Goal: Information Seeking & Learning: Find specific fact

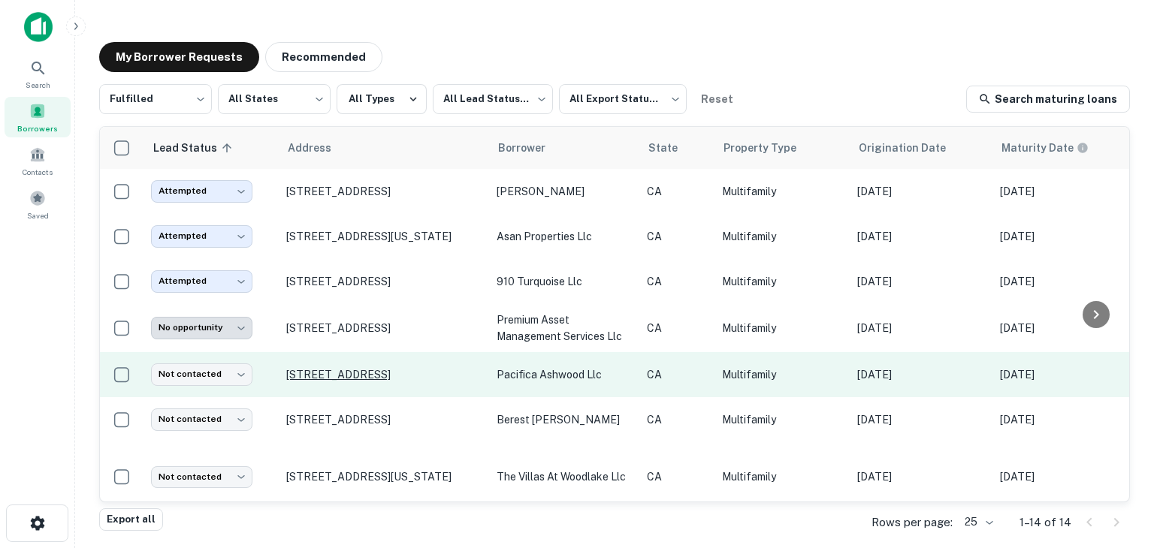
click at [385, 368] on p "[STREET_ADDRESS]" at bounding box center [383, 375] width 195 height 14
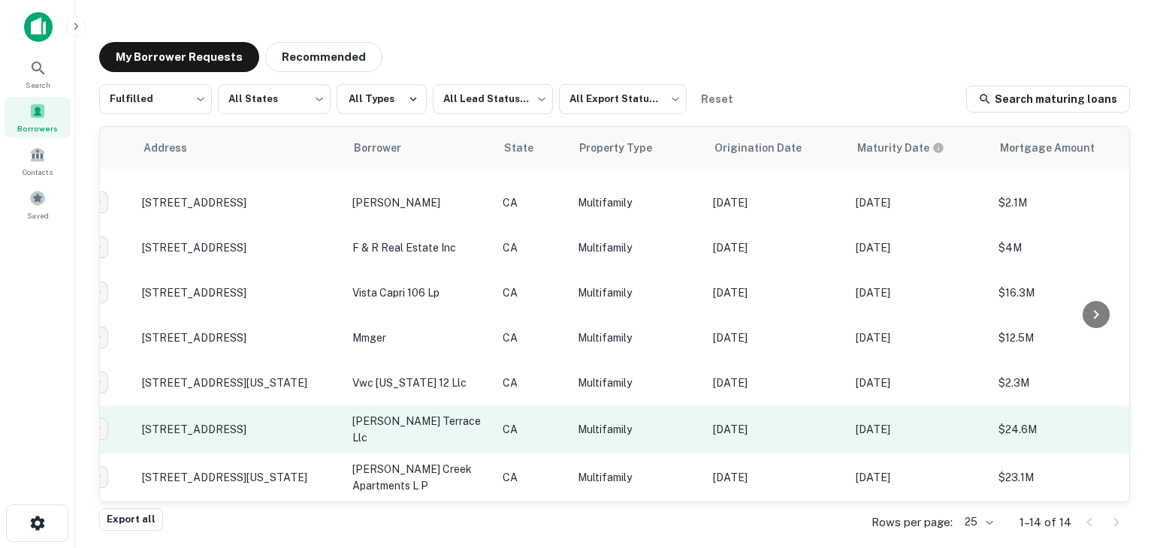
scroll to position [340, 0]
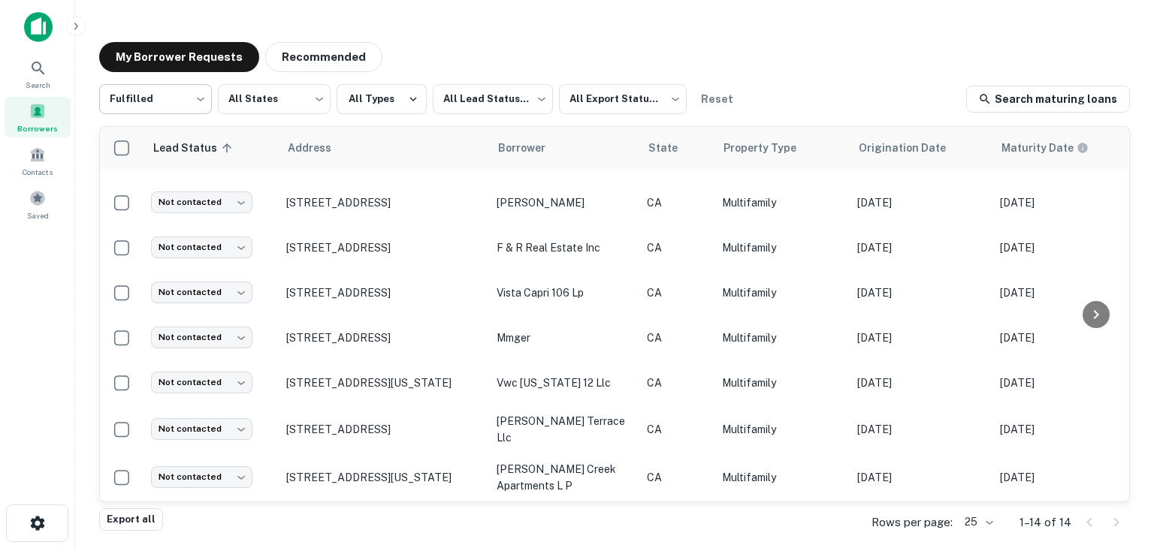
click at [137, 94] on body "**********" at bounding box center [577, 274] width 1154 height 548
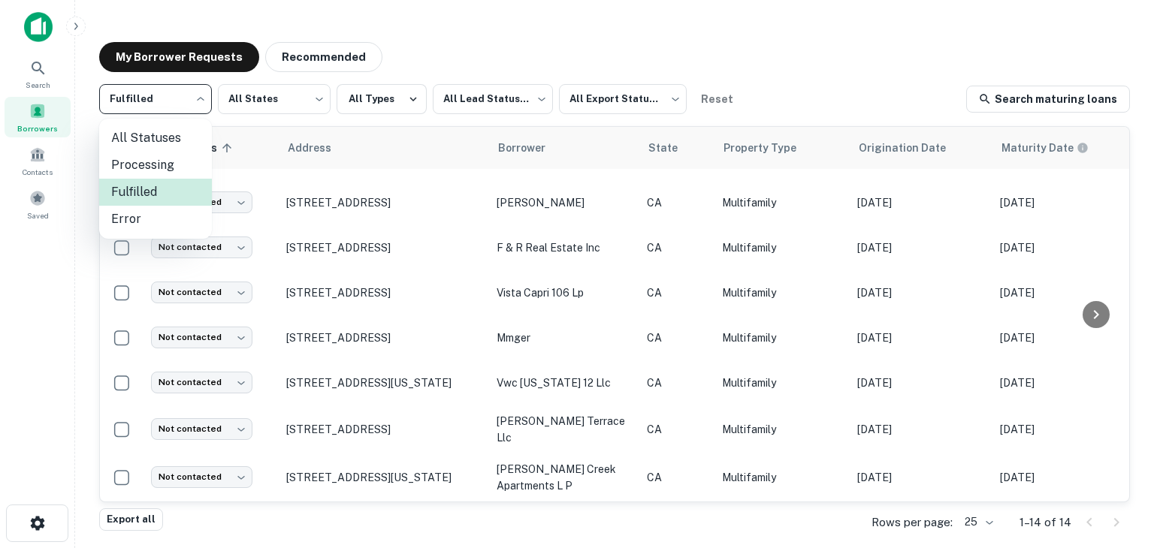
click at [151, 139] on li "All Statuses" at bounding box center [155, 138] width 113 height 27
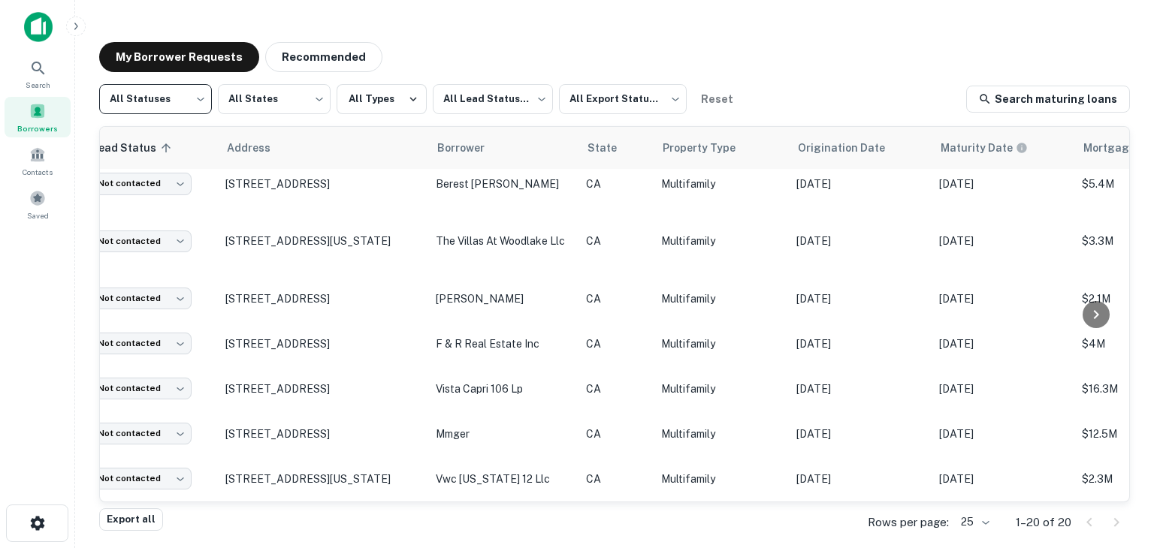
scroll to position [610, 0]
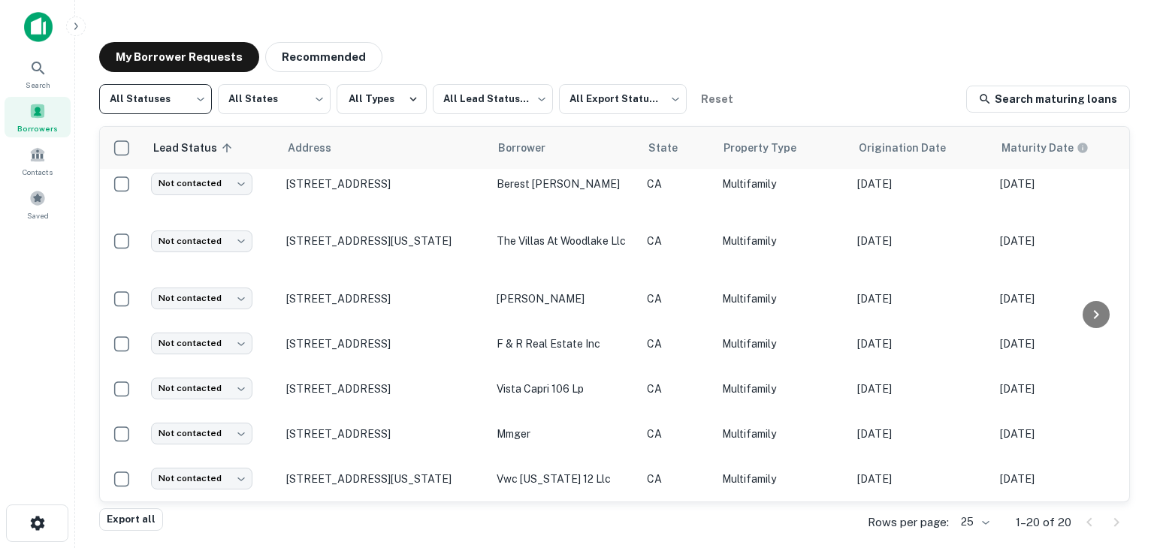
click at [174, 92] on body "**********" at bounding box center [577, 274] width 1154 height 548
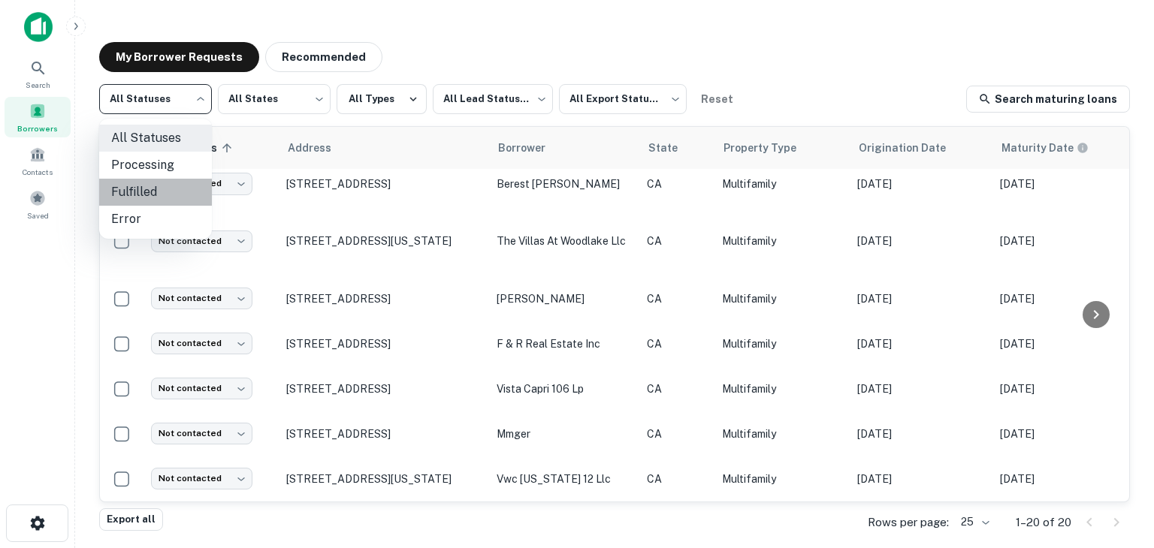
click at [165, 184] on li "Fulfilled" at bounding box center [155, 192] width 113 height 27
type input "*********"
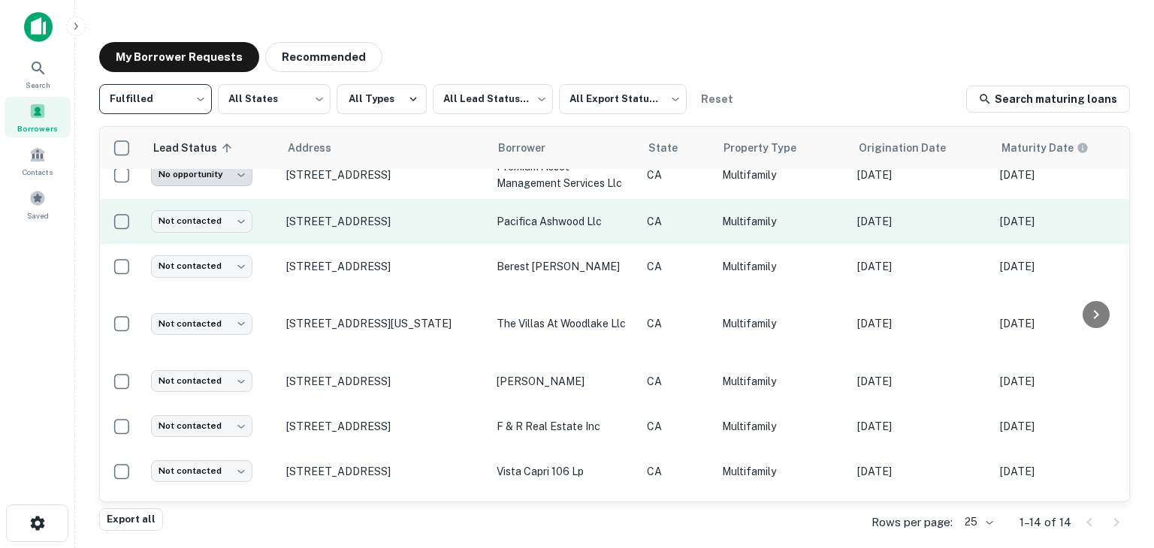
scroll to position [155, 0]
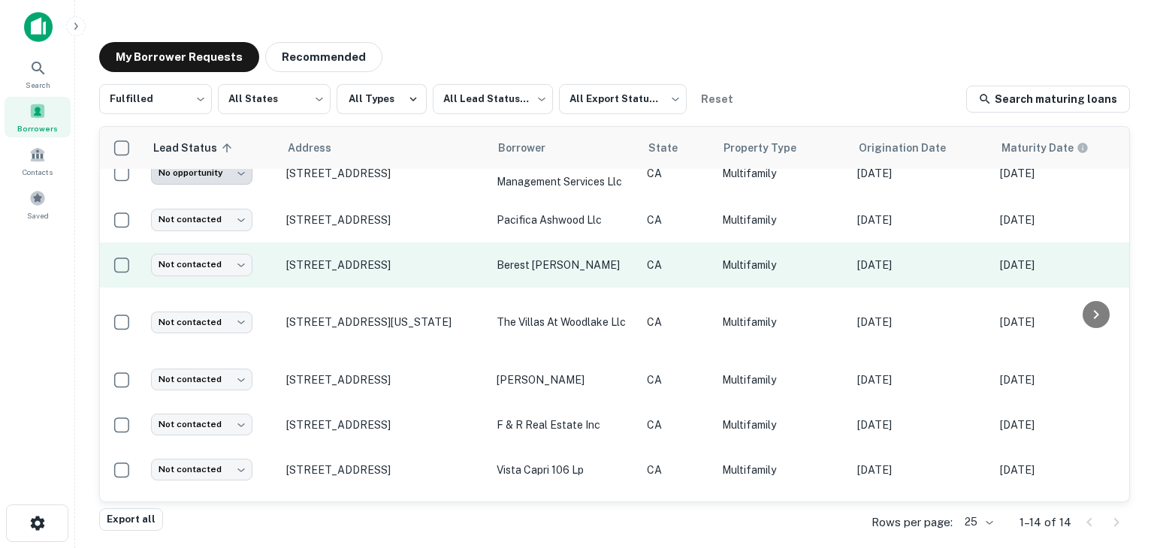
click at [421, 276] on td "[STREET_ADDRESS]" at bounding box center [384, 265] width 210 height 45
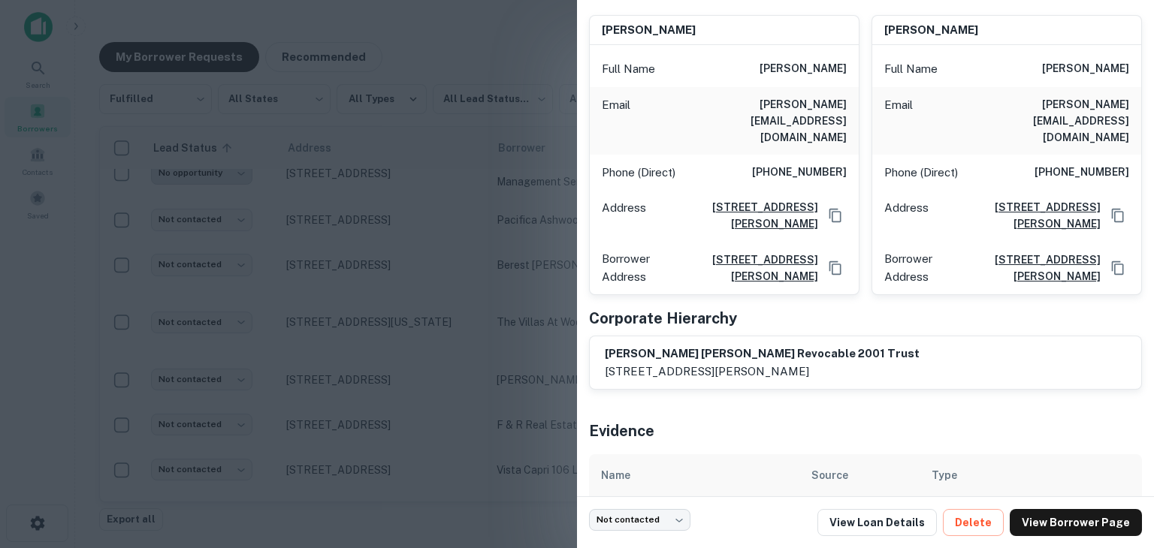
scroll to position [162, 0]
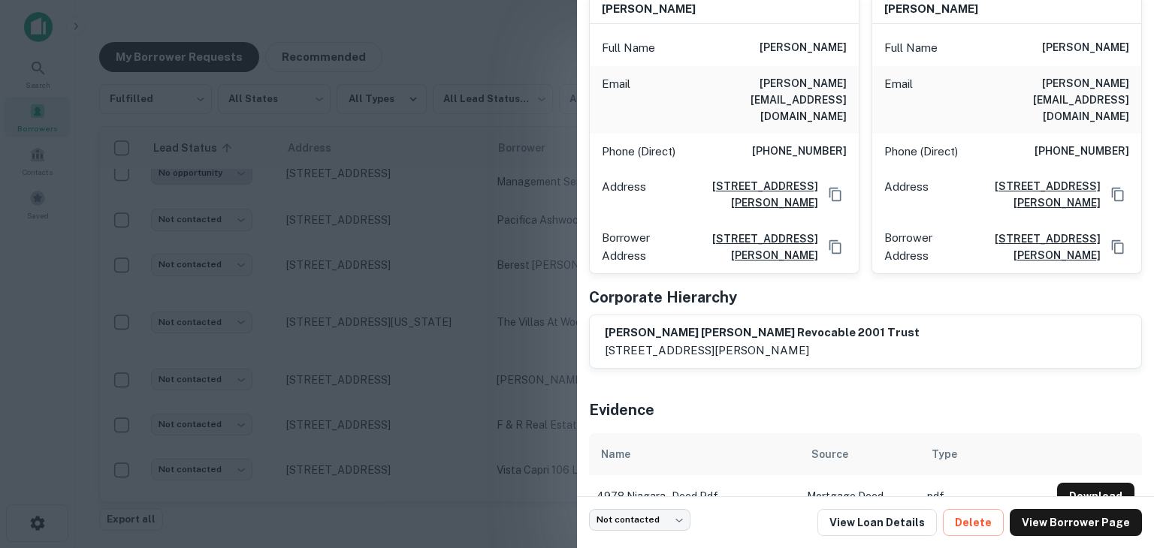
click at [706, 385] on div "Evidence" at bounding box center [865, 407] width 553 height 53
click at [456, 322] on div at bounding box center [577, 274] width 1154 height 548
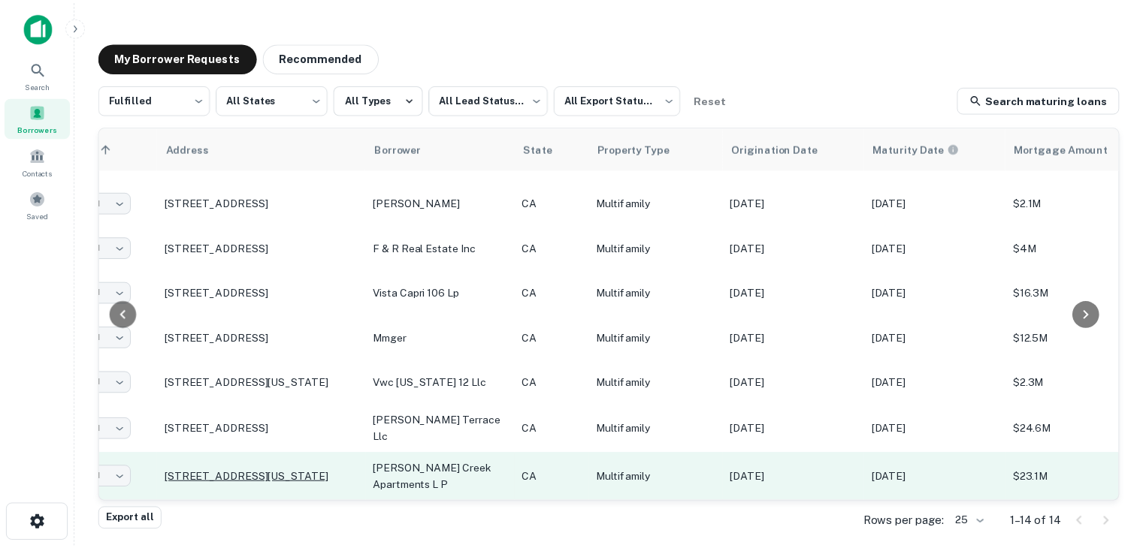
scroll to position [340, 0]
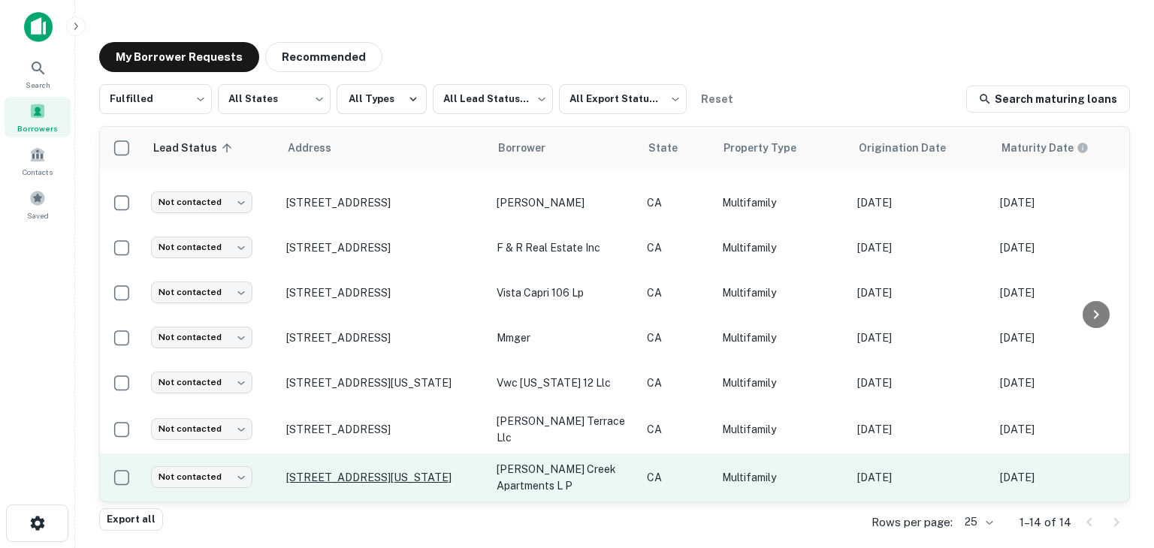
click at [402, 471] on p "[STREET_ADDRESS][US_STATE]" at bounding box center [383, 478] width 195 height 14
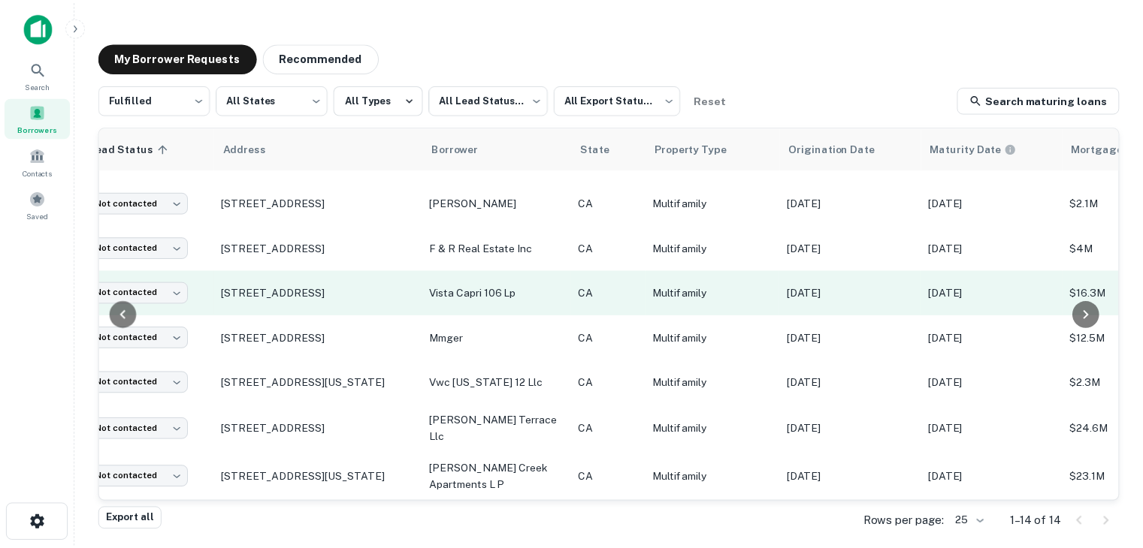
scroll to position [340, 0]
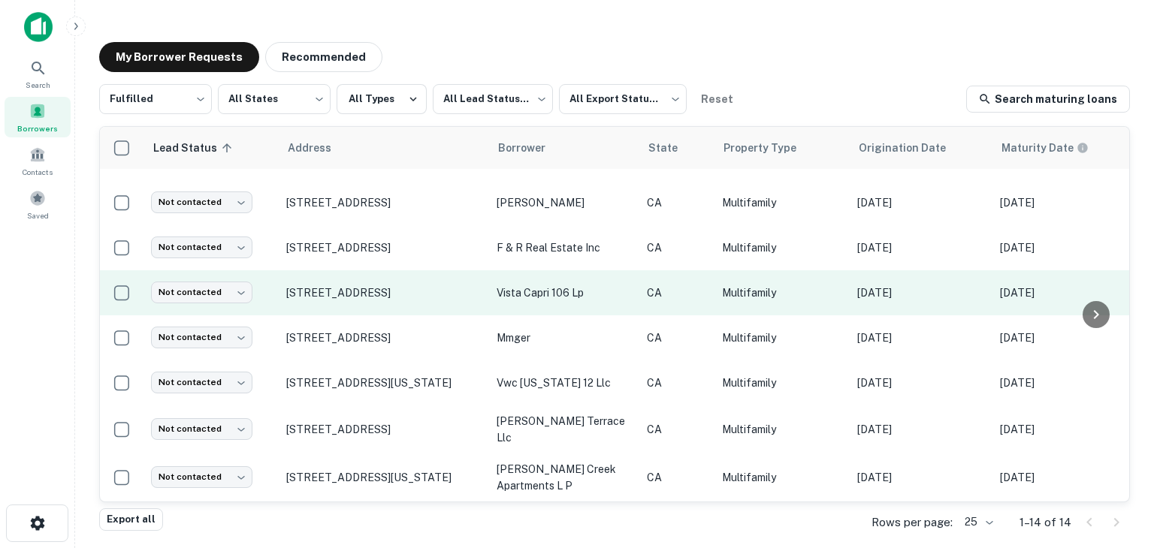
click at [436, 292] on td "[STREET_ADDRESS]" at bounding box center [384, 292] width 210 height 45
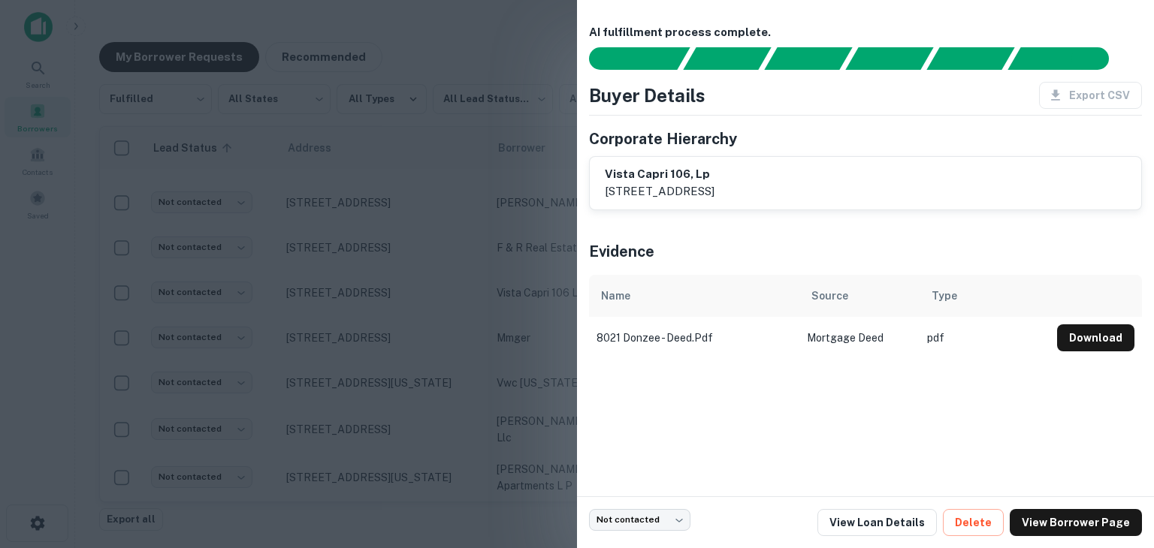
click at [378, 294] on div at bounding box center [577, 274] width 1154 height 548
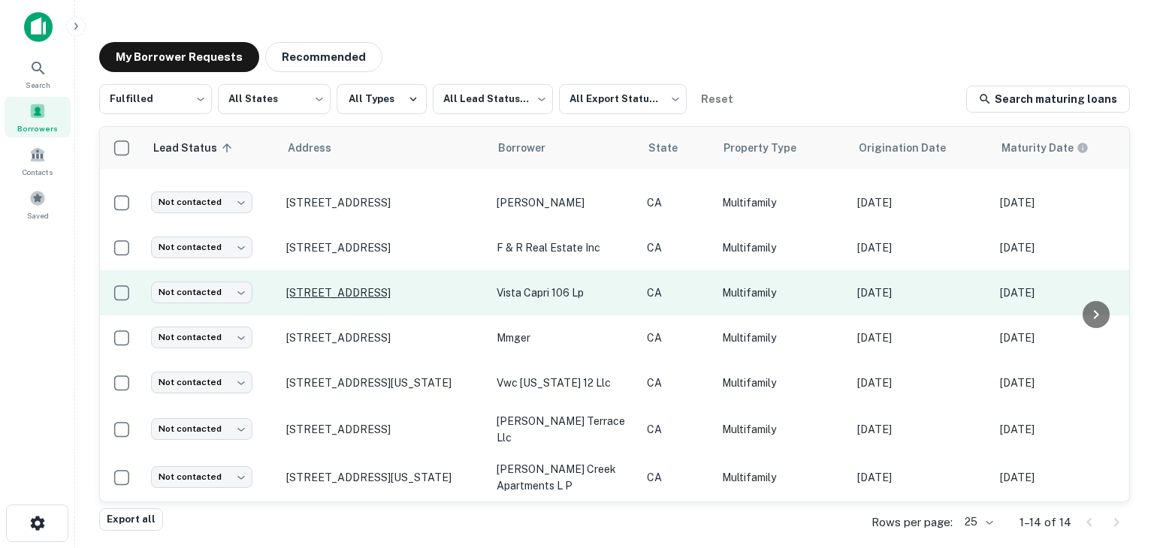
click at [376, 287] on p "[STREET_ADDRESS]" at bounding box center [383, 293] width 195 height 14
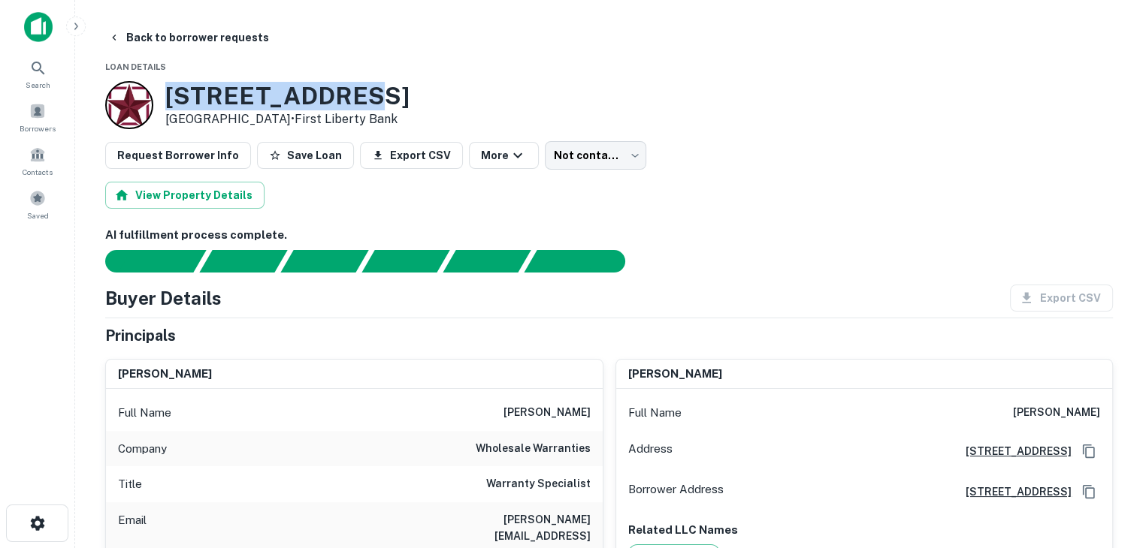
drag, startPoint x: 168, startPoint y: 92, endPoint x: 361, endPoint y: 85, distance: 193.2
click at [361, 85] on h3 "[STREET_ADDRESS]" at bounding box center [287, 96] width 244 height 29
copy h3 "[STREET_ADDRESS]"
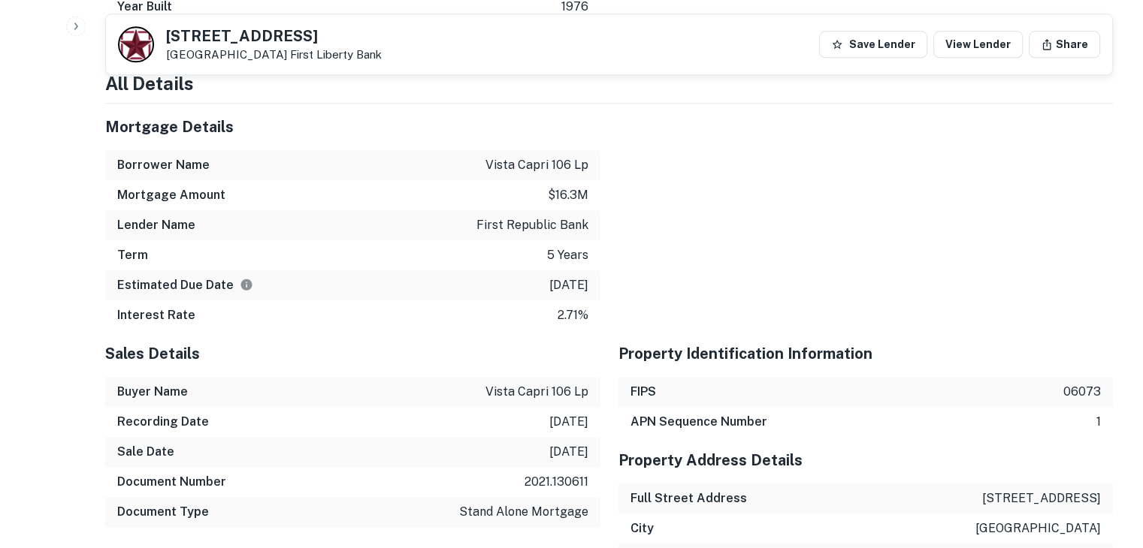
scroll to position [1827, 0]
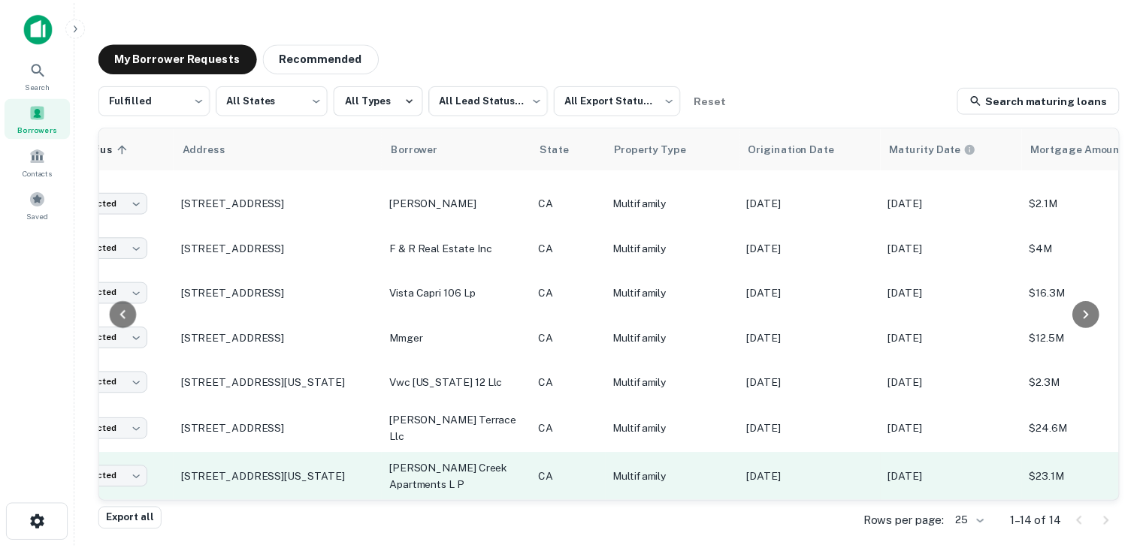
scroll to position [340, 0]
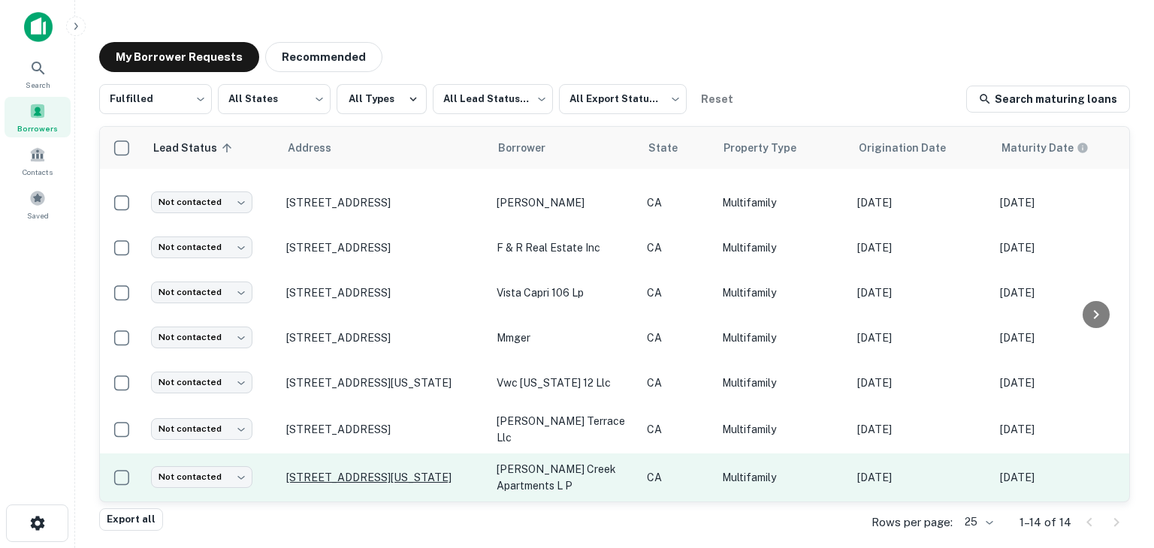
click at [429, 471] on p "[STREET_ADDRESS][US_STATE]" at bounding box center [383, 478] width 195 height 14
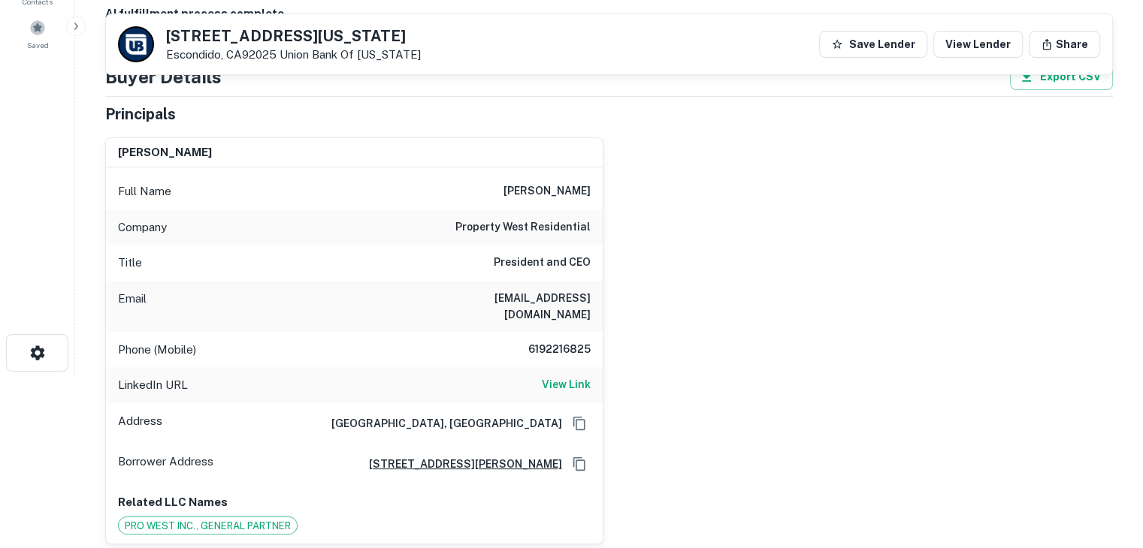
scroll to position [171, 0]
click at [578, 194] on h6 "[PERSON_NAME]" at bounding box center [546, 191] width 87 height 18
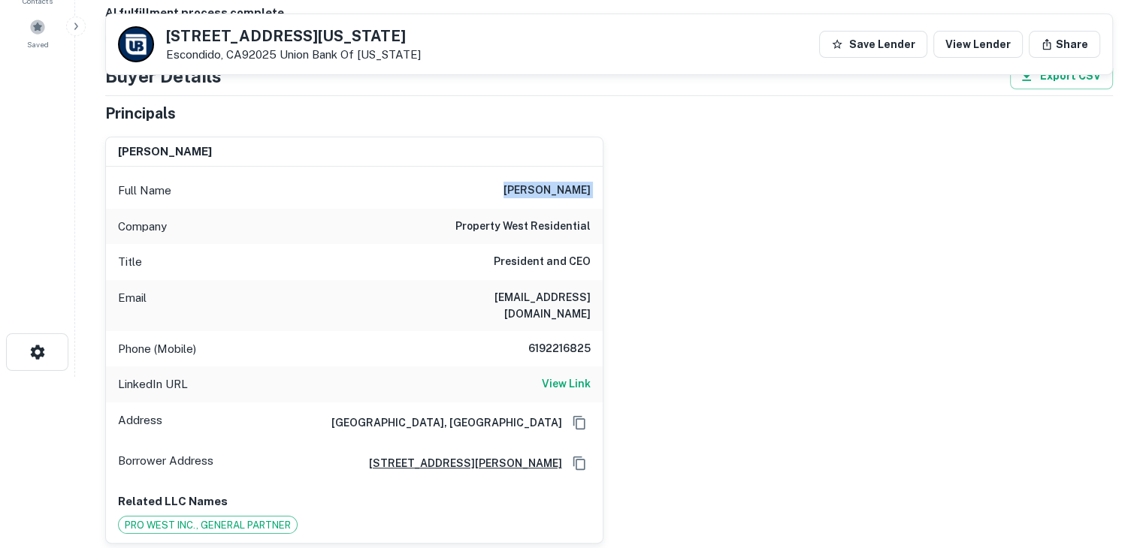
click at [578, 194] on h6 "[PERSON_NAME]" at bounding box center [546, 191] width 87 height 18
click at [705, 384] on div "[PERSON_NAME] Full Name [PERSON_NAME] Company property west residential Title P…" at bounding box center [602, 335] width 1019 height 420
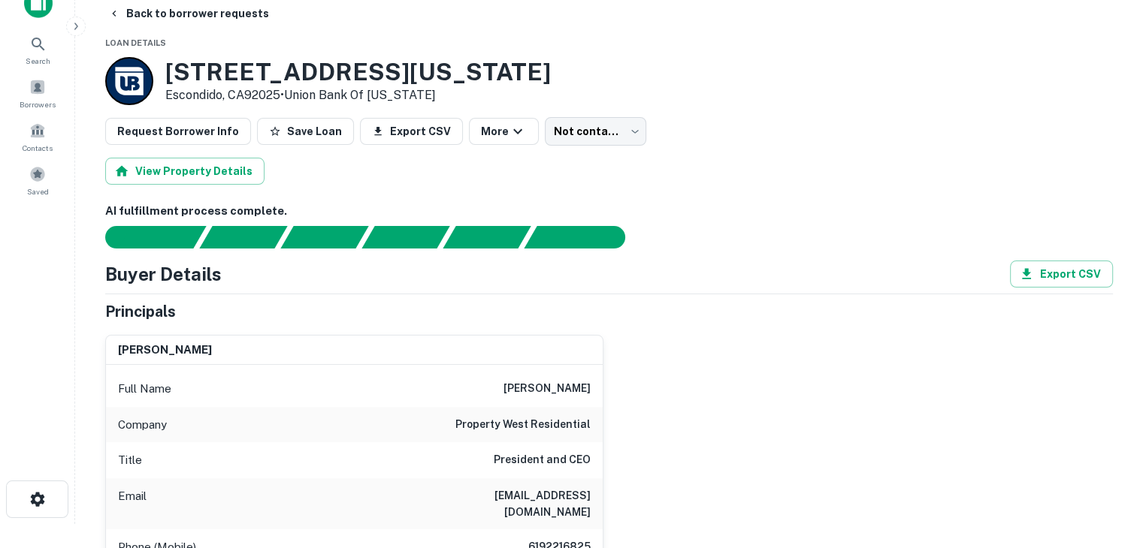
scroll to position [0, 0]
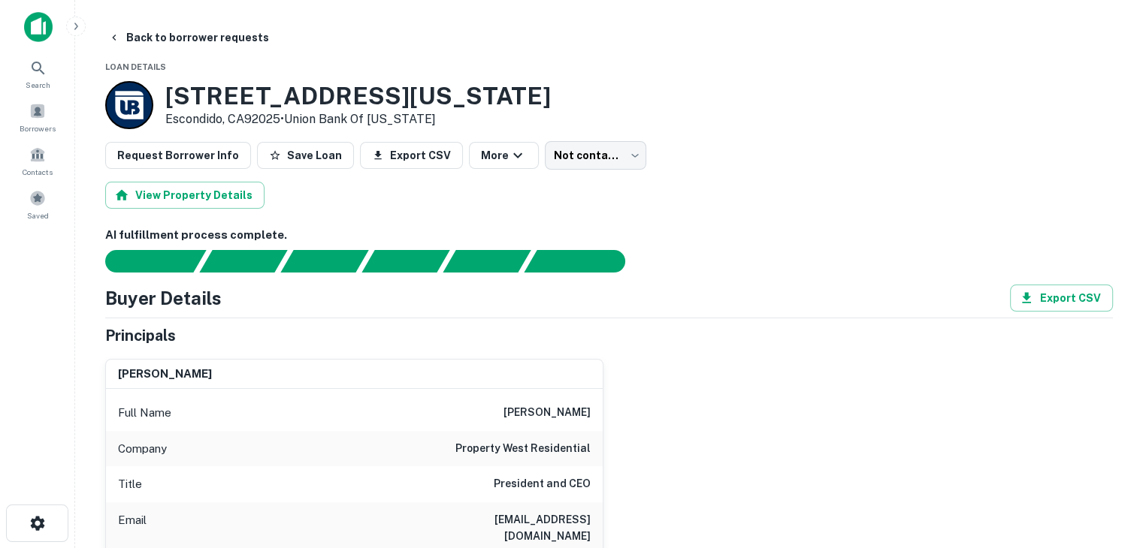
click at [269, 87] on h3 "[STREET_ADDRESS][US_STATE]" at bounding box center [357, 96] width 385 height 29
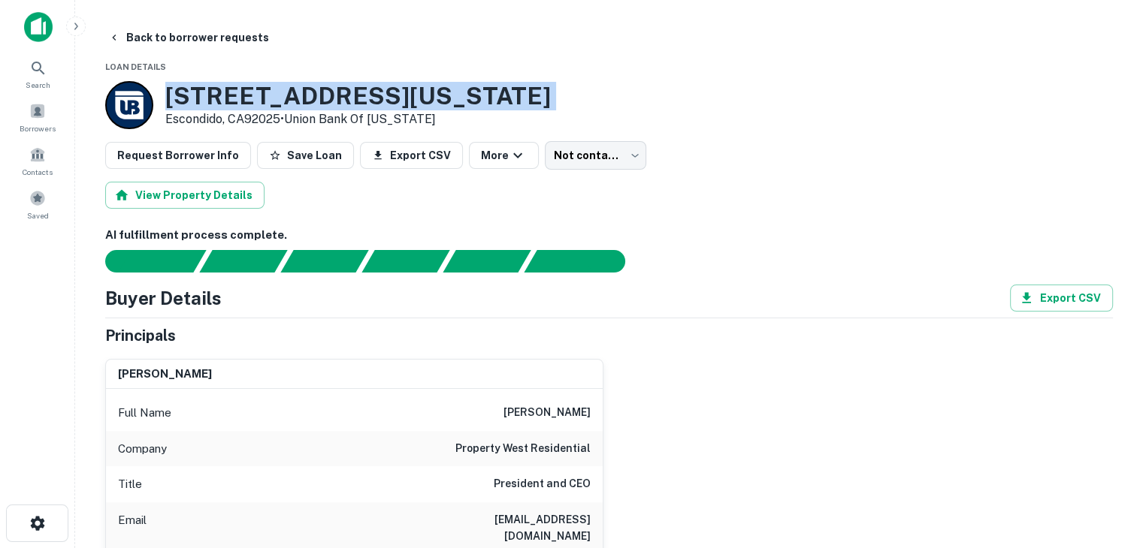
click at [269, 87] on h3 "[STREET_ADDRESS][US_STATE]" at bounding box center [357, 96] width 385 height 29
copy h3 "[STREET_ADDRESS][US_STATE]"
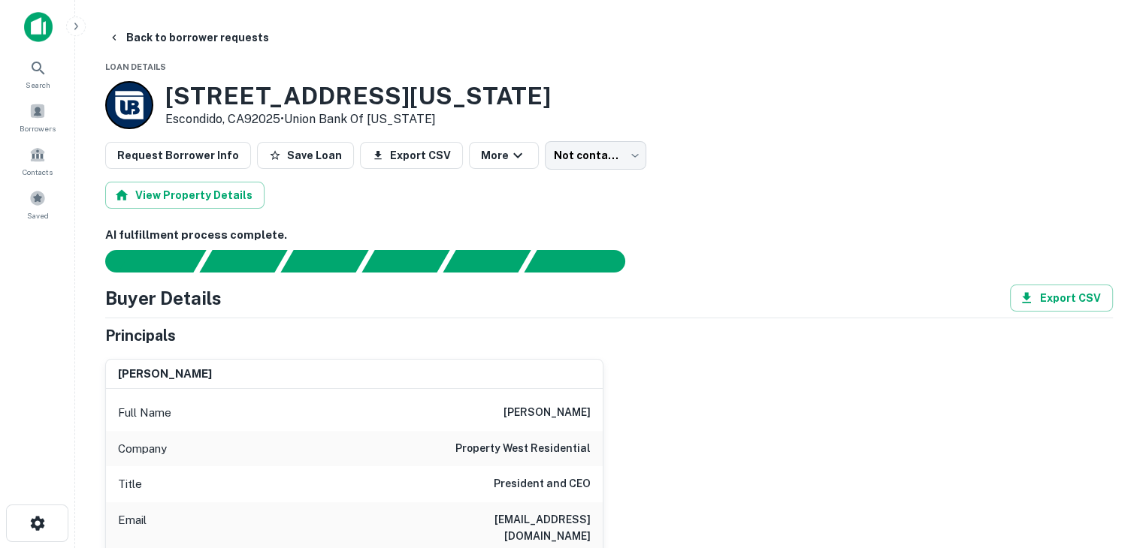
click at [408, 228] on h6 "AI fulfillment process complete." at bounding box center [608, 235] width 1007 height 17
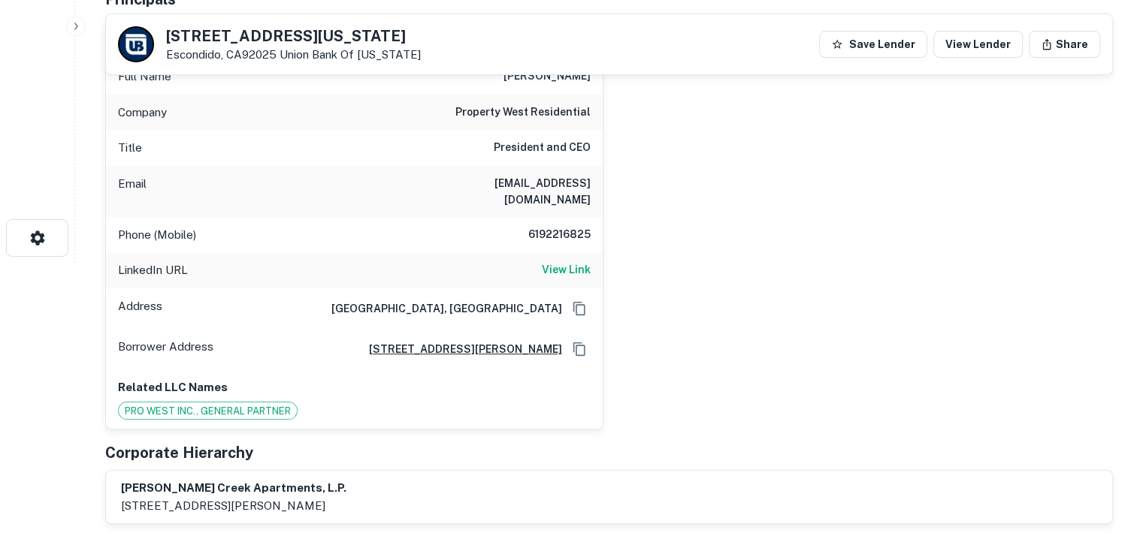
scroll to position [284, 0]
drag, startPoint x: 403, startPoint y: 187, endPoint x: 626, endPoint y: 204, distance: 223.8
click at [626, 204] on div "[PERSON_NAME] Full Name [PERSON_NAME] Company property west residential Title P…" at bounding box center [602, 222] width 1019 height 420
copy h6 "[EMAIL_ADDRESS][DOMAIN_NAME]"
click at [715, 309] on div "[PERSON_NAME] Full Name [PERSON_NAME] Company property west residential Title P…" at bounding box center [602, 222] width 1019 height 420
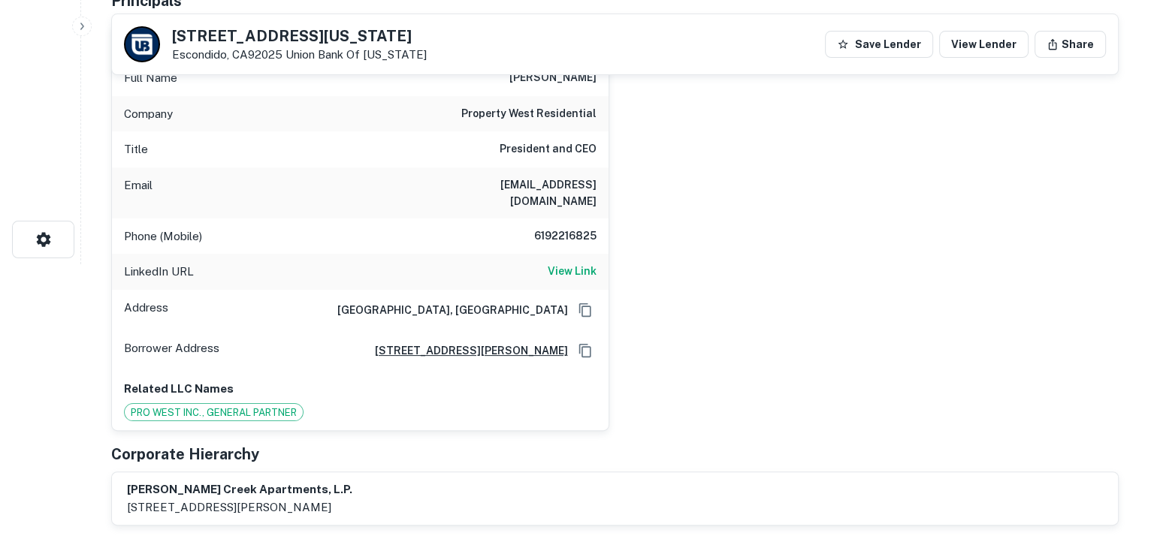
scroll to position [0, 0]
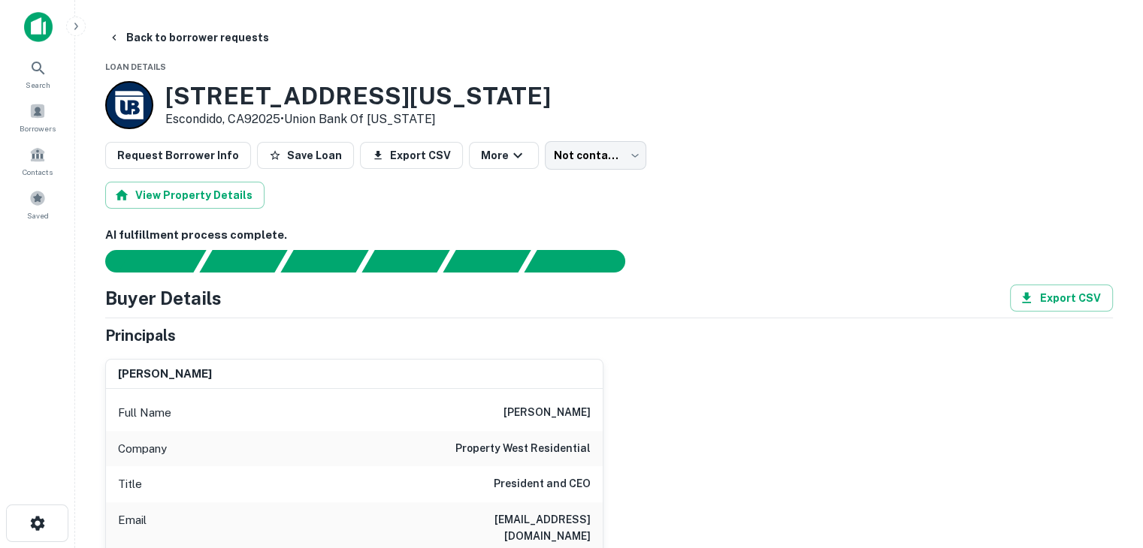
click at [291, 95] on h3 "[STREET_ADDRESS][US_STATE]" at bounding box center [357, 96] width 385 height 29
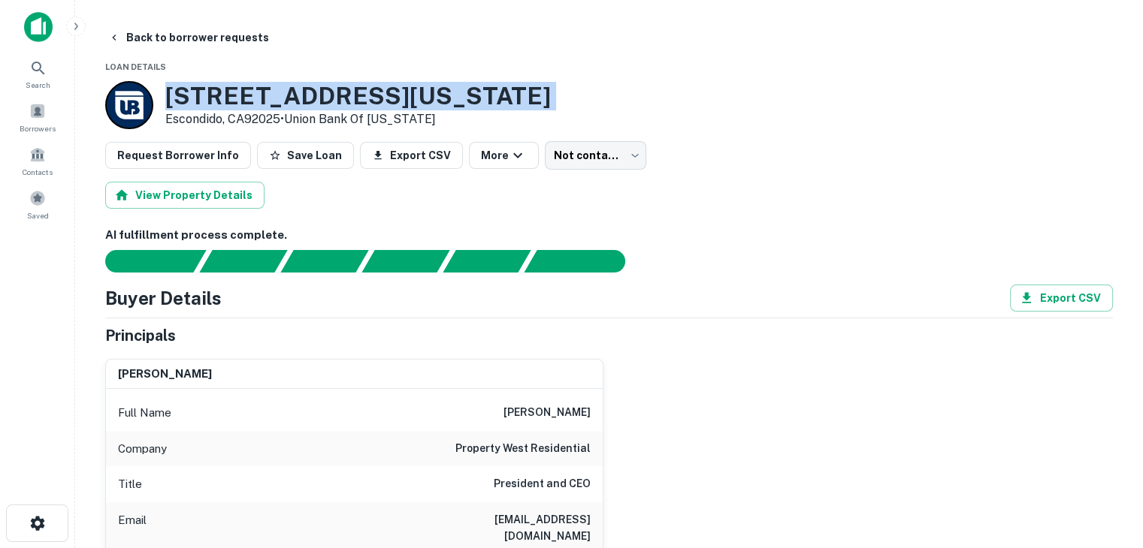
click at [291, 95] on h3 "[STREET_ADDRESS][US_STATE]" at bounding box center [357, 96] width 385 height 29
copy h3 "[STREET_ADDRESS][US_STATE]"
click at [71, 272] on div "Search Borrowers Contacts Saved" at bounding box center [37, 251] width 74 height 502
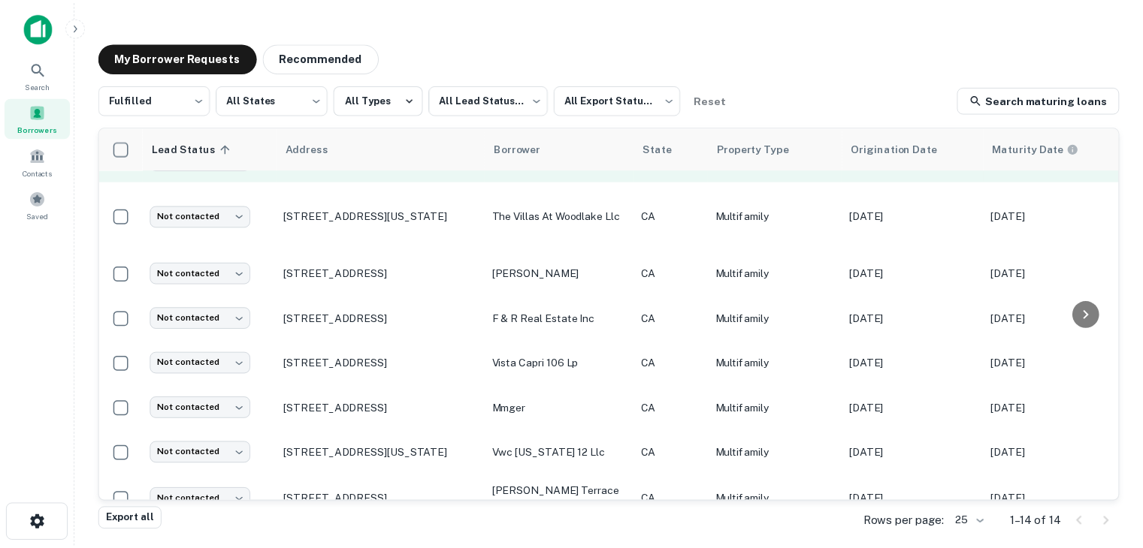
scroll to position [340, 0]
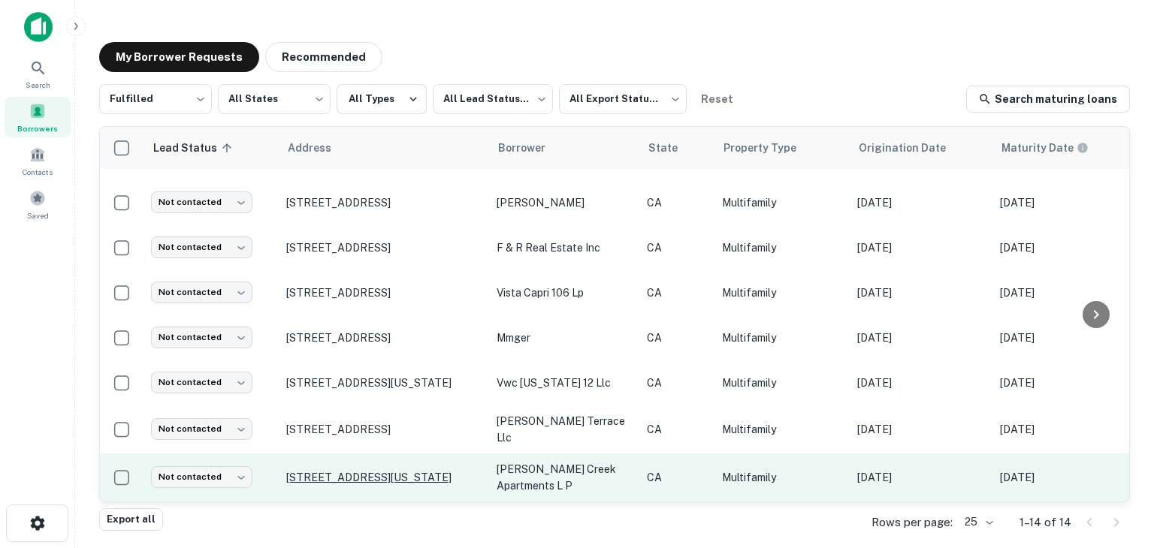
click at [390, 471] on p "[STREET_ADDRESS][US_STATE]" at bounding box center [383, 478] width 195 height 14
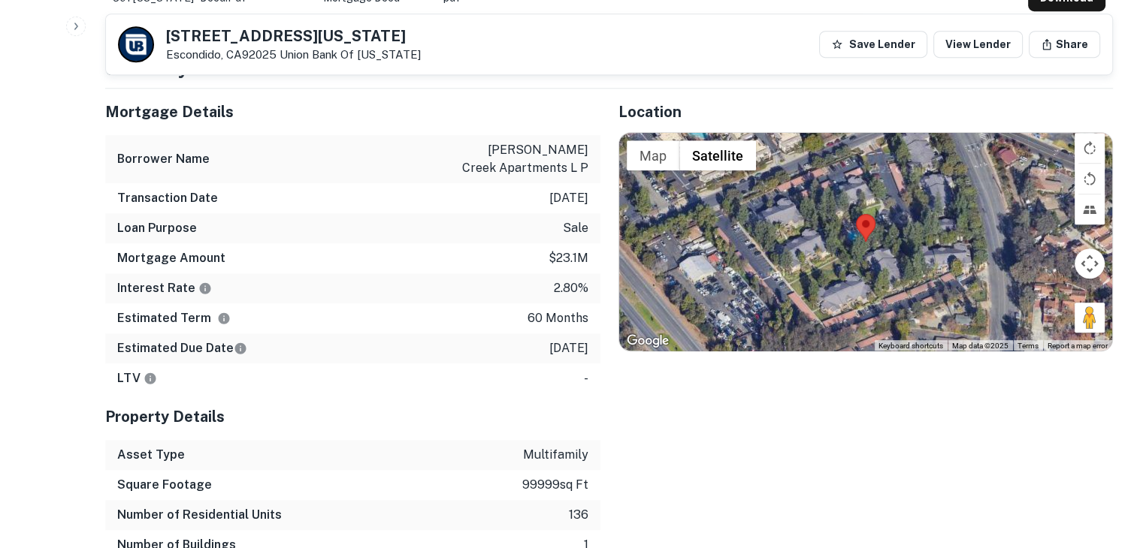
scroll to position [937, 0]
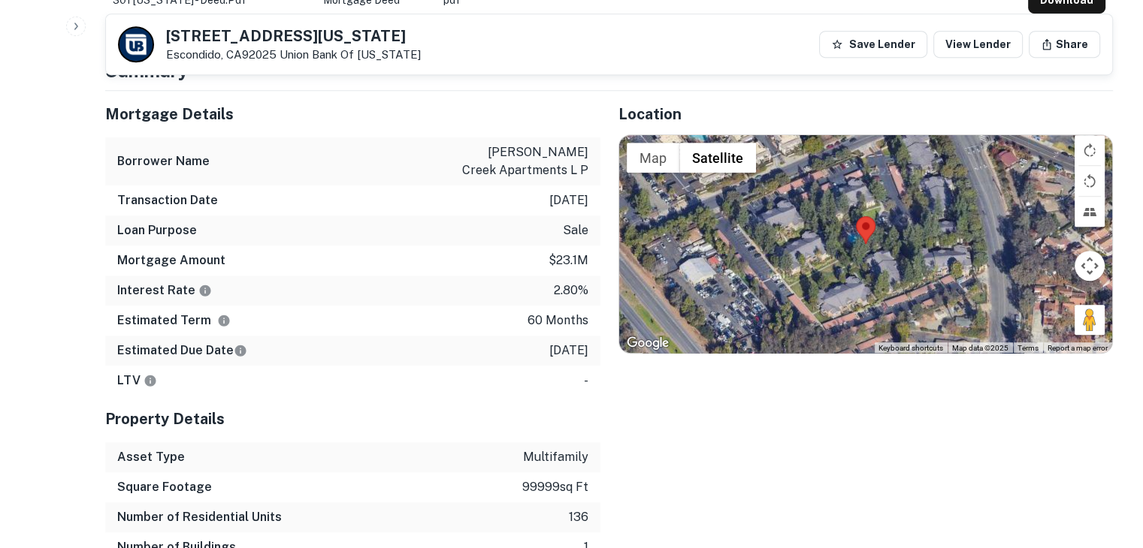
click at [514, 148] on p "[PERSON_NAME] creek apartments l p" at bounding box center [520, 161] width 135 height 36
click at [467, 198] on div "Transaction Date [DATE]" at bounding box center [352, 201] width 495 height 30
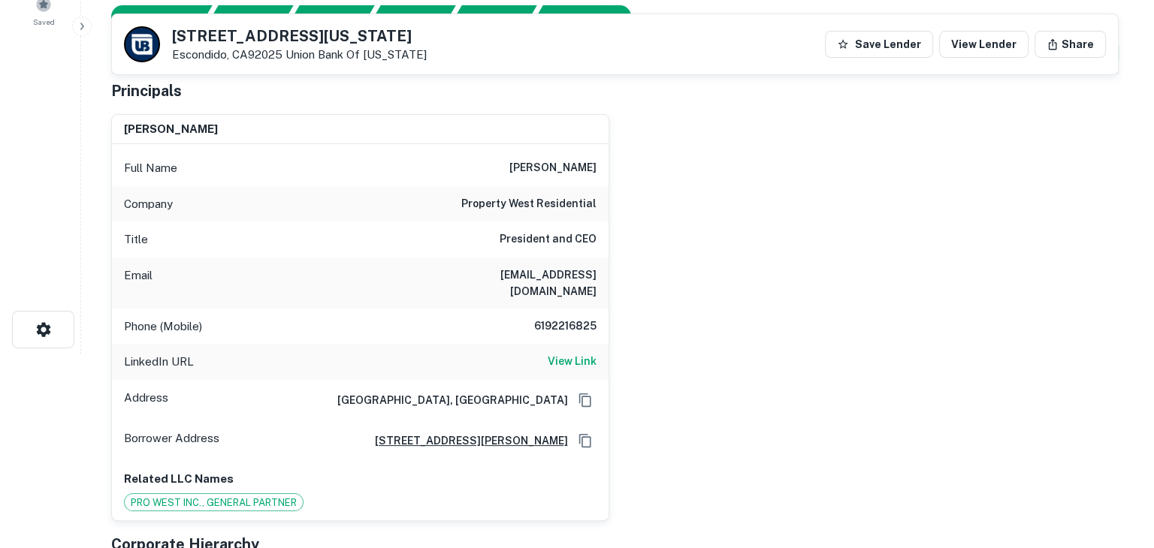
scroll to position [0, 0]
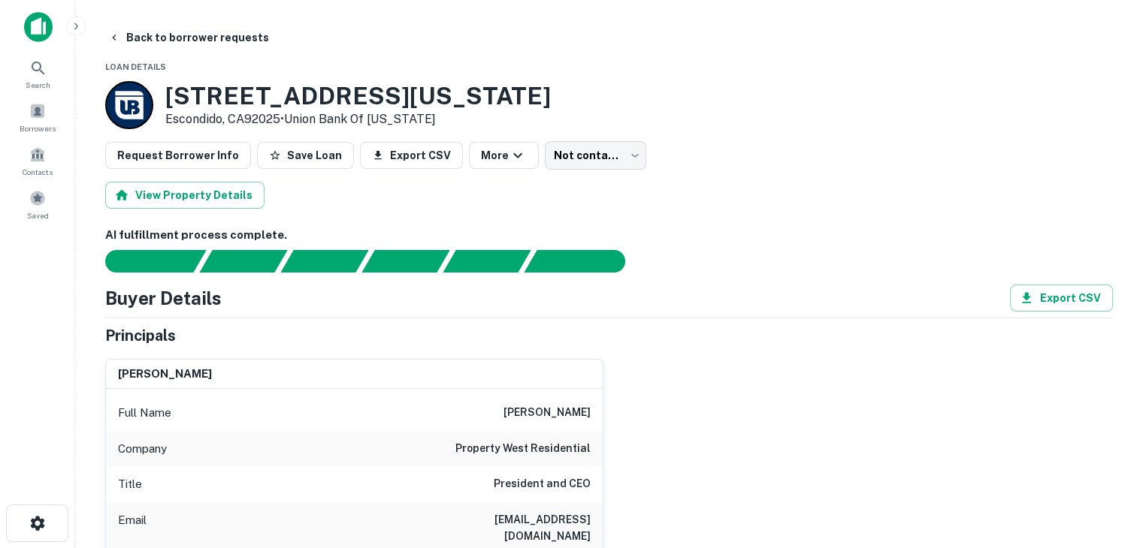
click at [336, 187] on div "View Property Details" at bounding box center [608, 195] width 1007 height 27
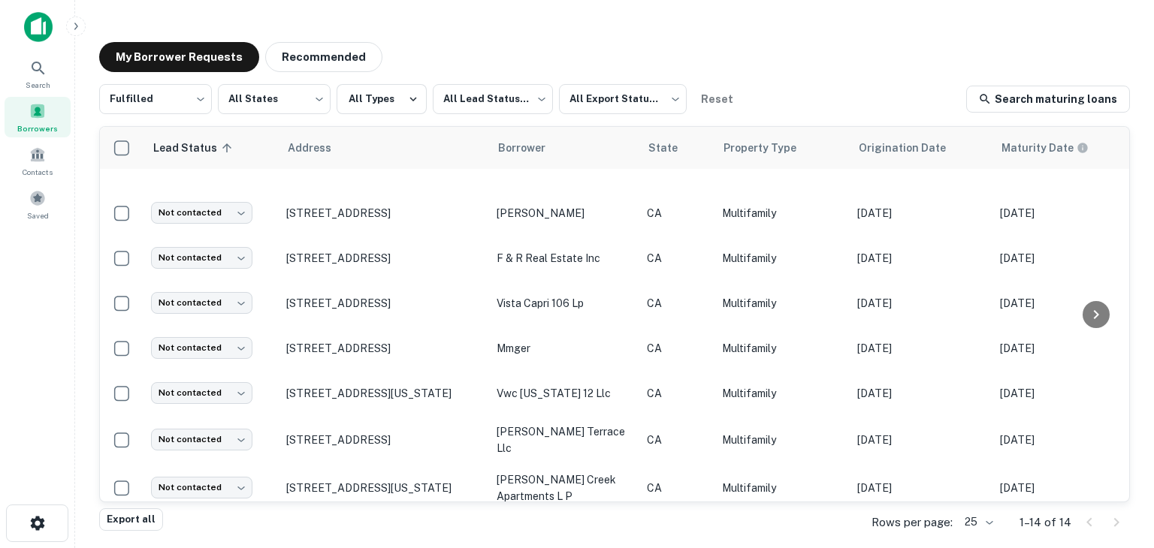
scroll to position [340, 0]
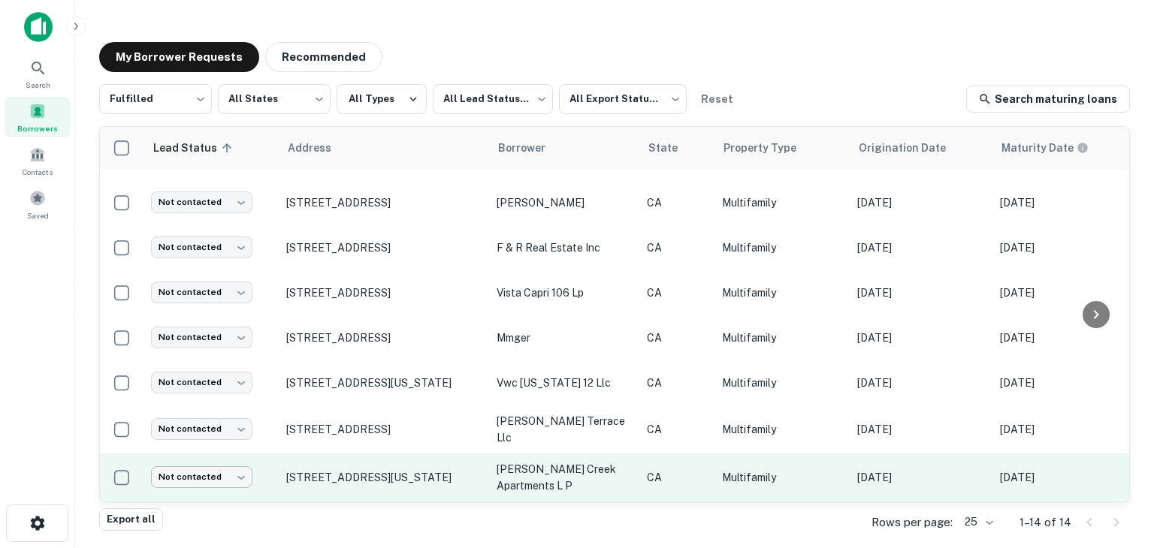
click at [228, 465] on body "**********" at bounding box center [577, 274] width 1154 height 548
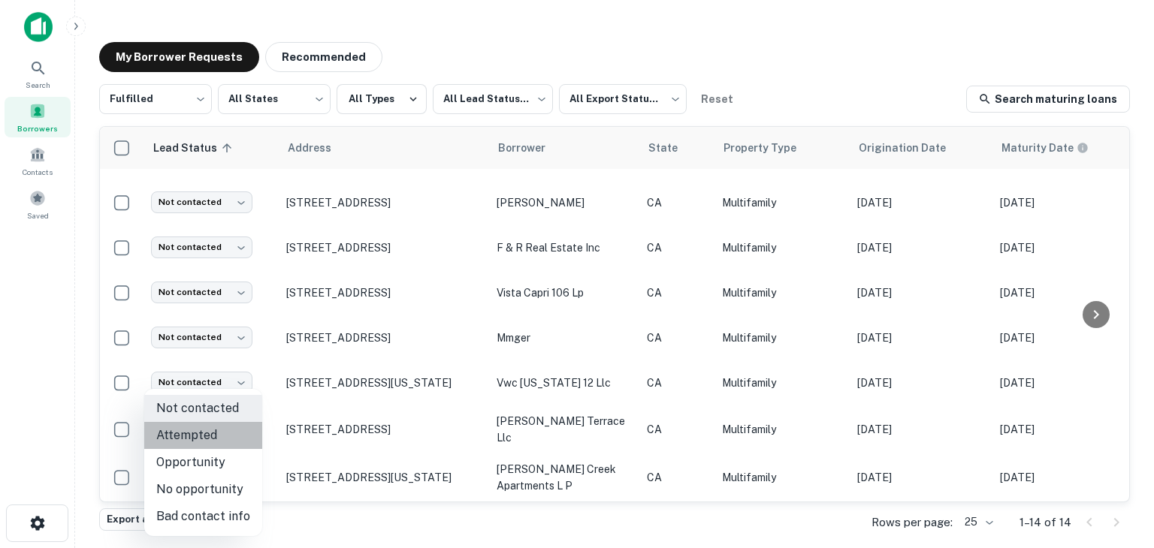
click at [204, 427] on li "Attempted" at bounding box center [203, 435] width 118 height 27
type input "*********"
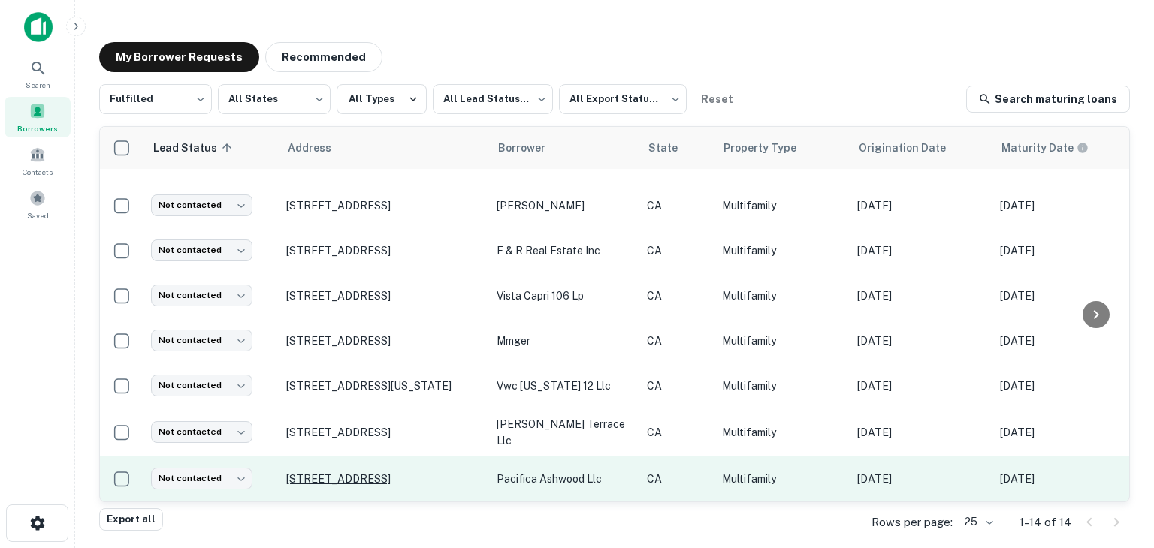
click at [392, 474] on p "[STREET_ADDRESS]" at bounding box center [383, 480] width 195 height 14
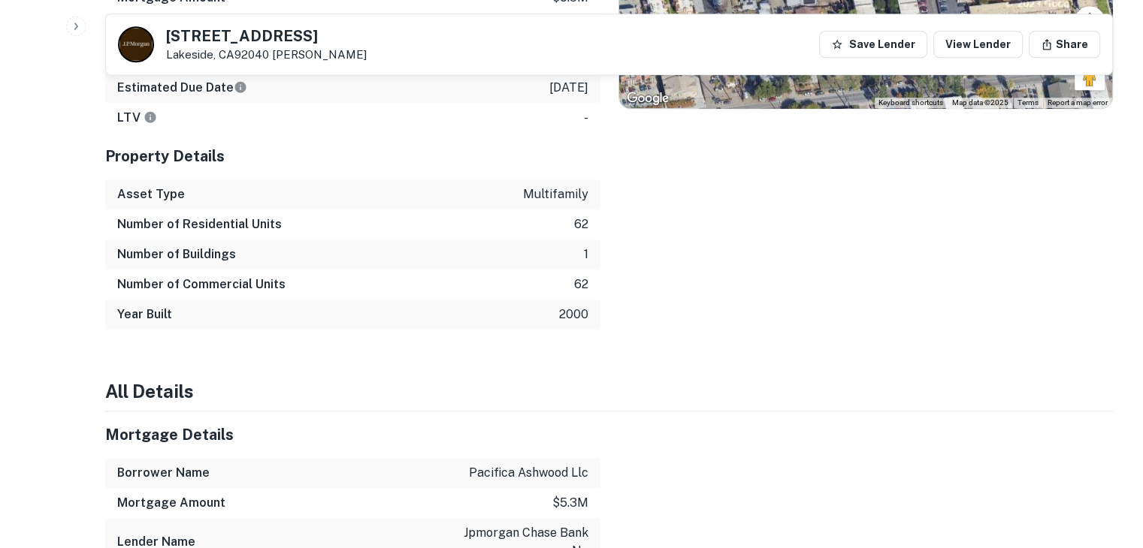
scroll to position [1487, 0]
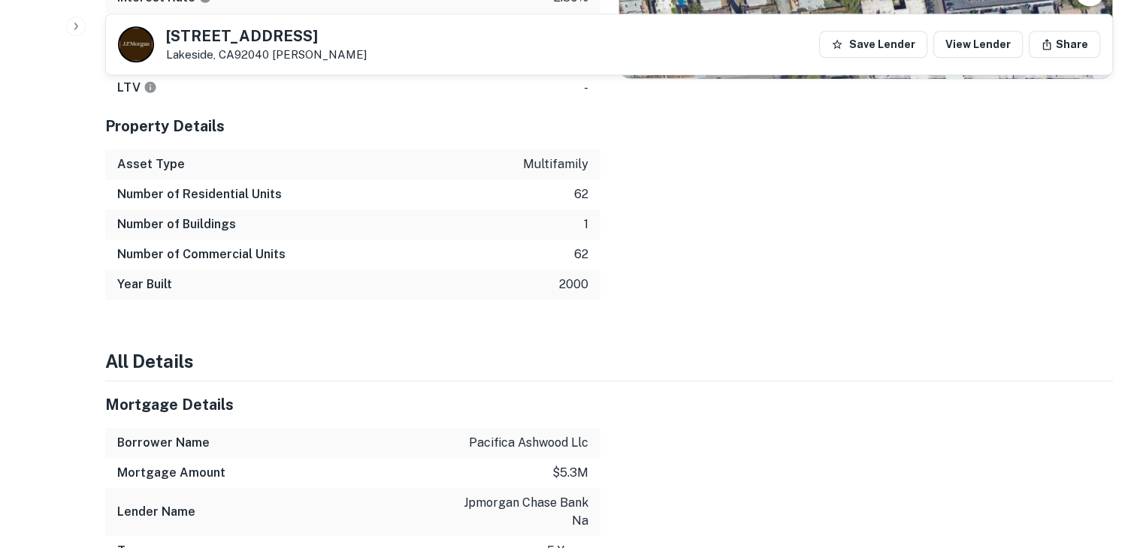
click at [576, 186] on div "Number of Residential Units 62" at bounding box center [352, 195] width 495 height 30
click at [589, 280] on div "Year Built 2000" at bounding box center [352, 285] width 495 height 30
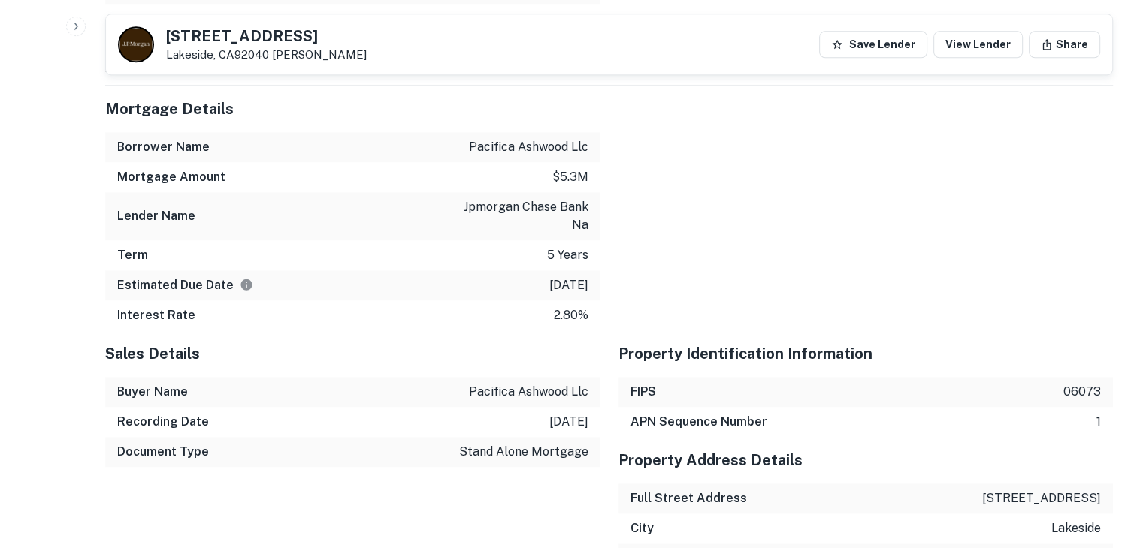
scroll to position [1785, 0]
click at [583, 305] on p "2.80%" at bounding box center [571, 314] width 35 height 18
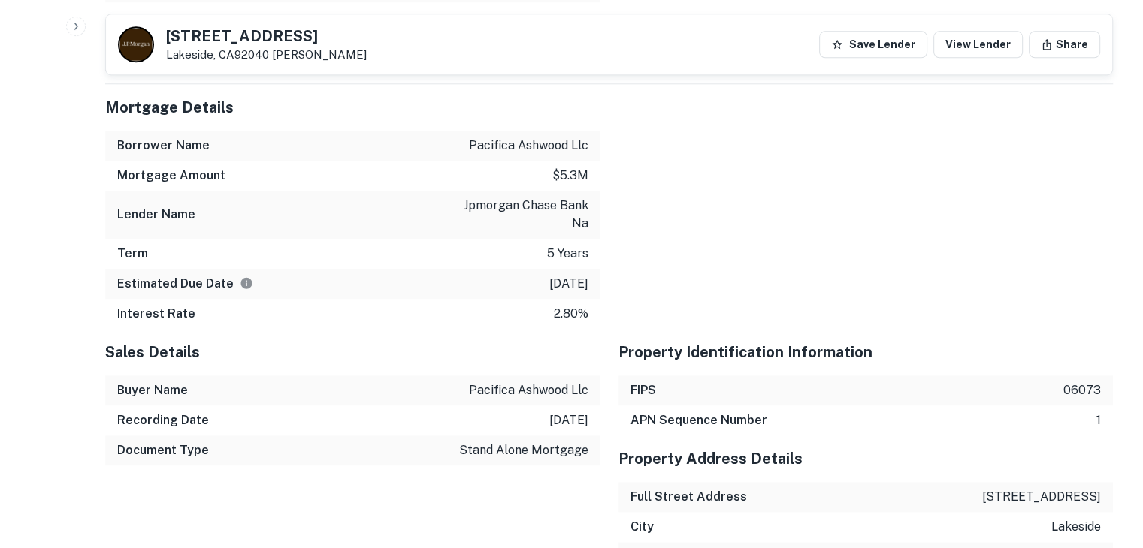
click at [583, 329] on div "Sales Details" at bounding box center [352, 352] width 495 height 47
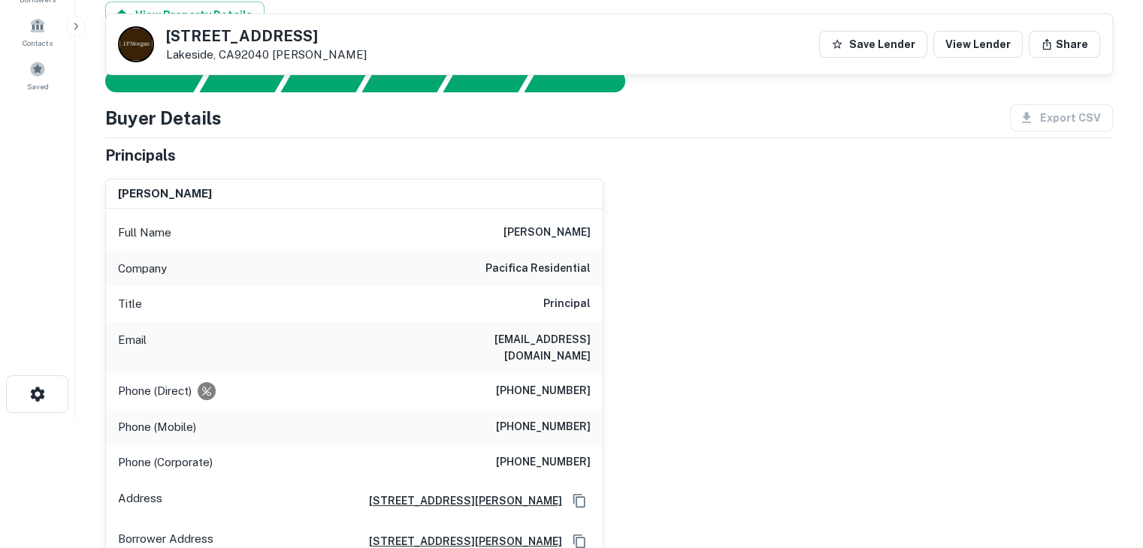
scroll to position [128, 0]
click at [569, 305] on h6 "Principal" at bounding box center [566, 305] width 47 height 18
drag, startPoint x: 623, startPoint y: 332, endPoint x: 573, endPoint y: 335, distance: 50.4
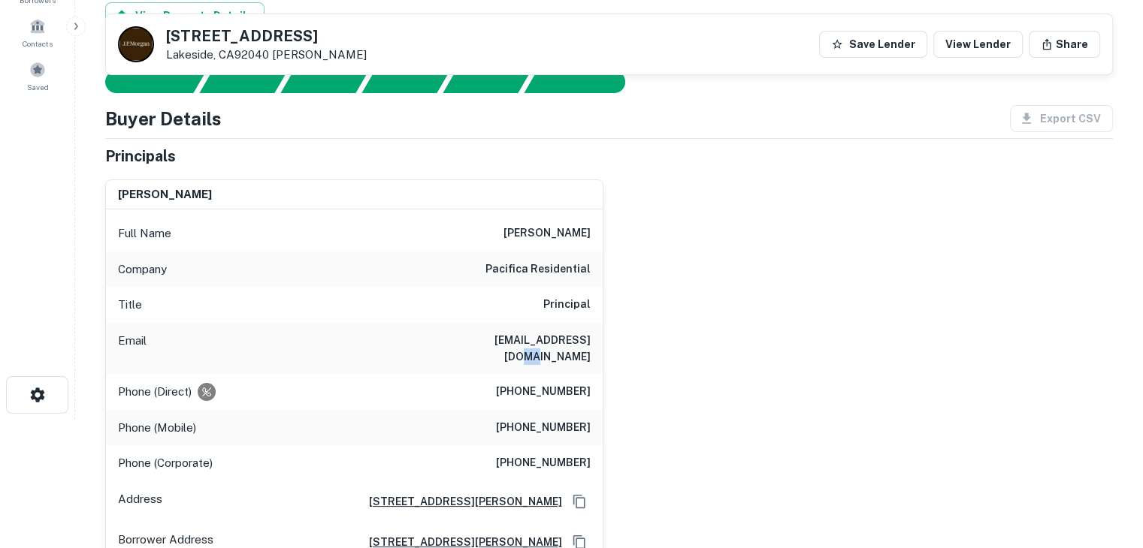
click at [573, 335] on div "[PERSON_NAME] Full Name [PERSON_NAME] Company pacifica residential Title Princi…" at bounding box center [602, 396] width 1019 height 456
click at [573, 335] on h6 "[EMAIL_ADDRESS][DOMAIN_NAME]" at bounding box center [500, 348] width 180 height 33
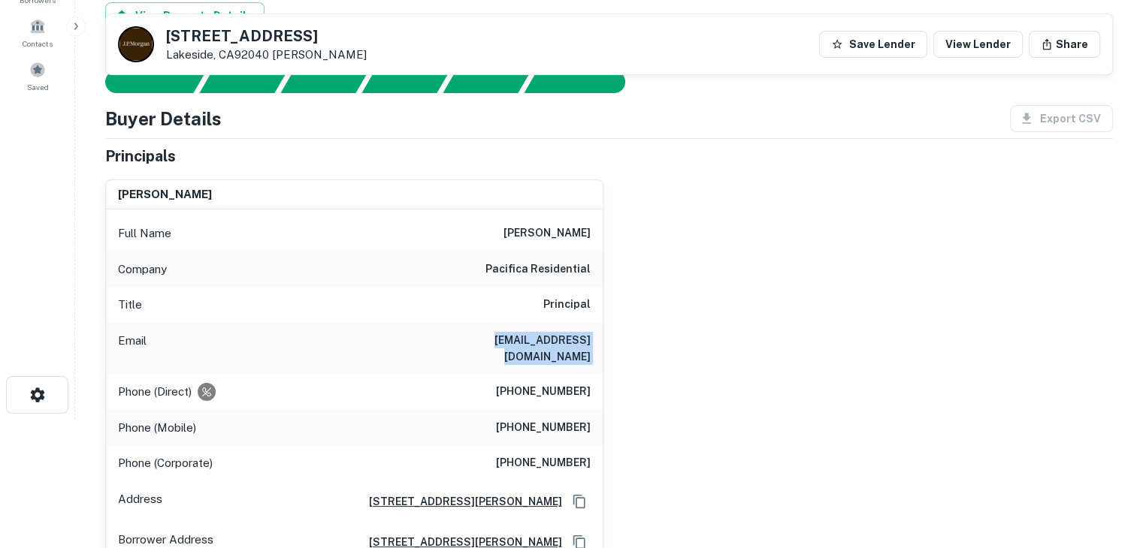
scroll to position [0, 0]
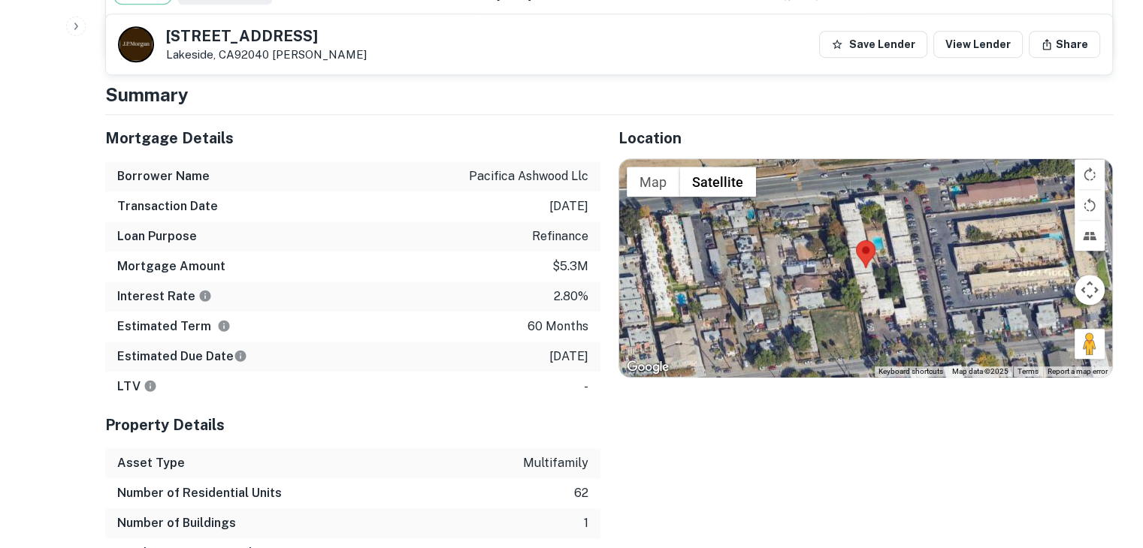
scroll to position [1189, 0]
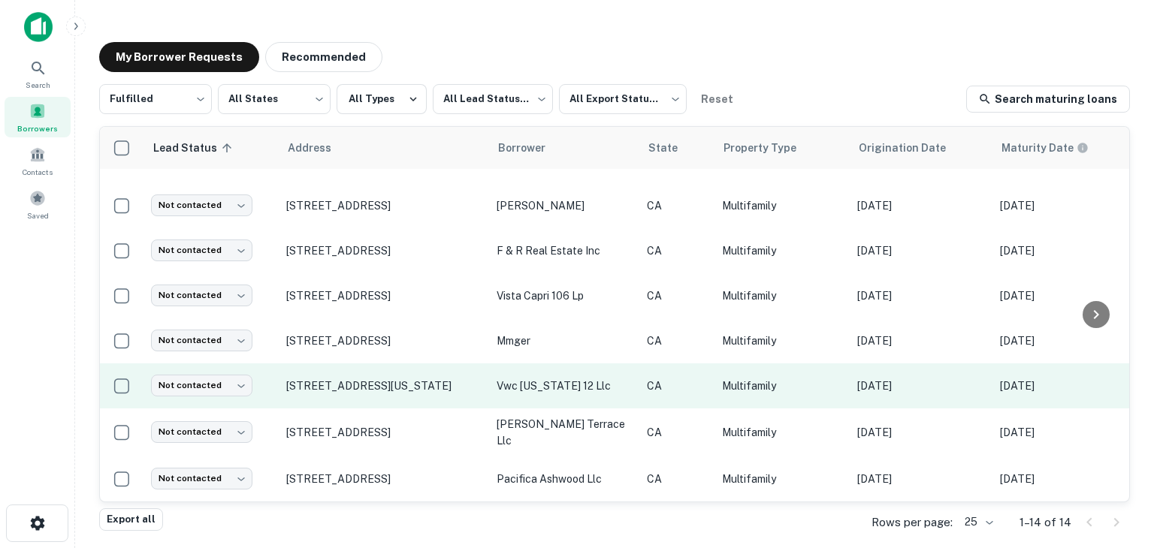
scroll to position [340, 0]
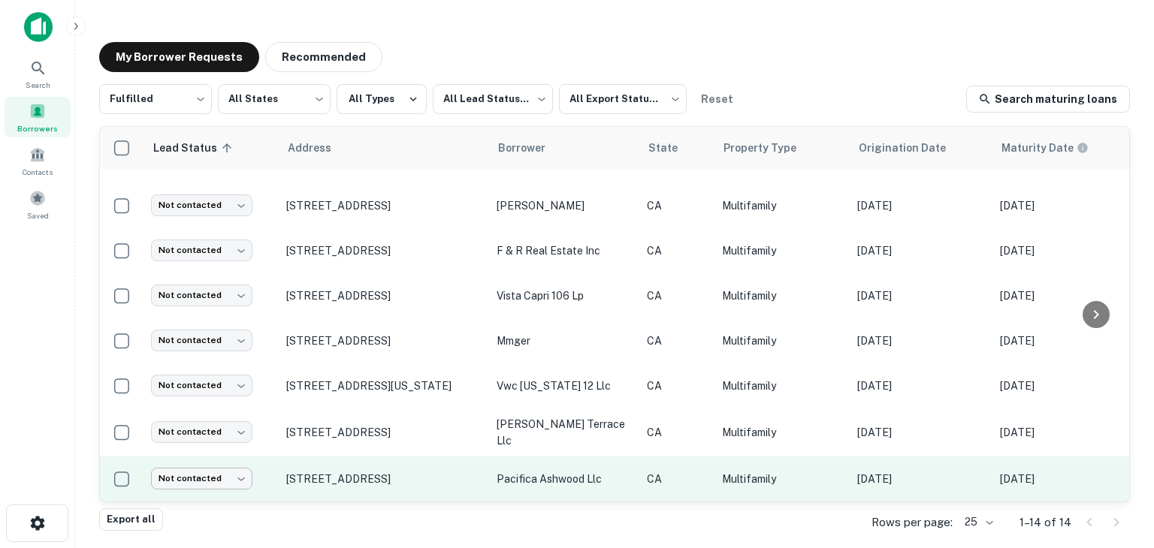
click at [231, 473] on body "Search Borrowers Contacts Saved My Borrower Requests Recommended Fulfilled ****…" at bounding box center [577, 274] width 1154 height 548
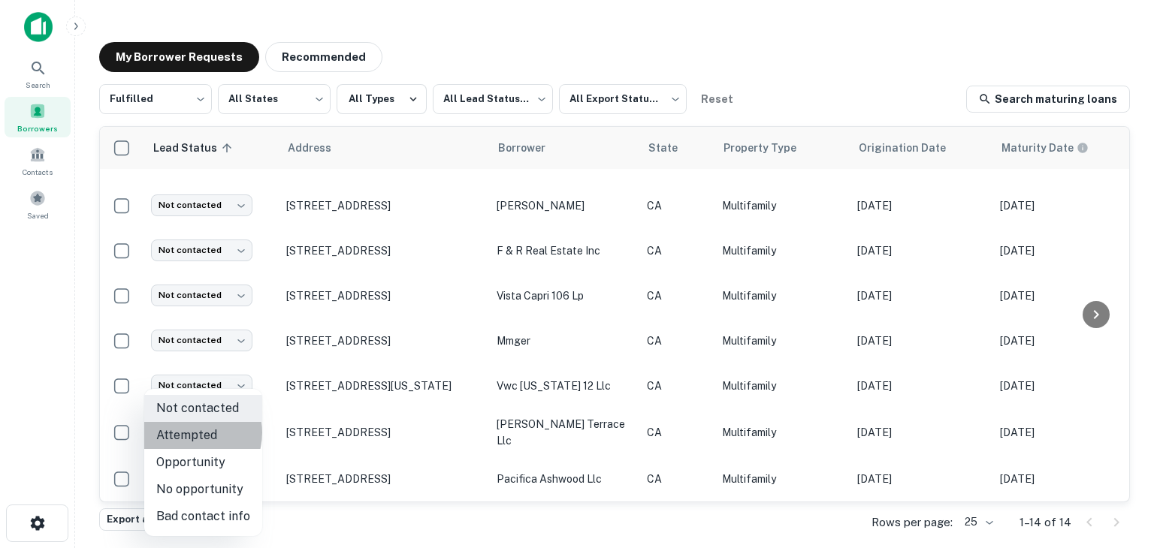
click at [189, 433] on li "Attempted" at bounding box center [203, 435] width 118 height 27
type input "*********"
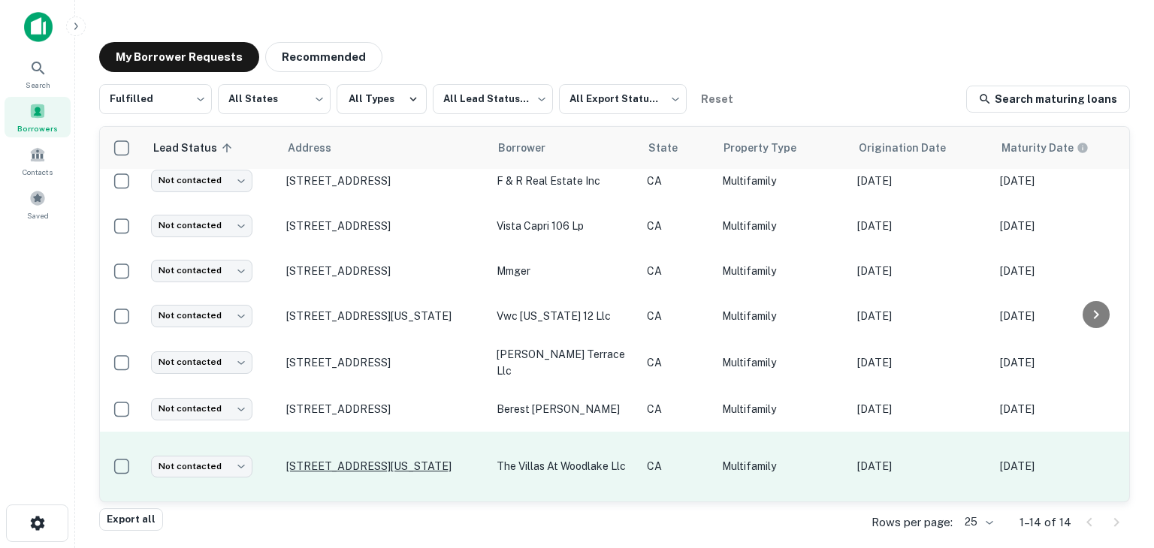
click at [410, 461] on p "[STREET_ADDRESS][US_STATE]" at bounding box center [383, 467] width 195 height 14
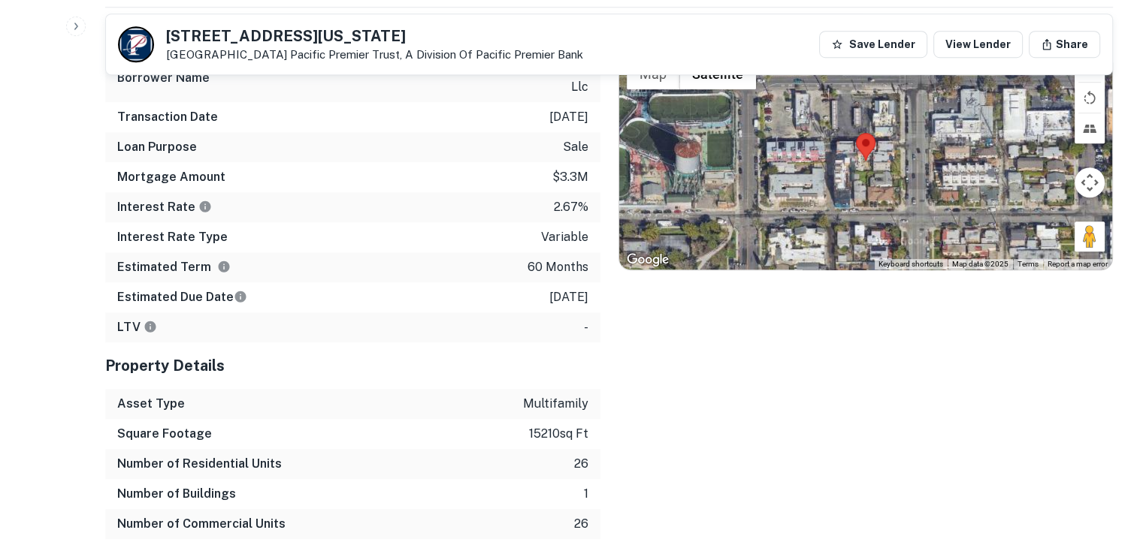
scroll to position [1235, 0]
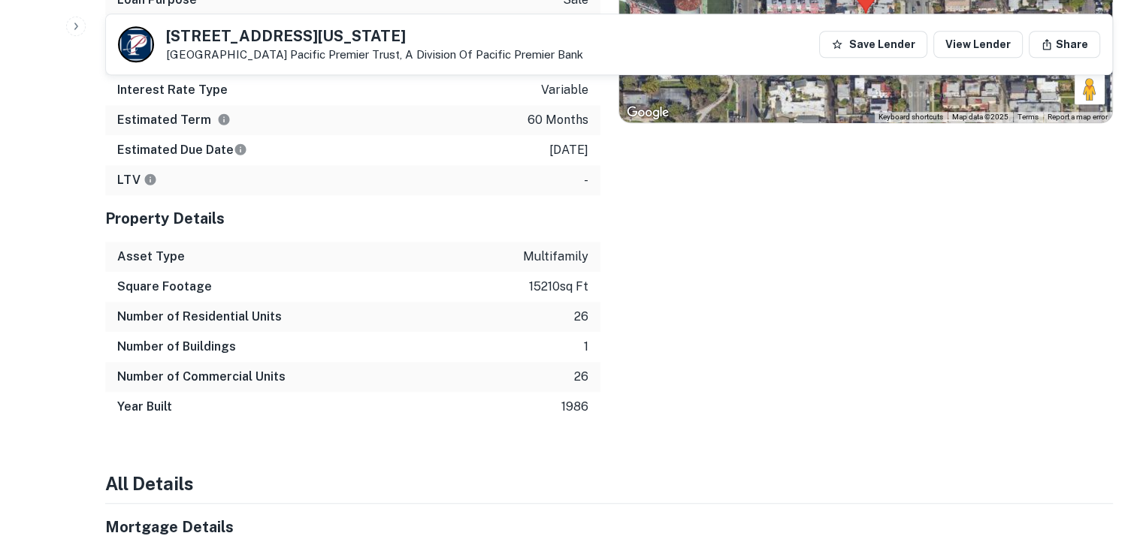
click at [569, 302] on div "Number of Residential Units 26" at bounding box center [352, 317] width 495 height 30
click at [619, 323] on div "Location ← Move left → Move right ↑ Move up ↓ Move down + Zoom in - Zoom out Ho…" at bounding box center [856, 141] width 513 height 562
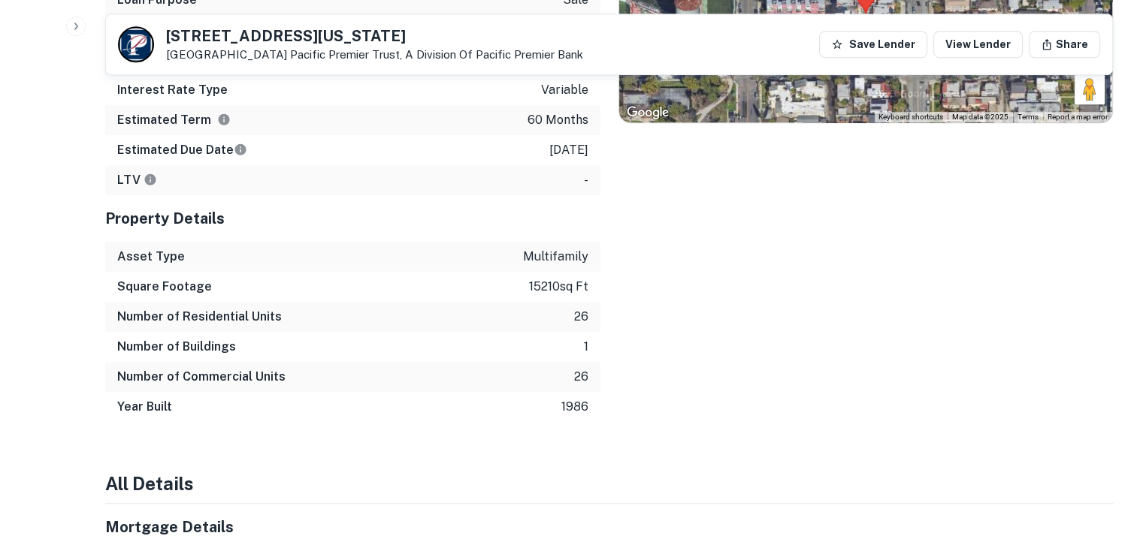
click at [584, 340] on div "Number of Buildings 1" at bounding box center [352, 347] width 495 height 30
click at [581, 368] on p "26" at bounding box center [581, 377] width 14 height 18
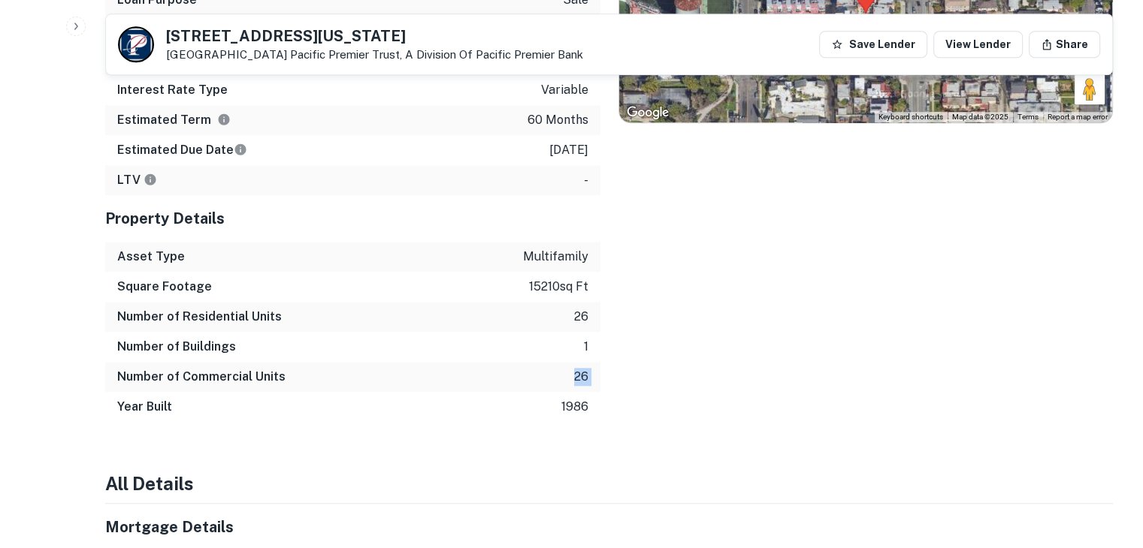
click at [581, 368] on p "26" at bounding box center [581, 377] width 14 height 18
click at [648, 347] on div "Location ← Move left → Move right ↑ Move up ↓ Move down + Zoom in - Zoom out Ho…" at bounding box center [856, 141] width 513 height 562
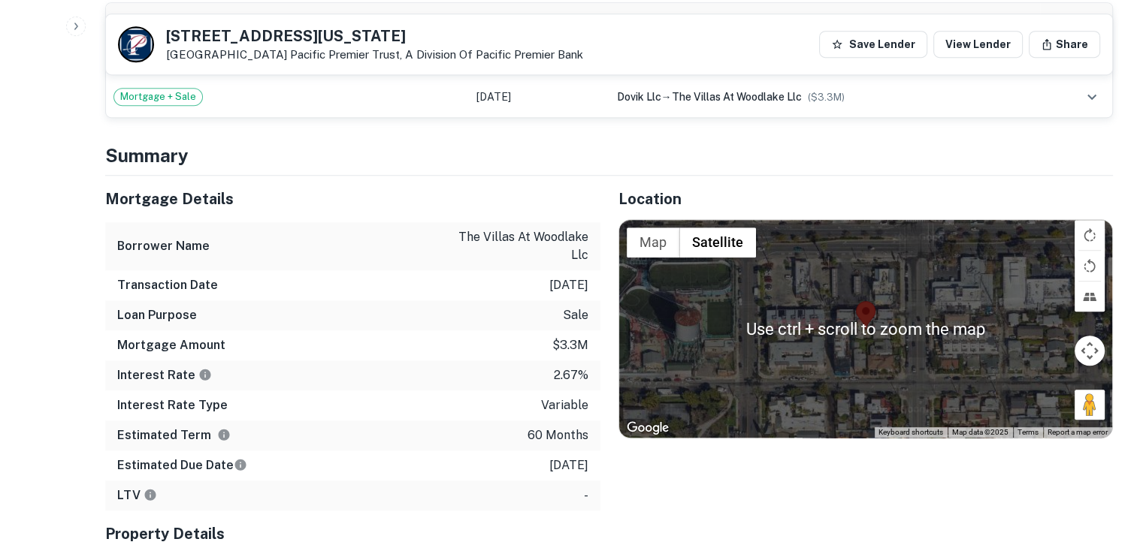
scroll to position [0, 0]
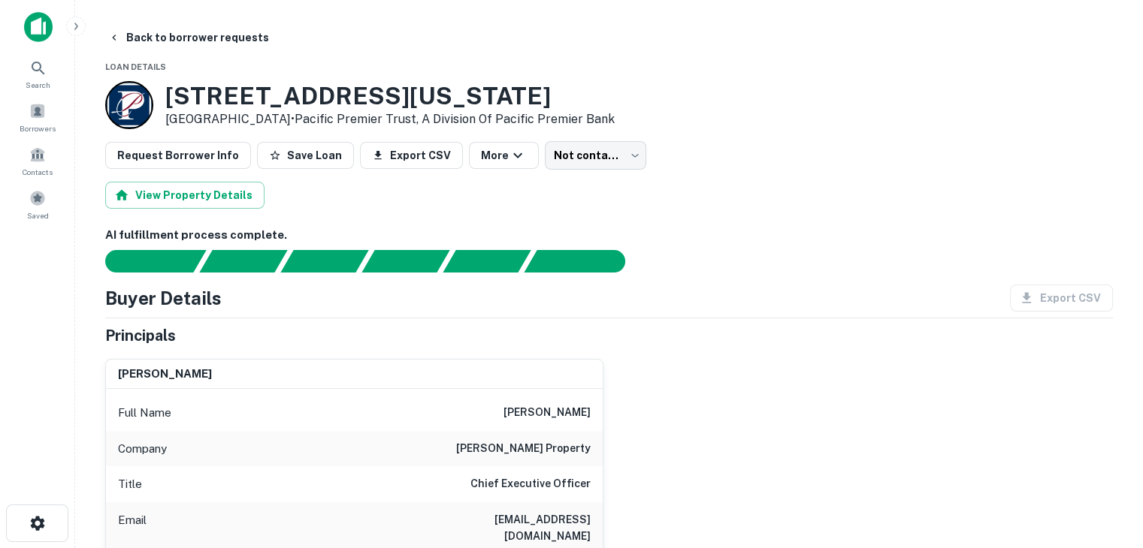
click at [260, 86] on h3 "[STREET_ADDRESS][US_STATE]" at bounding box center [389, 96] width 449 height 29
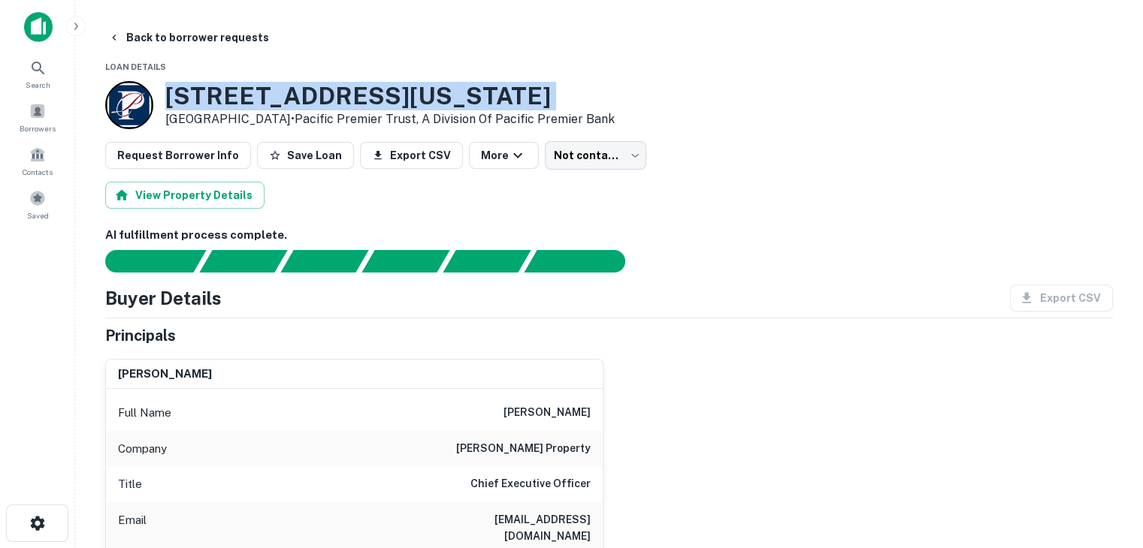
click at [260, 86] on h3 "[STREET_ADDRESS][US_STATE]" at bounding box center [389, 96] width 449 height 29
copy h3 "[STREET_ADDRESS][US_STATE]"
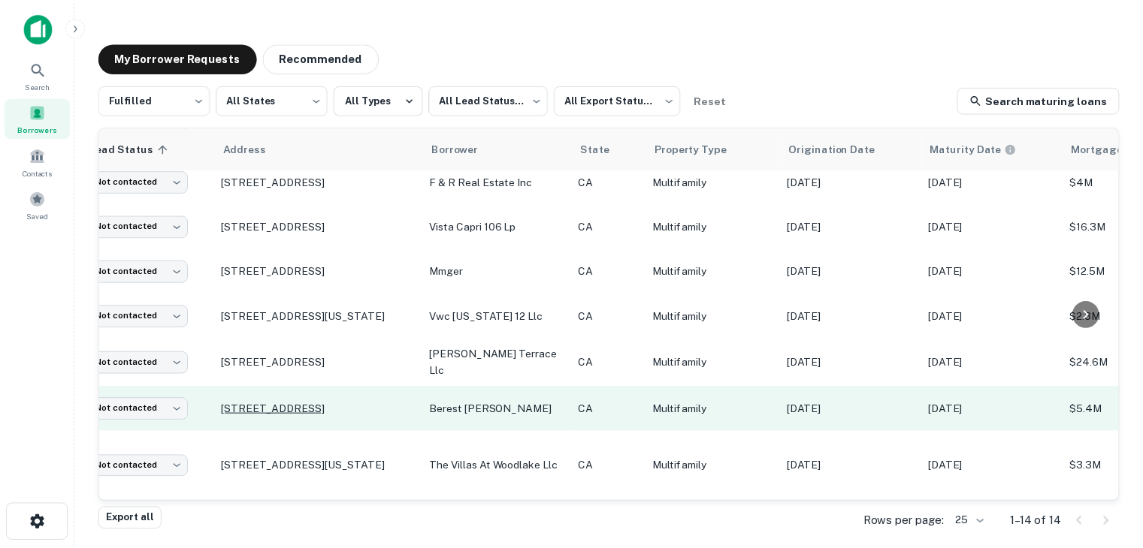
scroll to position [340, 0]
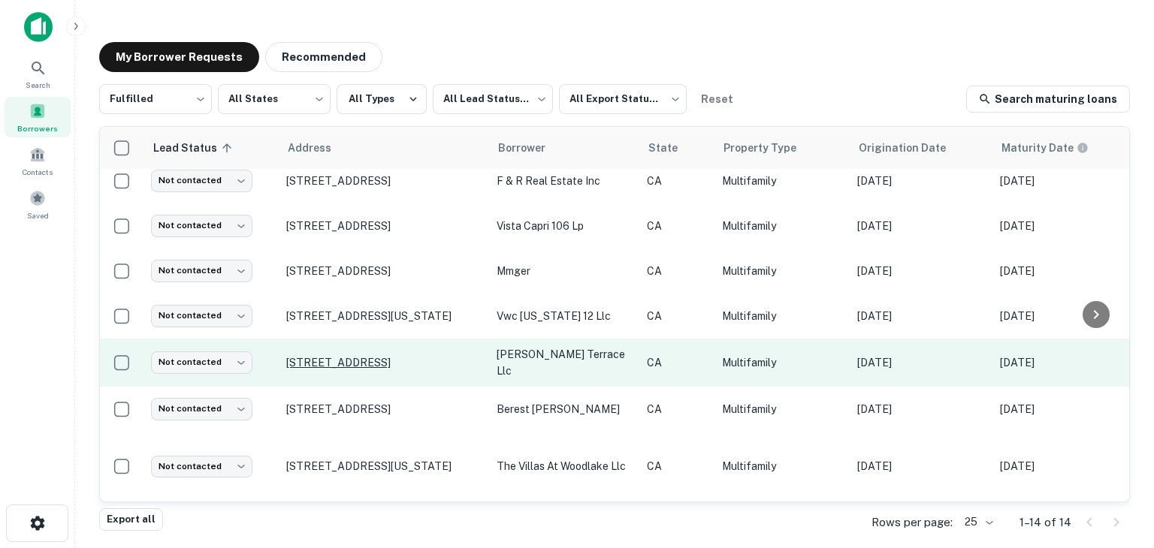
click at [468, 356] on p "[STREET_ADDRESS]" at bounding box center [383, 363] width 195 height 14
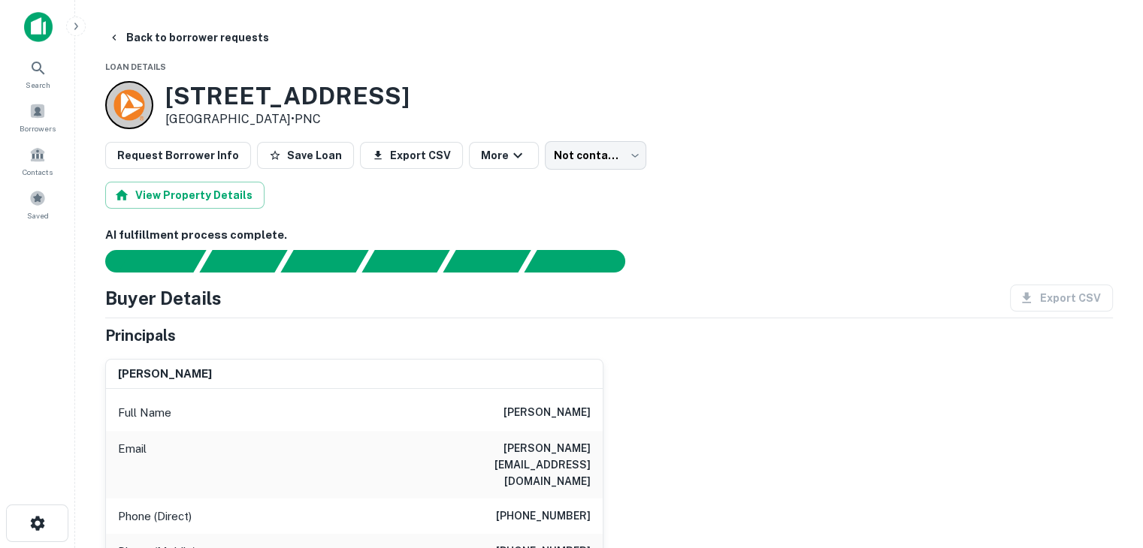
click at [297, 91] on h3 "[STREET_ADDRESS]" at bounding box center [287, 96] width 244 height 29
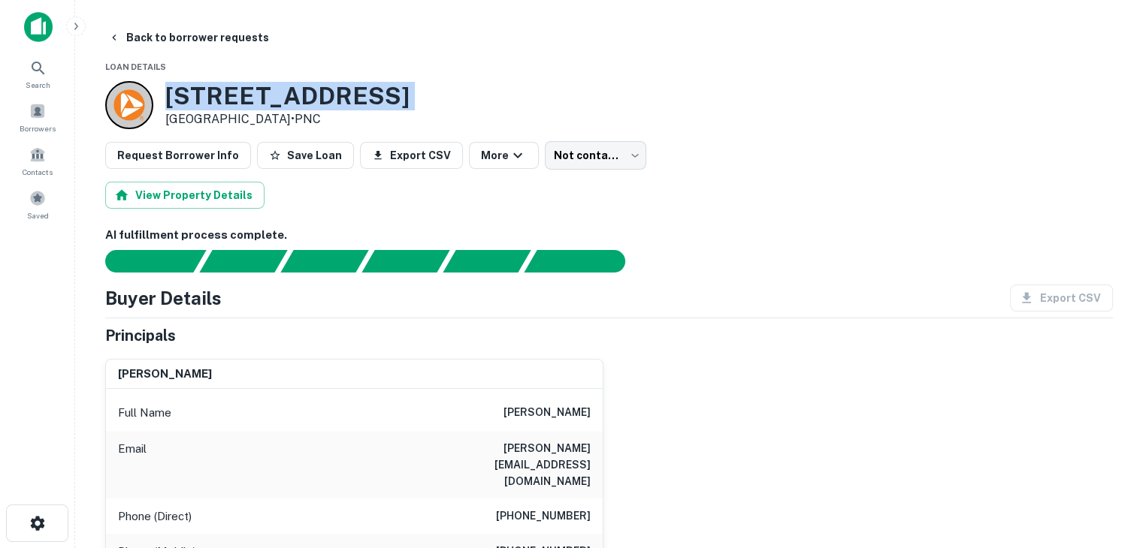
click at [297, 91] on h3 "[STREET_ADDRESS]" at bounding box center [287, 96] width 244 height 29
copy h3 "[STREET_ADDRESS]"
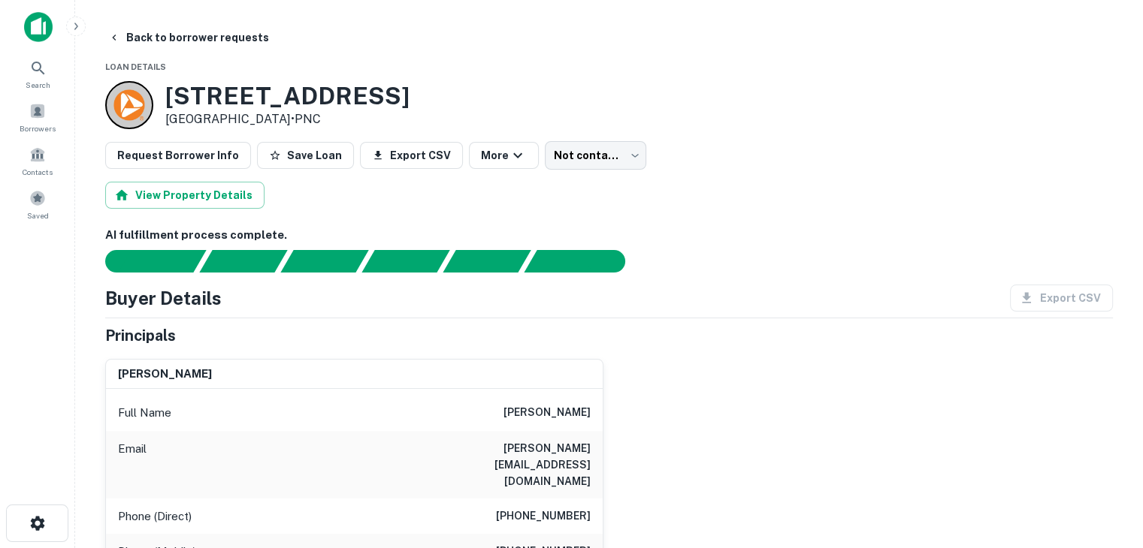
click at [331, 194] on div "View Property Details" at bounding box center [608, 195] width 1007 height 27
click at [279, 96] on h3 "[STREET_ADDRESS]" at bounding box center [287, 96] width 244 height 29
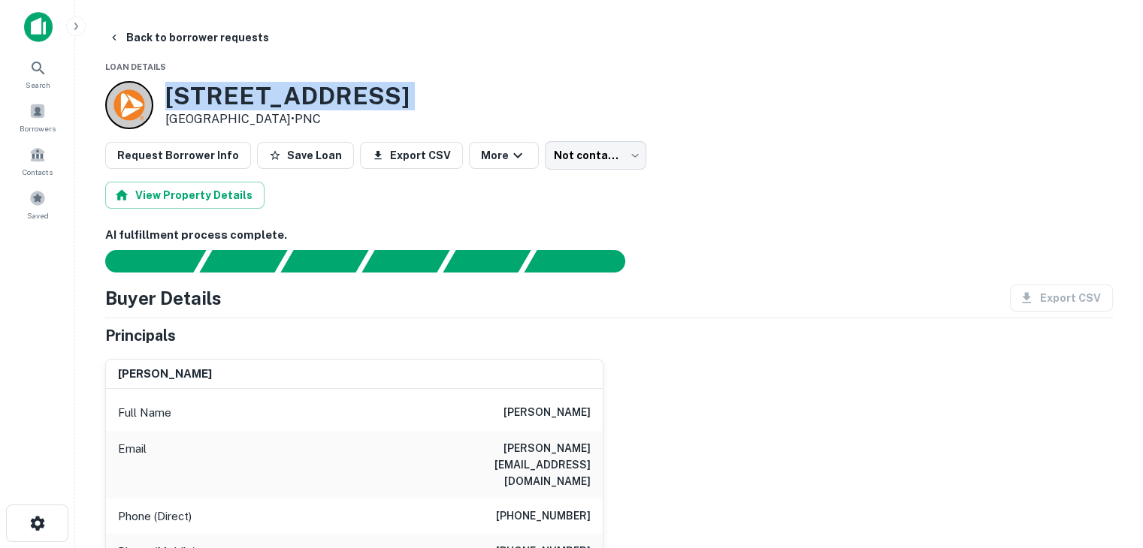
click at [279, 96] on h3 "[STREET_ADDRESS]" at bounding box center [287, 96] width 244 height 29
copy h3 "[STREET_ADDRESS]"
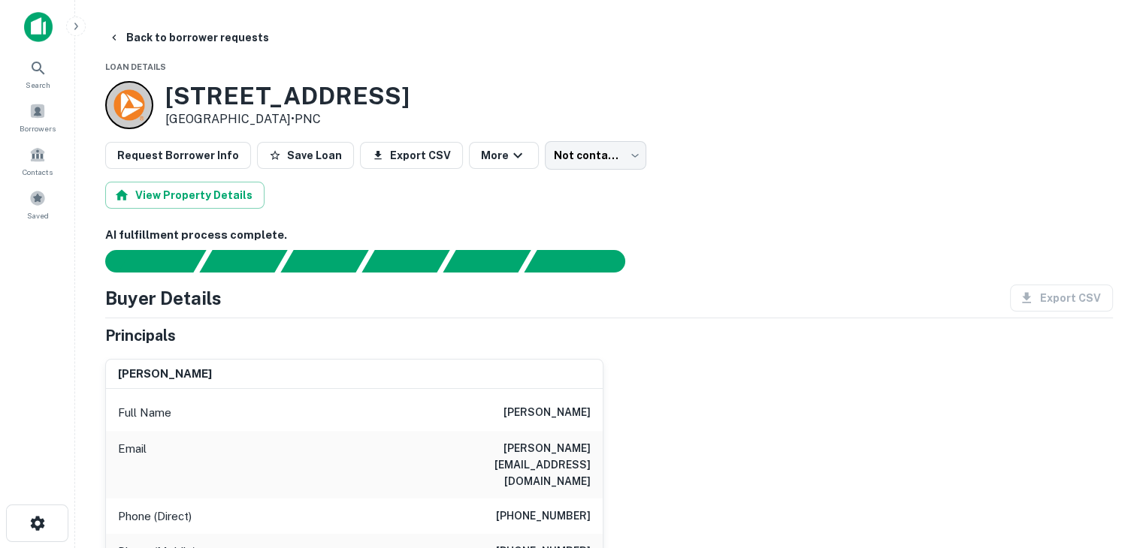
click at [979, 163] on div "Request Borrower Info Save Loan Export CSV More Not contacted **** ​" at bounding box center [608, 155] width 1007 height 29
click at [571, 451] on h6 "[PERSON_NAME][EMAIL_ADDRESS][DOMAIN_NAME]" at bounding box center [500, 465] width 180 height 50
copy h6 "[PERSON_NAME][EMAIL_ADDRESS][DOMAIN_NAME]"
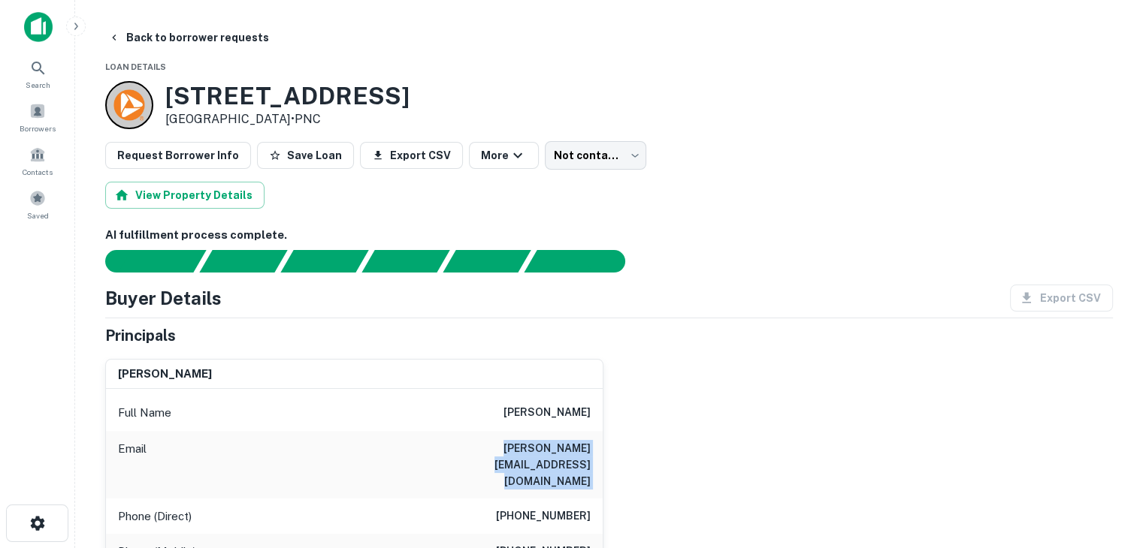
copy h6 "[PERSON_NAME][EMAIL_ADDRESS][DOMAIN_NAME]"
click at [986, 400] on div "[PERSON_NAME] Full Name [PERSON_NAME] Email [PERSON_NAME][EMAIL_ADDRESS][DOMAIN…" at bounding box center [602, 499] width 1019 height 305
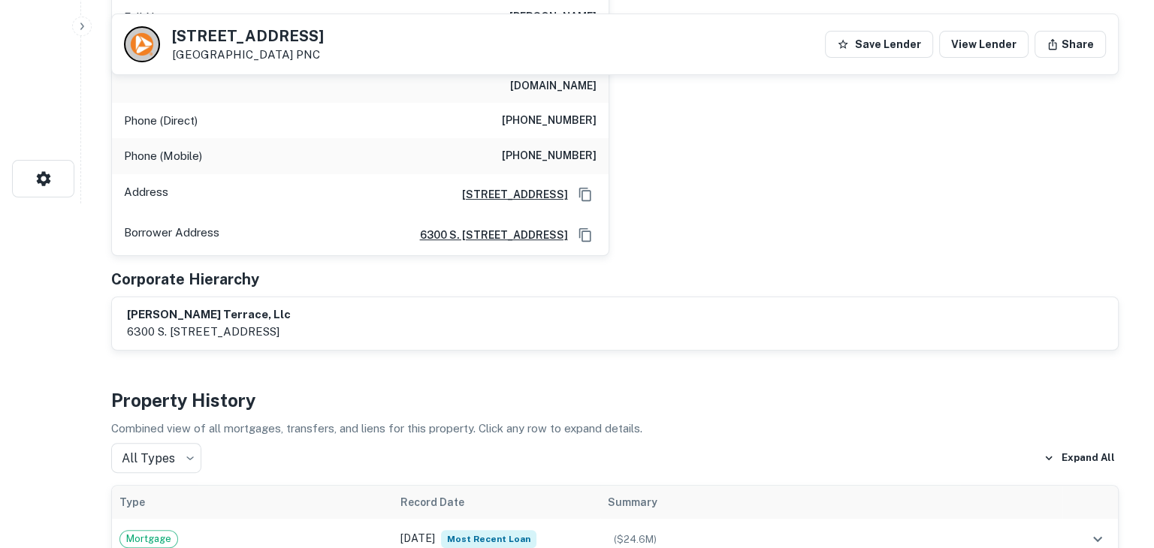
scroll to position [0, 0]
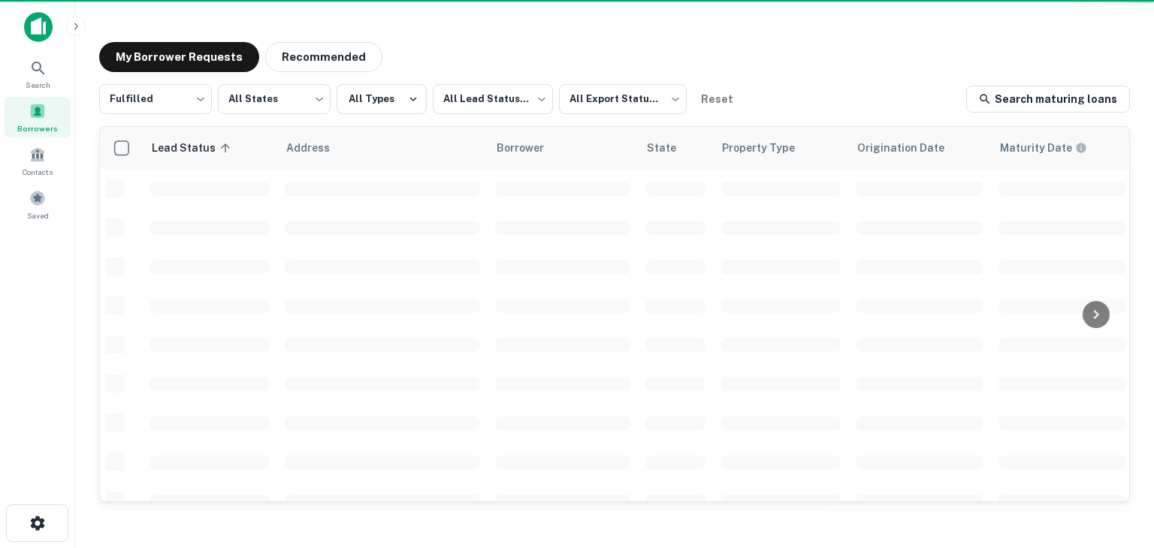
scroll to position [340, 0]
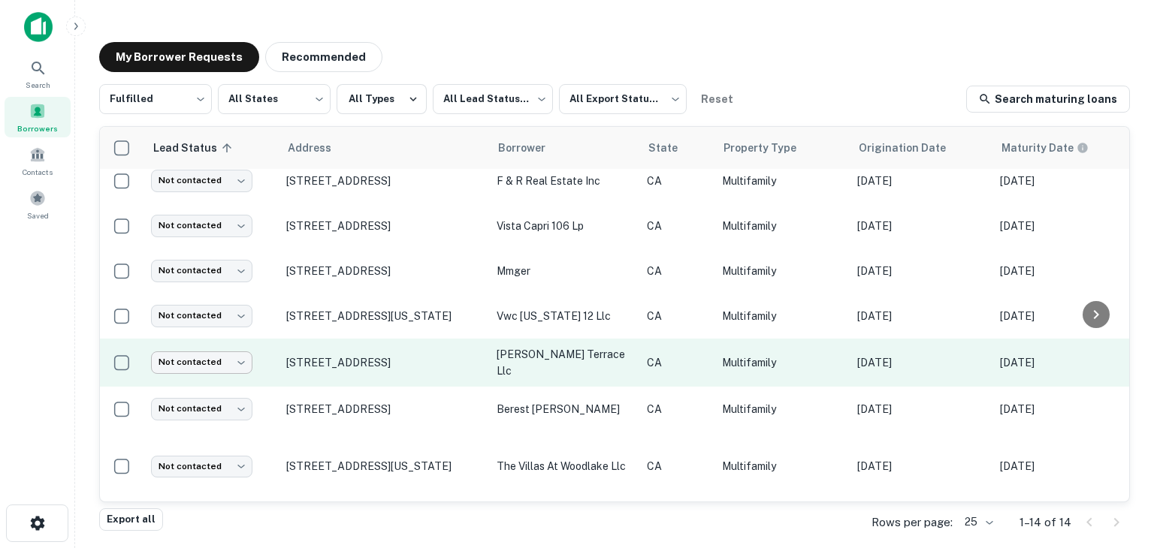
click at [228, 357] on body "Search Borrowers Contacts Saved My Borrower Requests Recommended Fulfilled ****…" at bounding box center [577, 274] width 1154 height 548
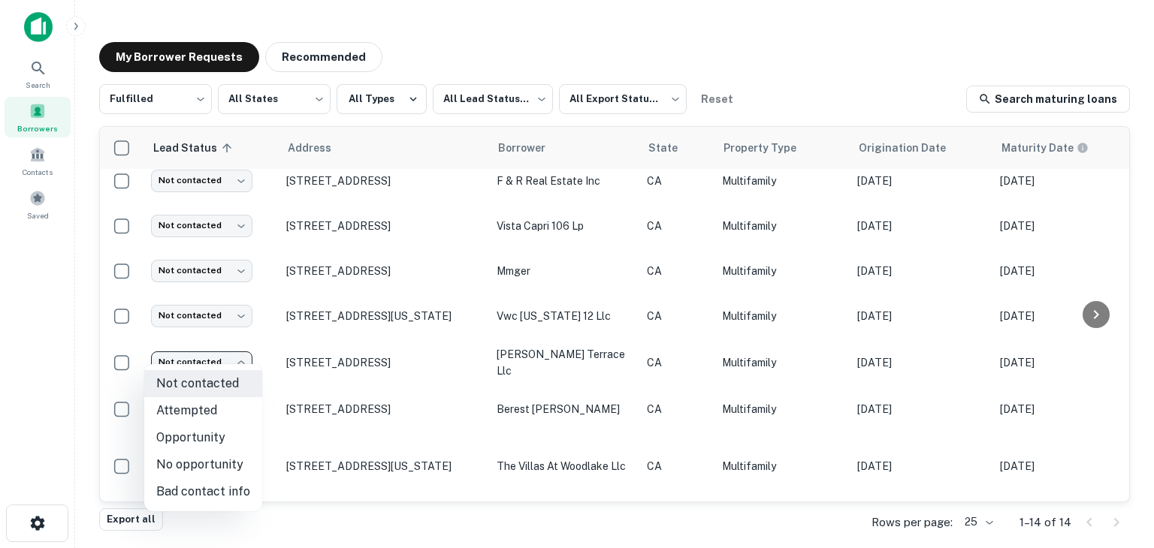
click at [212, 406] on li "Attempted" at bounding box center [203, 410] width 118 height 27
type input "*********"
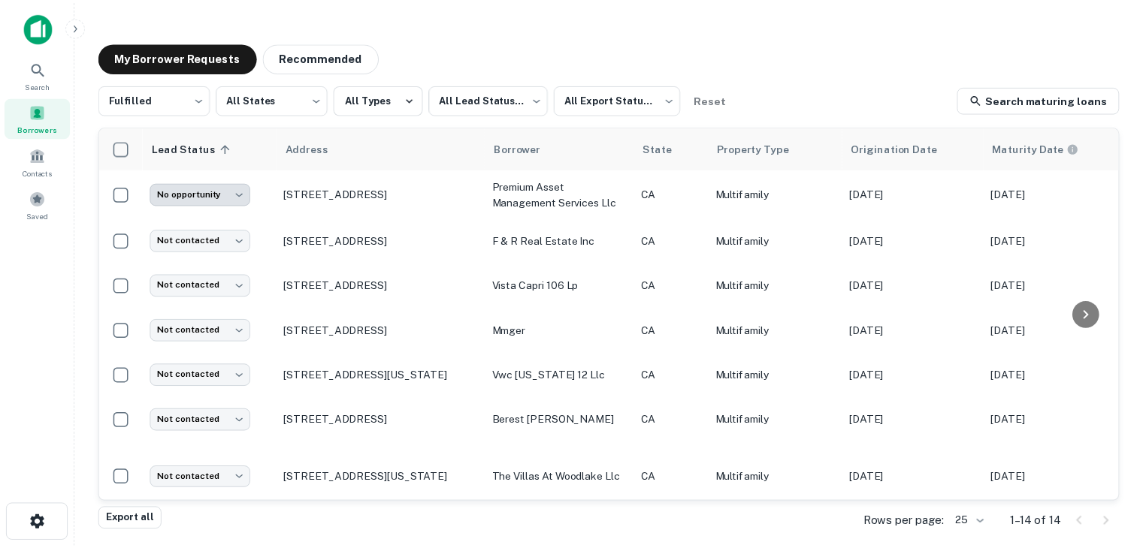
scroll to position [261, 0]
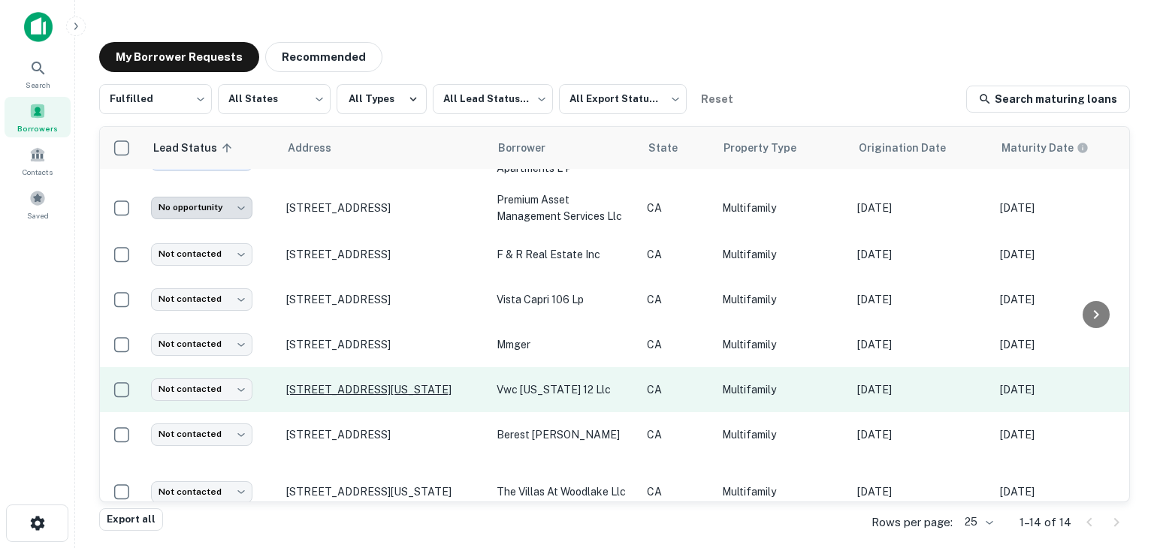
click at [379, 383] on p "[STREET_ADDRESS][US_STATE]" at bounding box center [383, 390] width 195 height 14
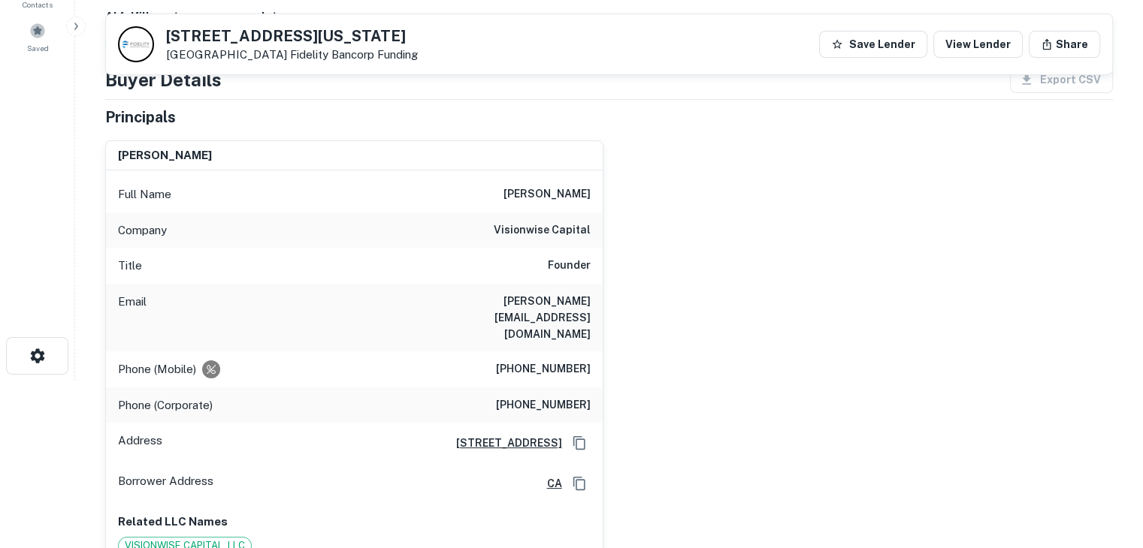
scroll to position [171, 0]
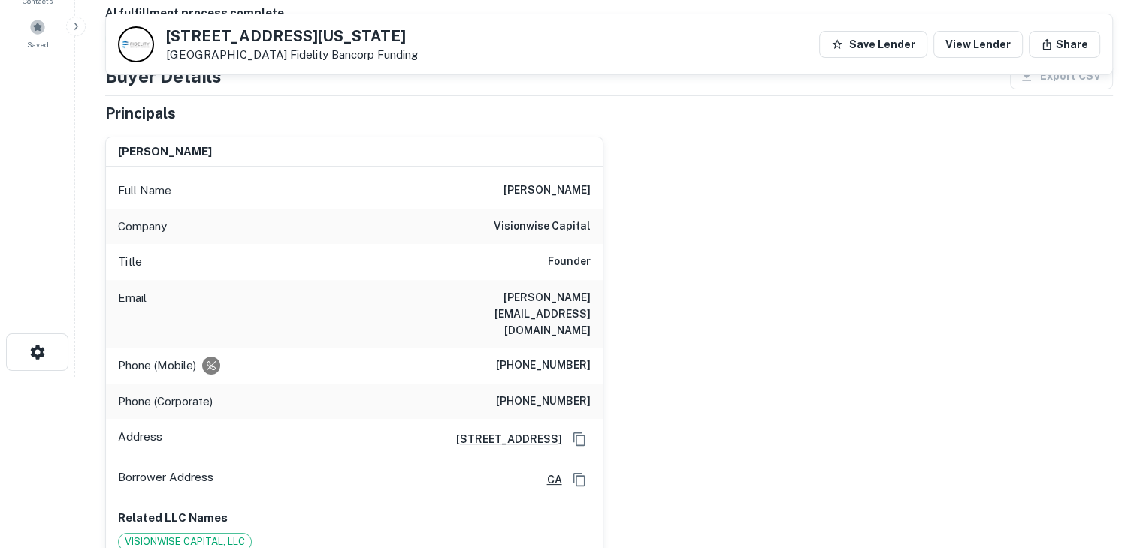
click at [190, 148] on h6 "[PERSON_NAME]" at bounding box center [165, 151] width 94 height 17
copy h6 "[PERSON_NAME]"
click at [700, 261] on div "[PERSON_NAME] Full Name [PERSON_NAME] Company visionwise capital Title Founder …" at bounding box center [602, 343] width 1019 height 436
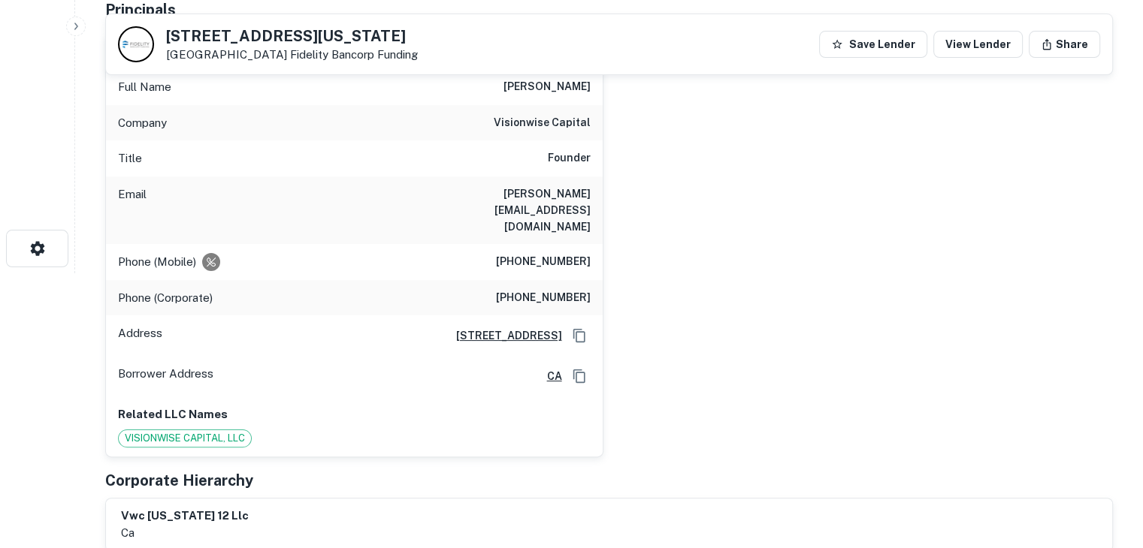
scroll to position [0, 0]
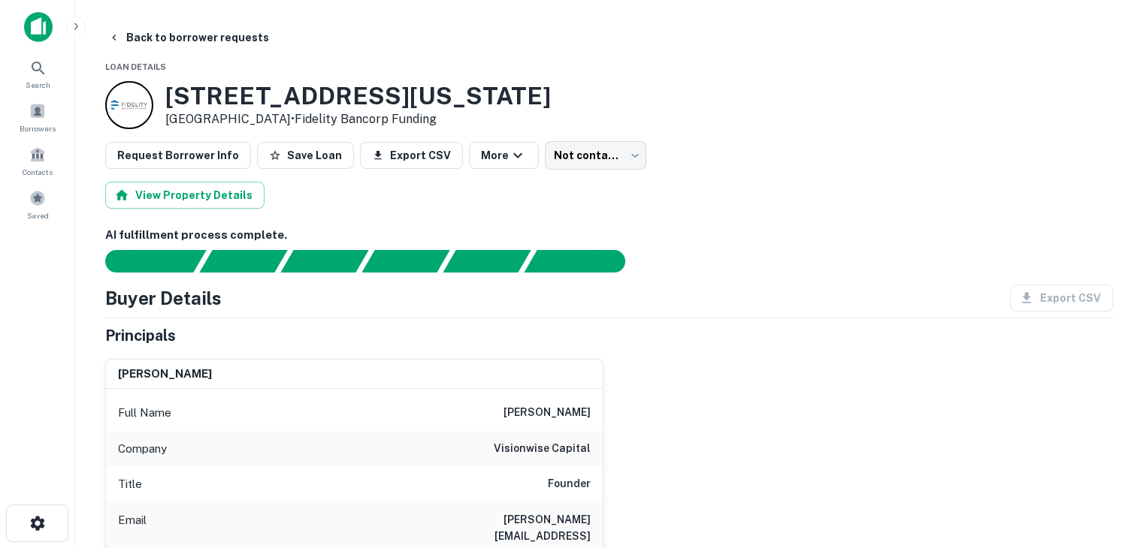
click at [343, 95] on h3 "[STREET_ADDRESS][US_STATE]" at bounding box center [357, 96] width 385 height 29
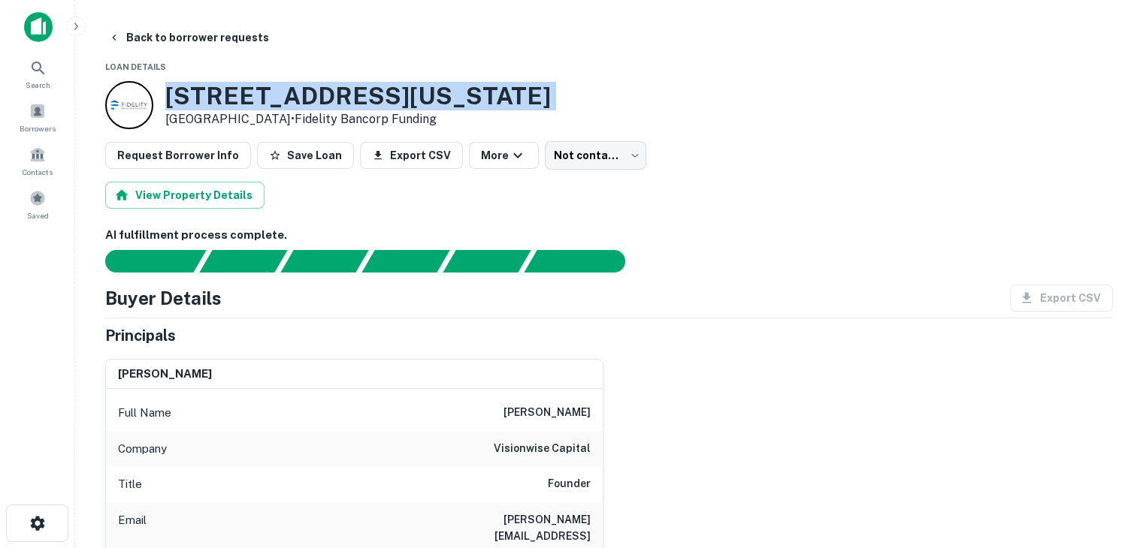
click at [343, 95] on h3 "[STREET_ADDRESS][US_STATE]" at bounding box center [357, 96] width 385 height 29
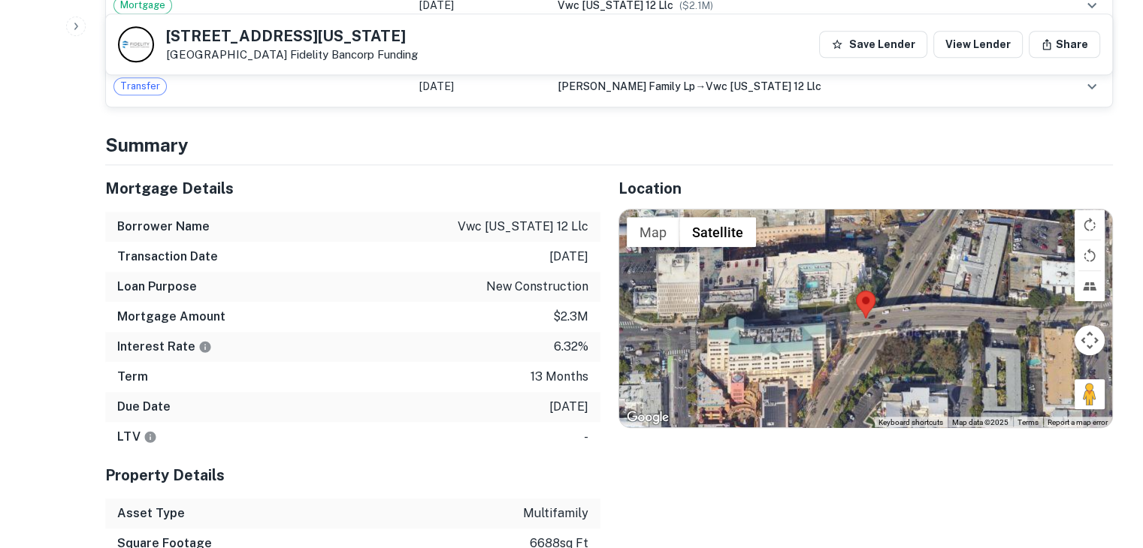
scroll to position [1241, 0]
click at [560, 247] on p "[DATE]" at bounding box center [568, 256] width 39 height 18
click at [552, 277] on p "new construction" at bounding box center [537, 286] width 102 height 18
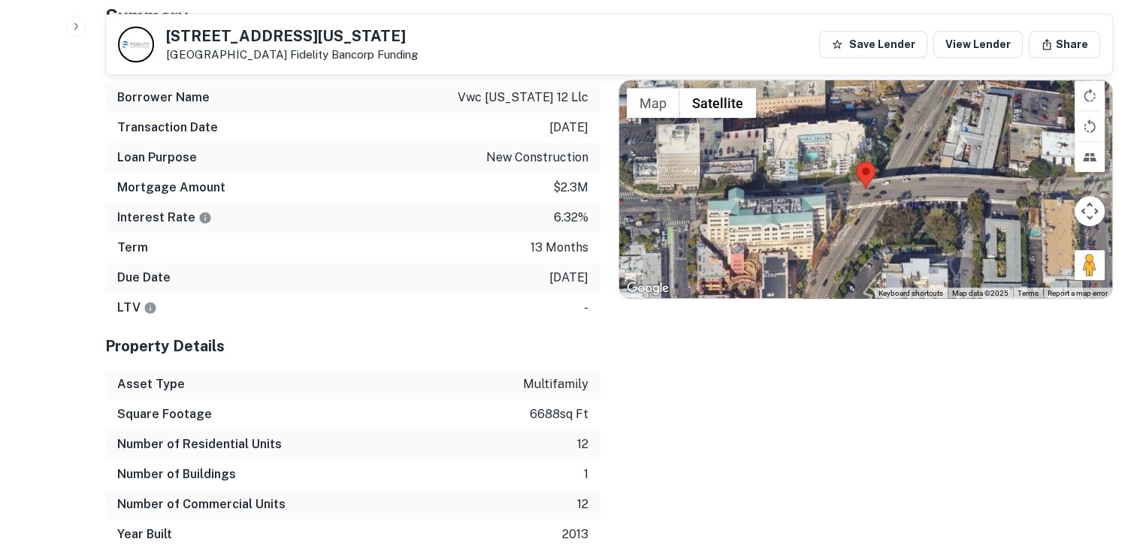
scroll to position [1384, 0]
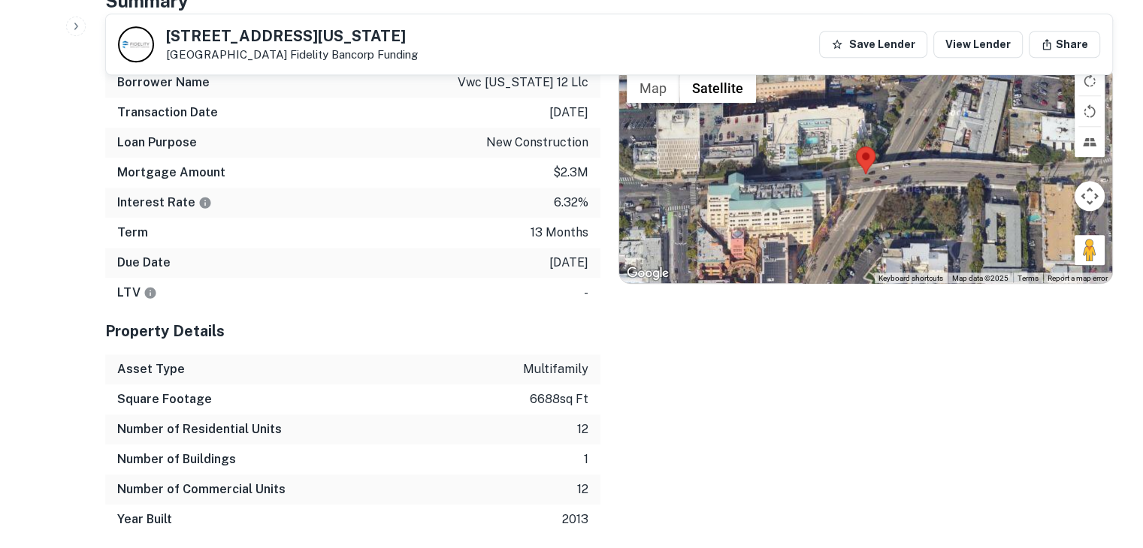
click at [545, 134] on p "new construction" at bounding box center [537, 143] width 102 height 18
drag, startPoint x: 548, startPoint y: 133, endPoint x: 559, endPoint y: 221, distance: 88.5
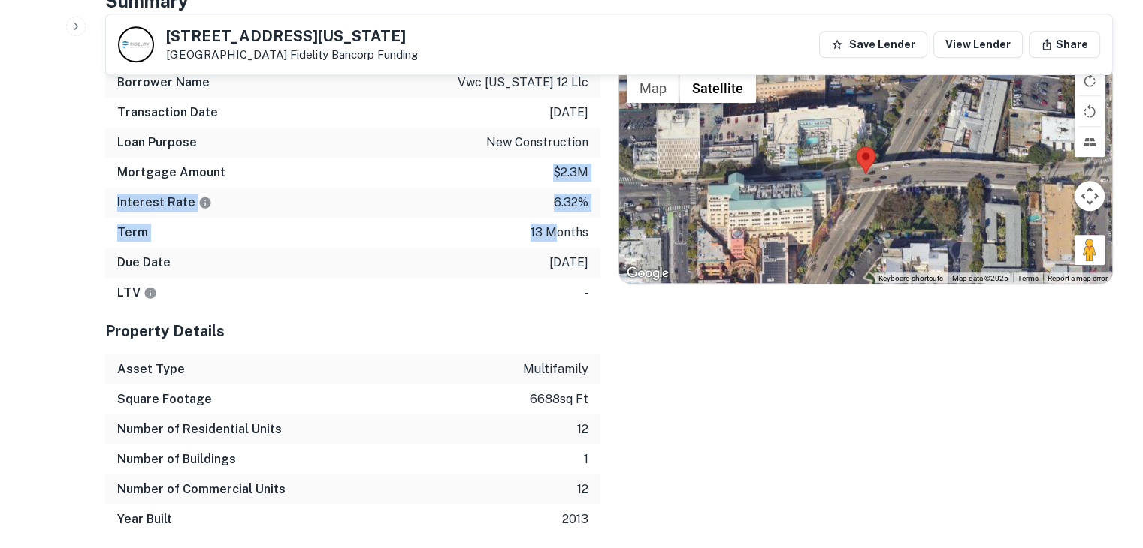
click at [559, 221] on div "Mortgage Details Borrower Name vwc [US_STATE] 12 llc Transaction Date [DATE] Lo…" at bounding box center [352, 164] width 495 height 287
drag, startPoint x: 559, startPoint y: 221, endPoint x: 552, endPoint y: 258, distance: 37.4
click at [552, 278] on div "LTV -" at bounding box center [352, 293] width 495 height 30
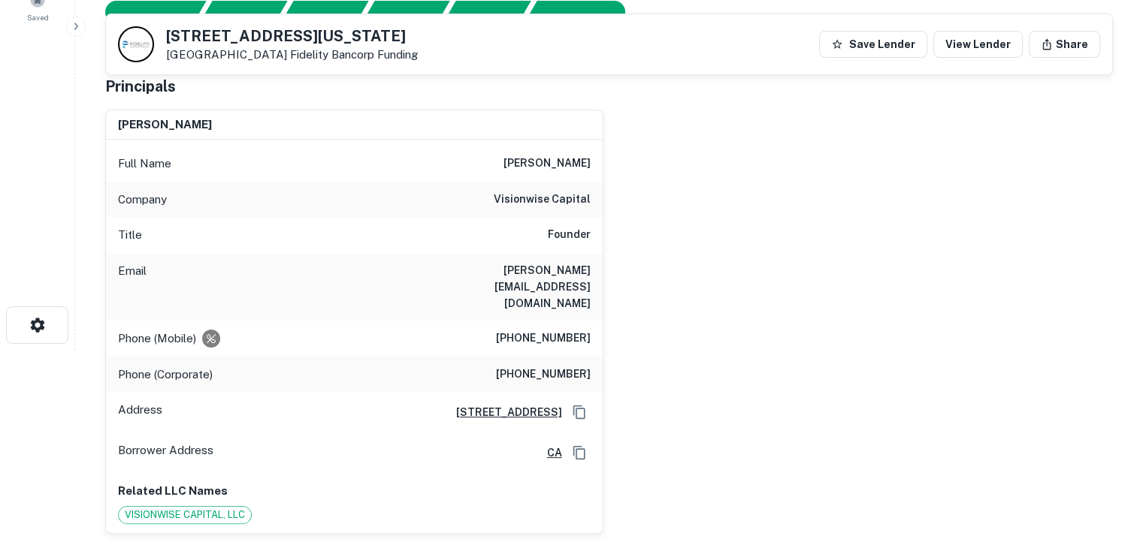
scroll to position [198, 0]
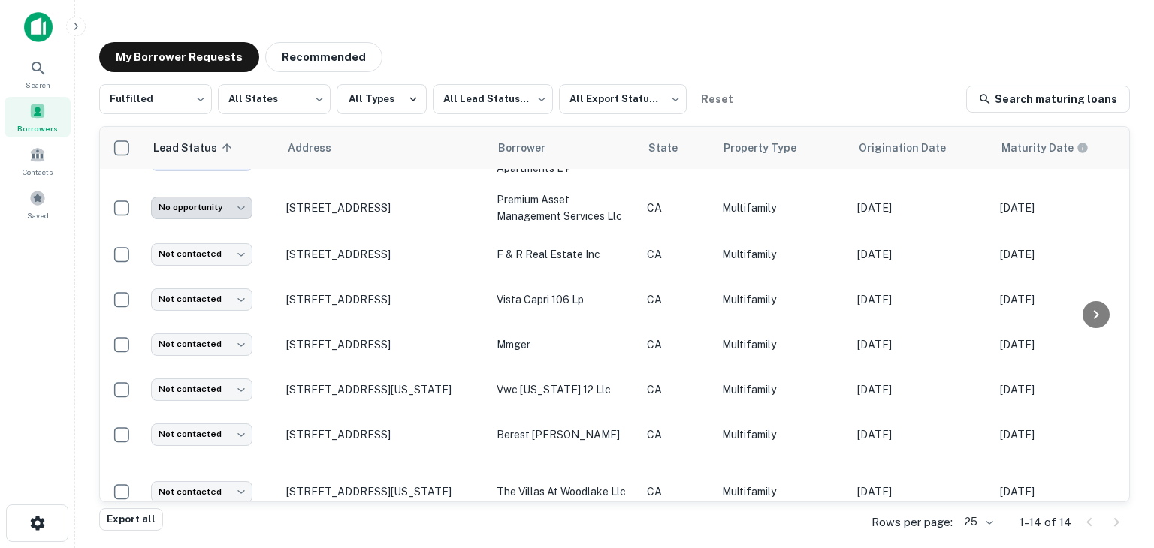
scroll to position [340, 0]
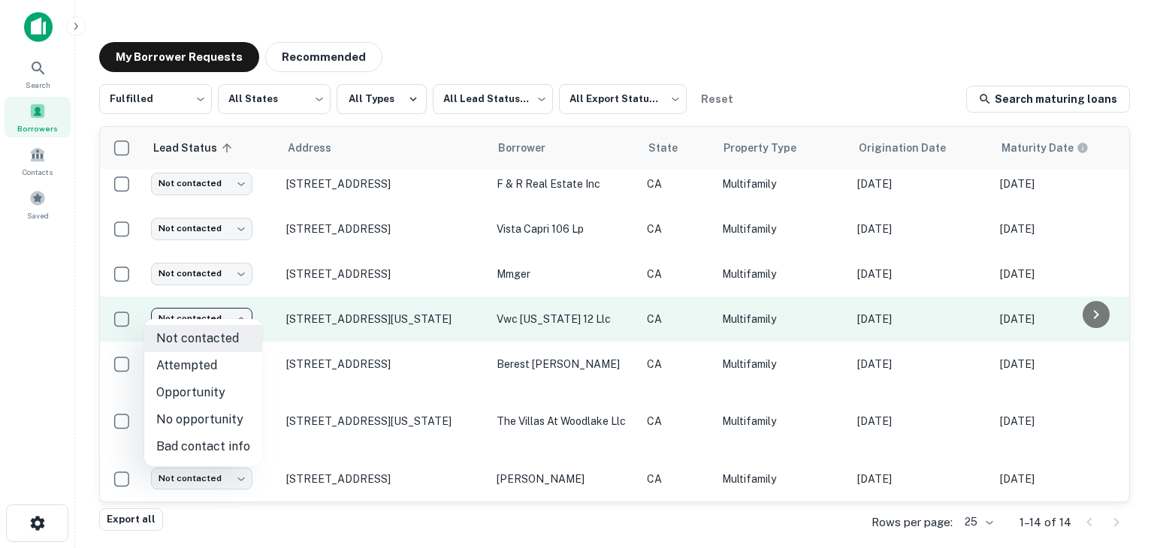
click at [187, 306] on body "Search Borrowers Contacts Saved My Borrower Requests Recommended Fulfilled ****…" at bounding box center [577, 274] width 1154 height 548
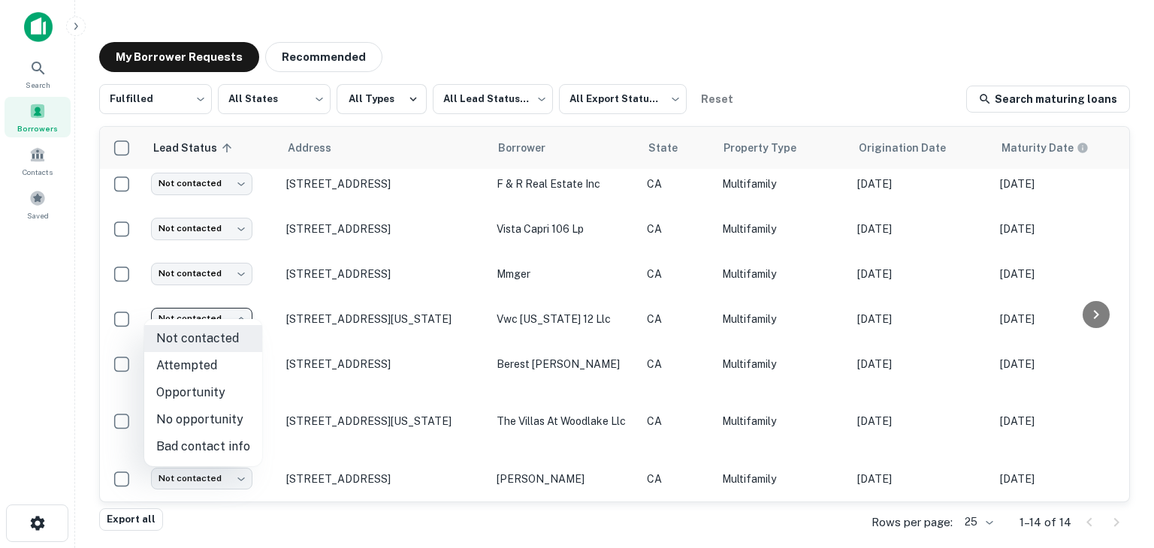
click at [204, 356] on li "Attempted" at bounding box center [203, 365] width 118 height 27
type input "*********"
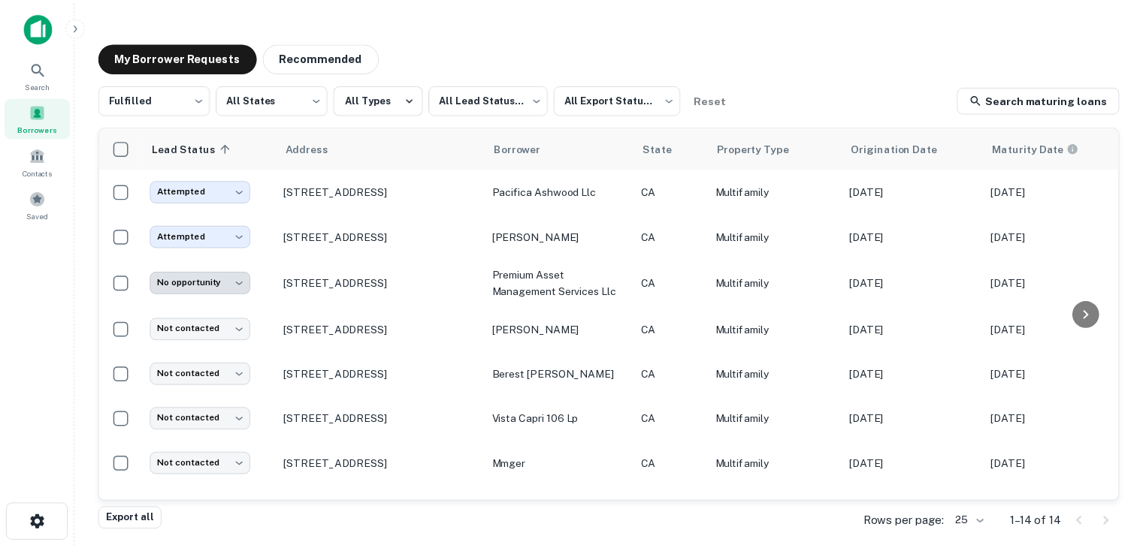
scroll to position [234, 0]
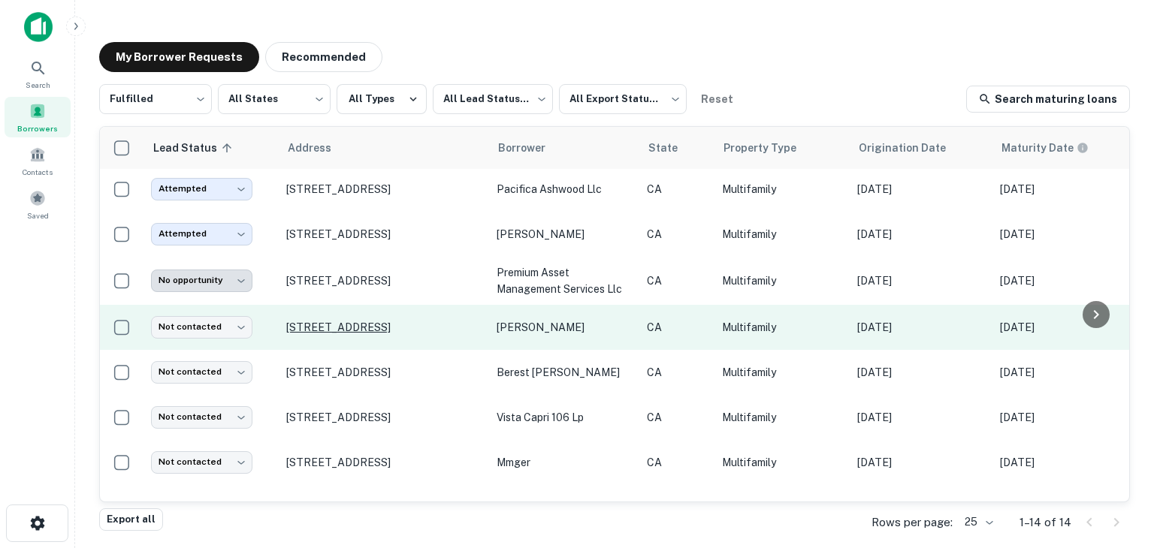
click at [385, 321] on p "[STREET_ADDRESS]" at bounding box center [383, 328] width 195 height 14
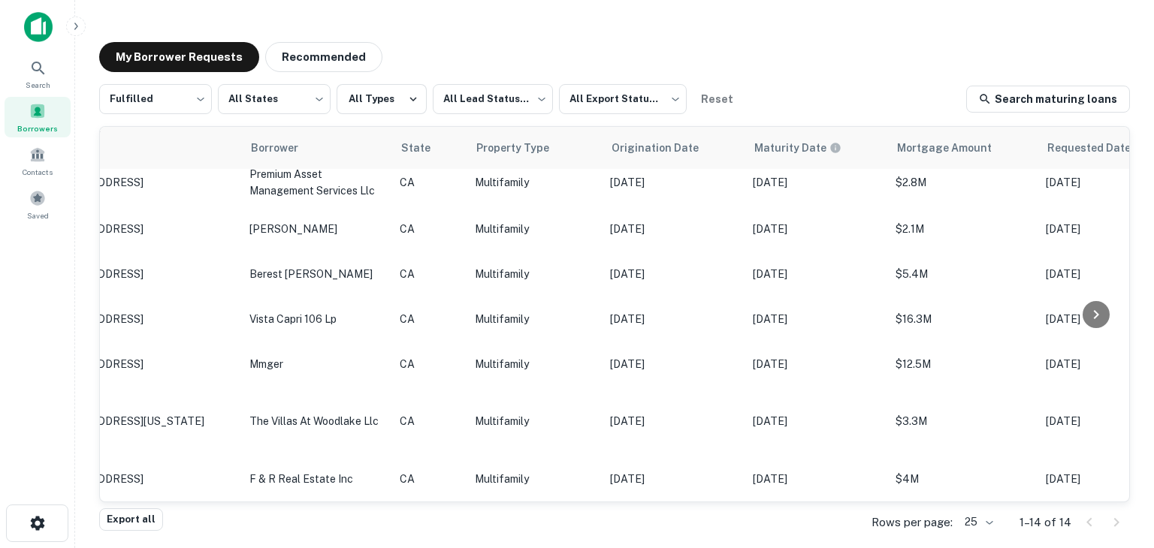
scroll to position [340, 0]
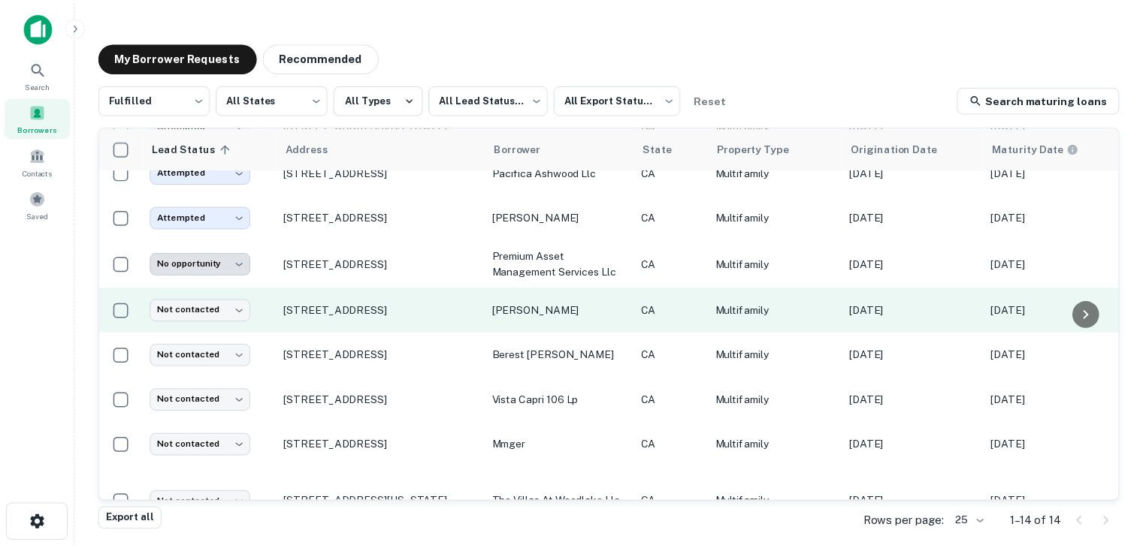
scroll to position [252, 0]
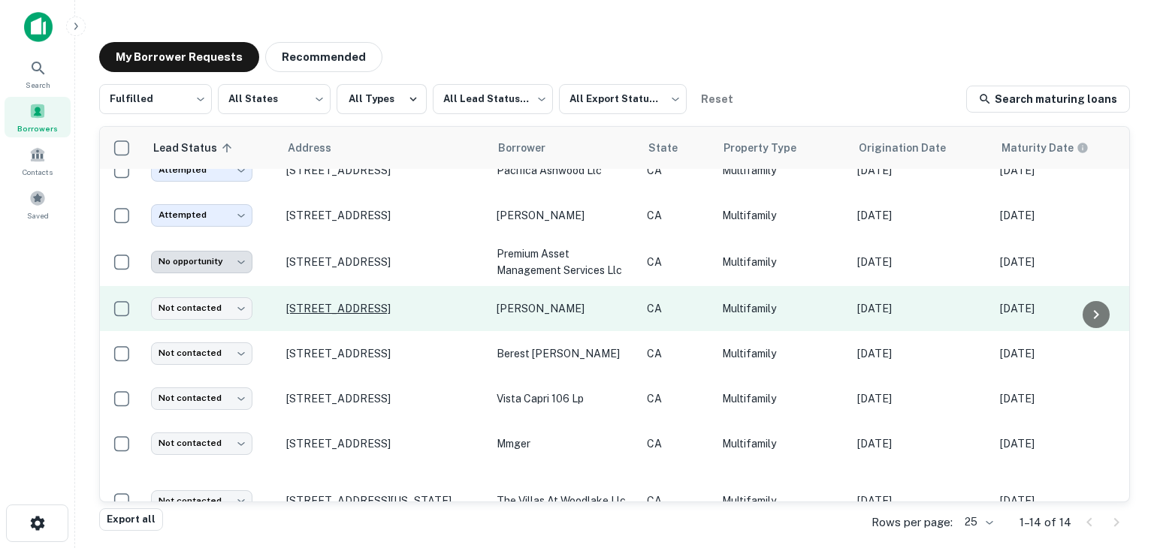
click at [364, 306] on p "[STREET_ADDRESS]" at bounding box center [383, 309] width 195 height 14
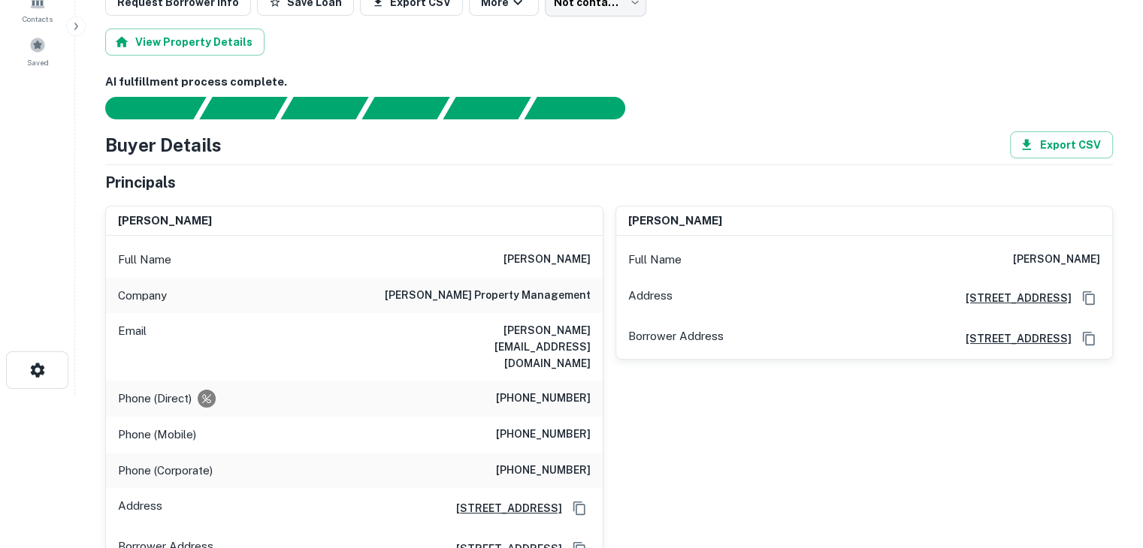
scroll to position [180, 0]
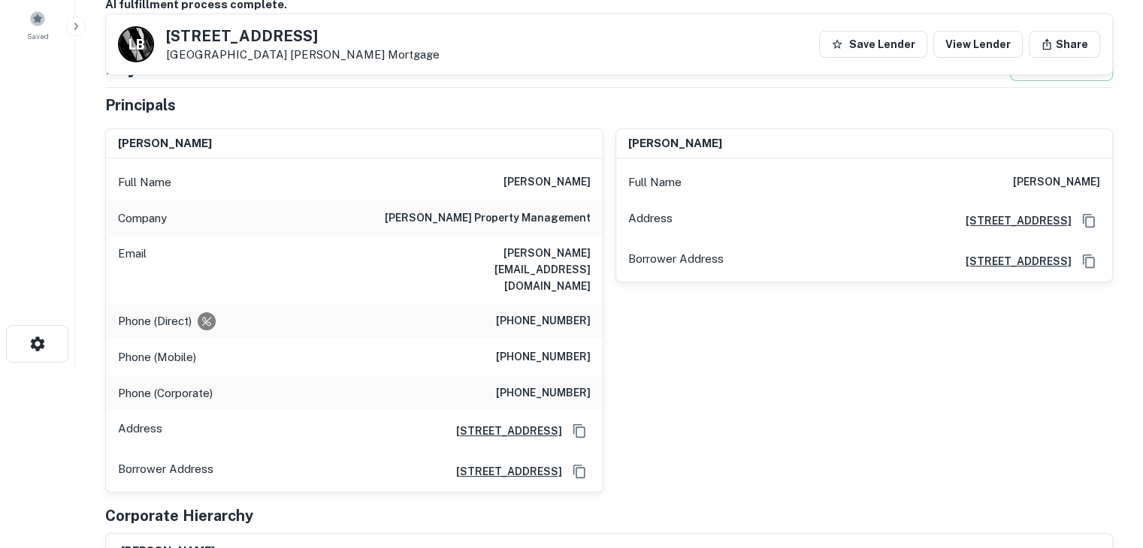
click at [538, 253] on h6 "[PERSON_NAME][EMAIL_ADDRESS][DOMAIN_NAME]" at bounding box center [500, 270] width 180 height 50
click at [630, 316] on div "[PERSON_NAME] Full Name [PERSON_NAME] Address [STREET_ADDRESS][GEOGRAPHIC_DATA]…" at bounding box center [858, 304] width 510 height 377
click at [508, 250] on h6 "[PERSON_NAME][EMAIL_ADDRESS][DOMAIN_NAME]" at bounding box center [500, 270] width 180 height 50
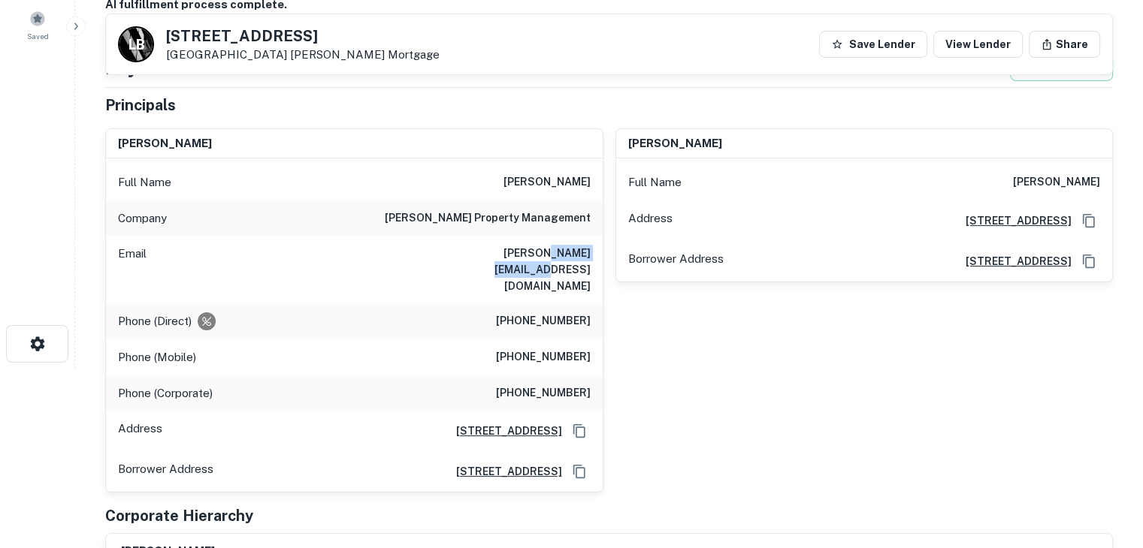
click at [508, 250] on h6 "[PERSON_NAME][EMAIL_ADDRESS][DOMAIN_NAME]" at bounding box center [500, 270] width 180 height 50
click at [436, 100] on div "Principals" at bounding box center [608, 105] width 1007 height 23
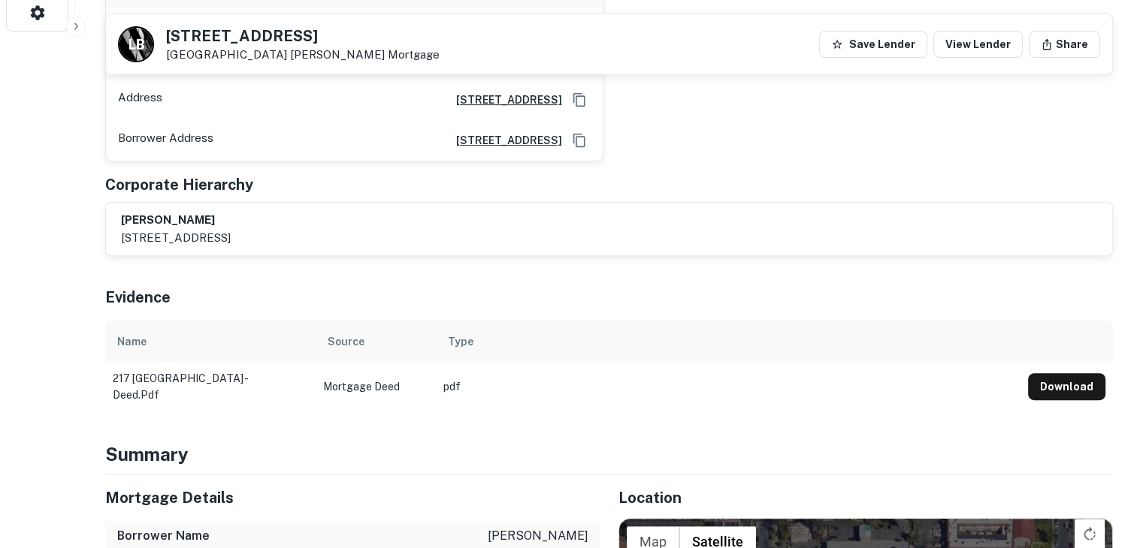
scroll to position [0, 0]
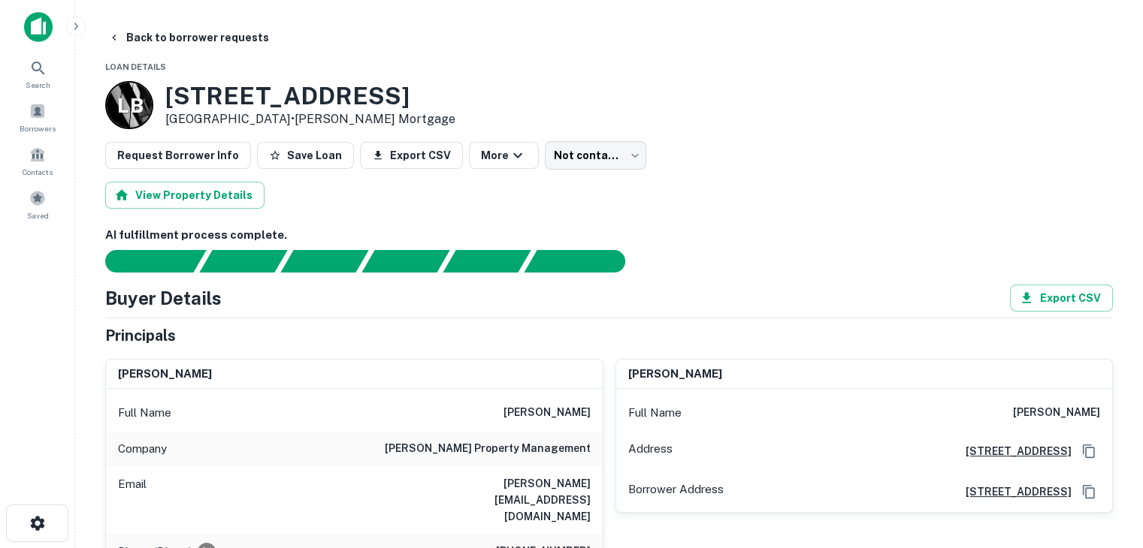
click at [276, 94] on h3 "[STREET_ADDRESS]" at bounding box center [310, 96] width 290 height 29
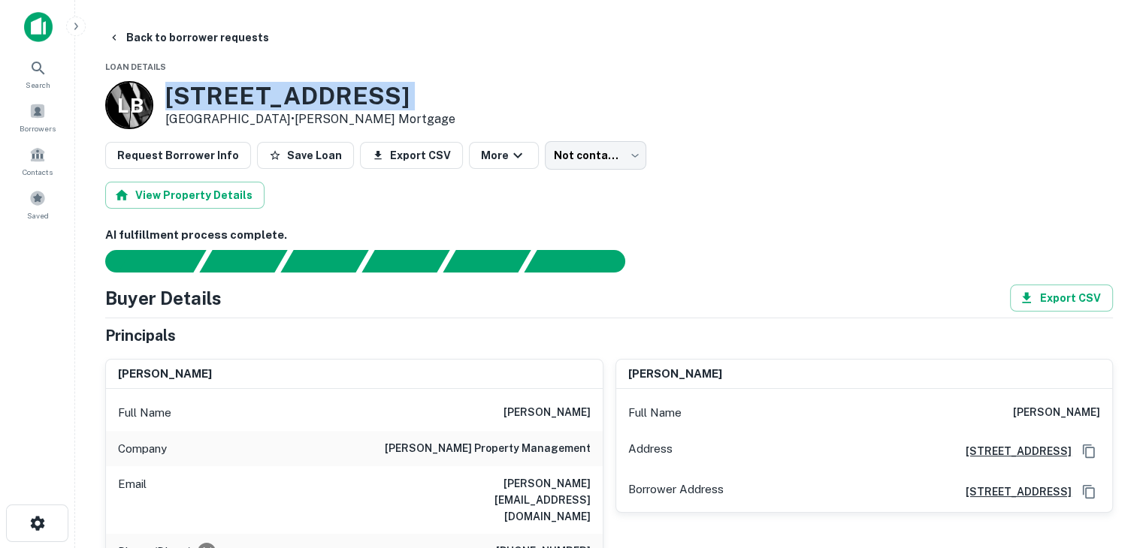
click at [276, 94] on h3 "[STREET_ADDRESS]" at bounding box center [310, 96] width 290 height 29
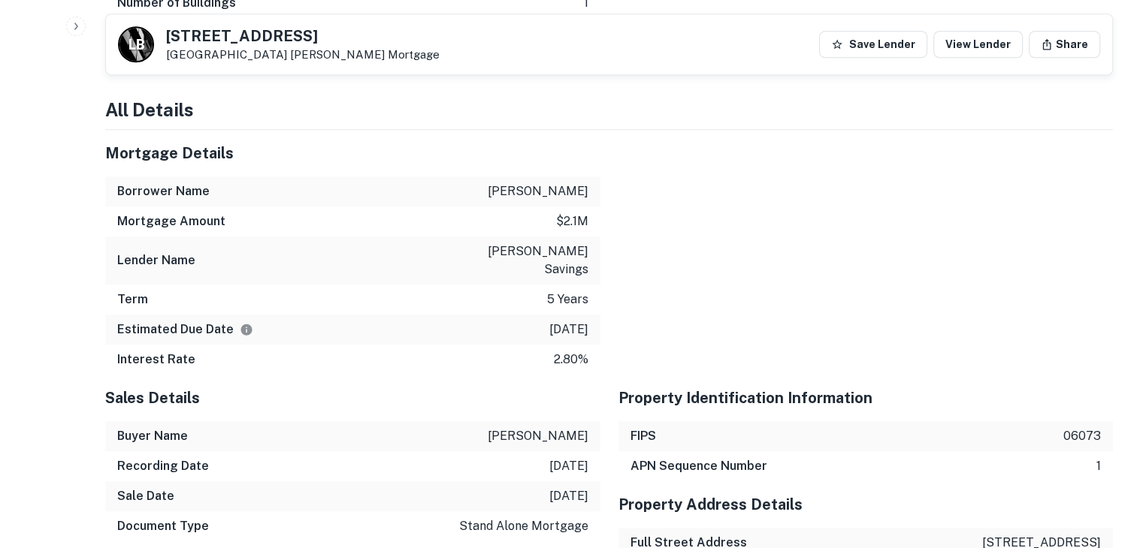
scroll to position [1427, 0]
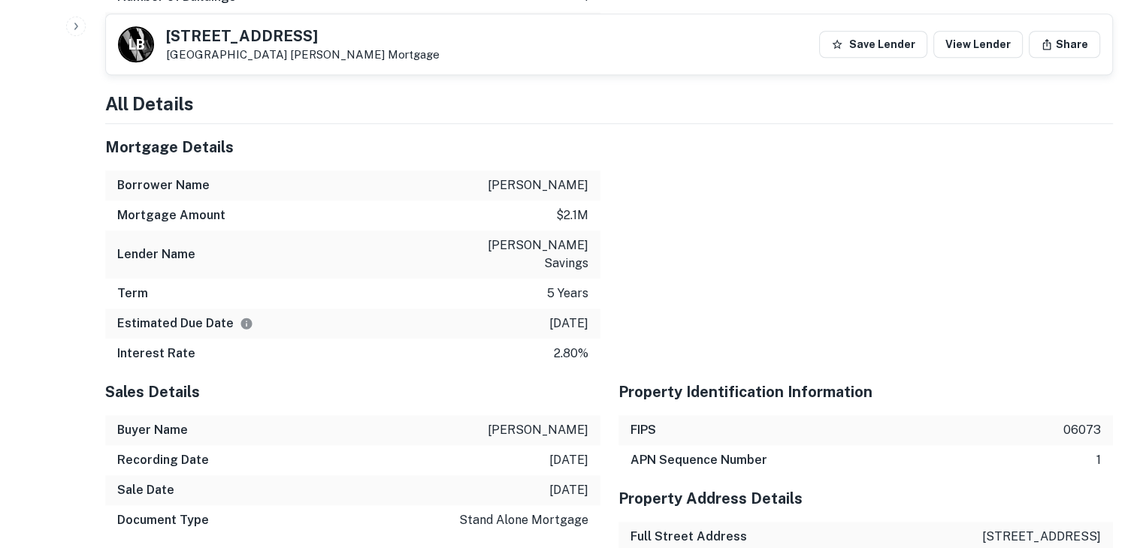
click at [1071, 181] on div at bounding box center [856, 246] width 513 height 245
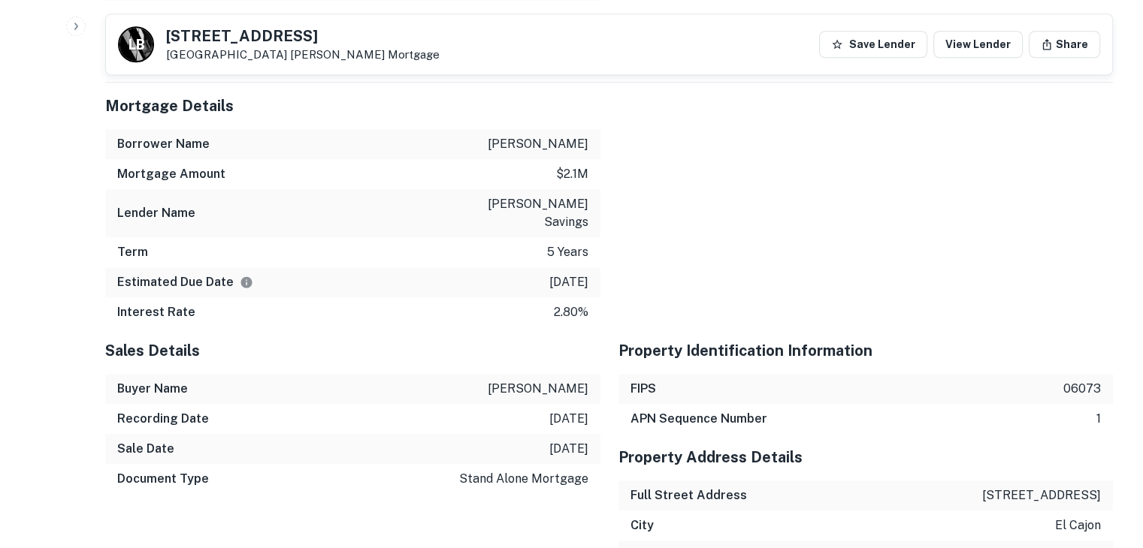
scroll to position [1475, 0]
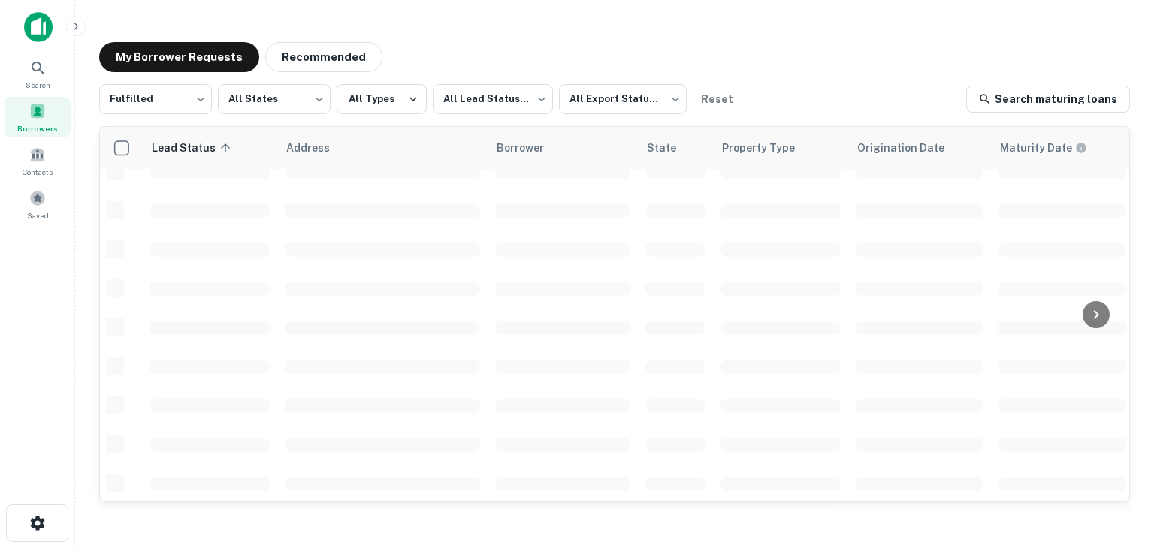
scroll to position [252, 0]
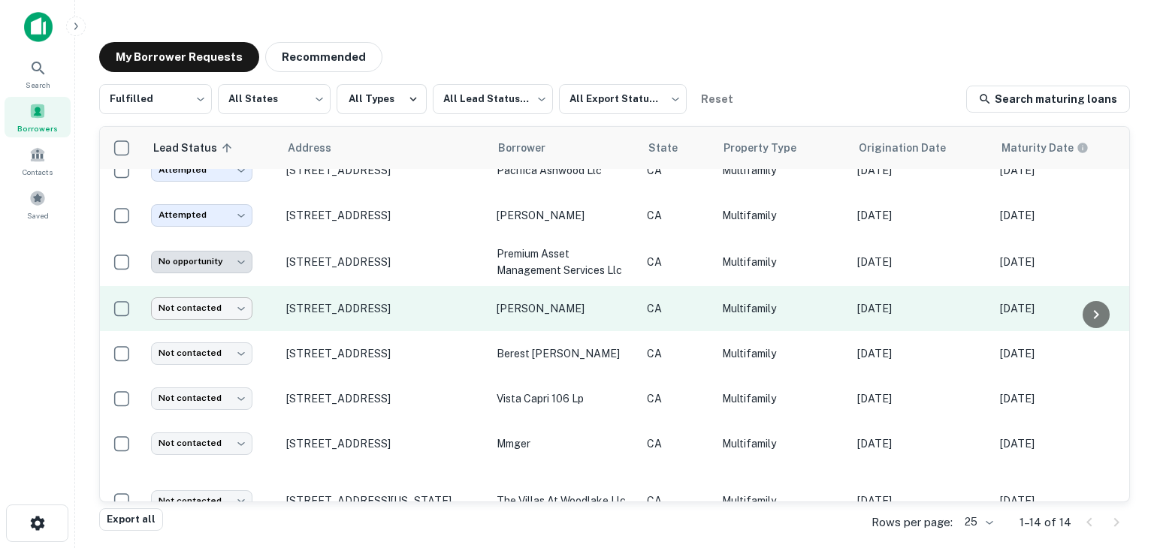
click at [207, 306] on body "Search Borrowers Contacts Saved My Borrower Requests Recommended Fulfilled ****…" at bounding box center [577, 274] width 1154 height 548
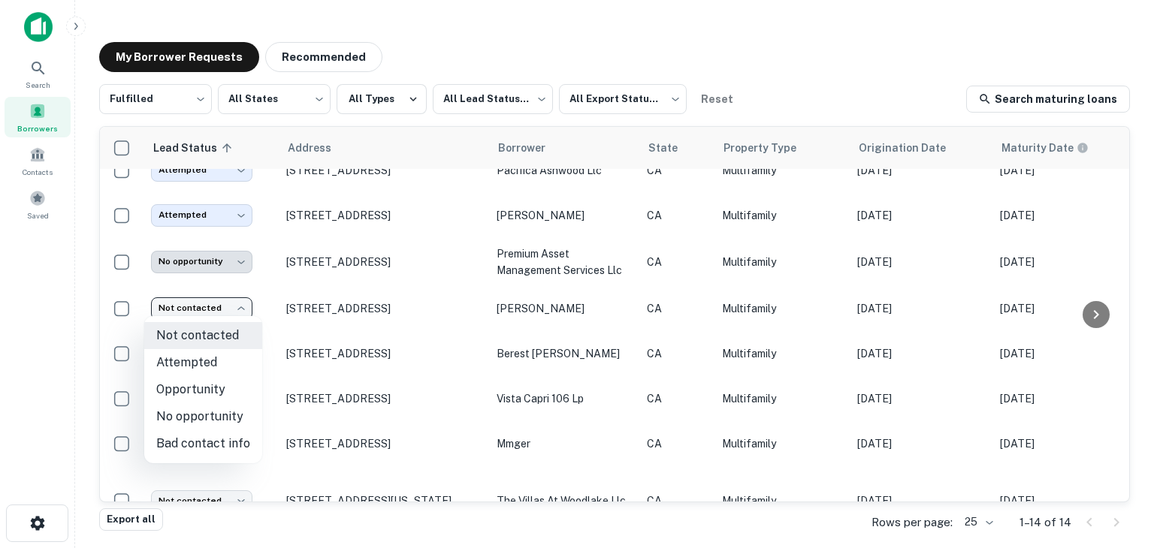
click at [198, 367] on li "Attempted" at bounding box center [203, 362] width 118 height 27
type input "*********"
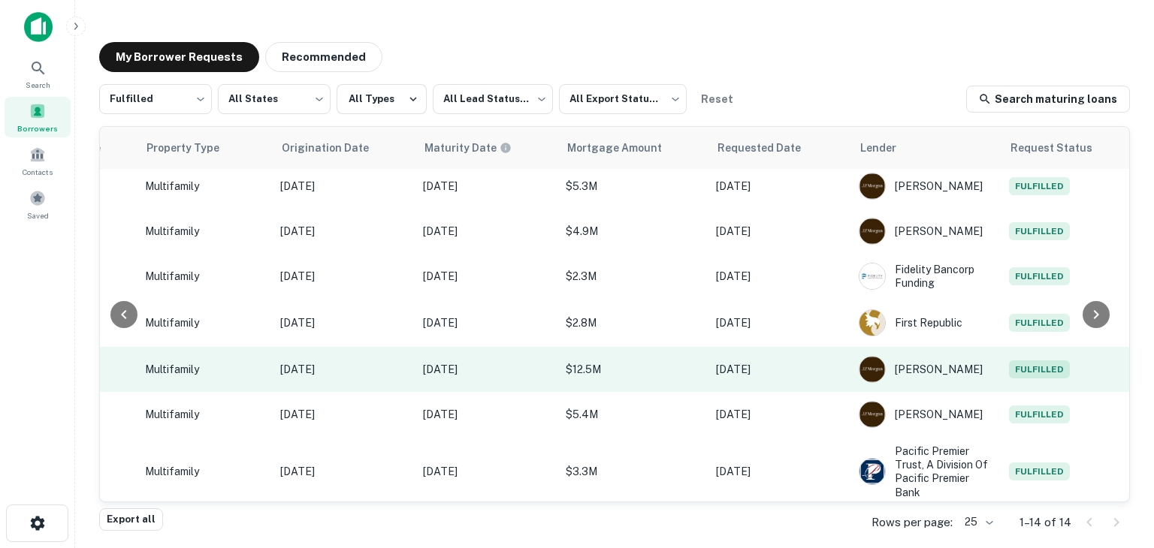
scroll to position [237, 0]
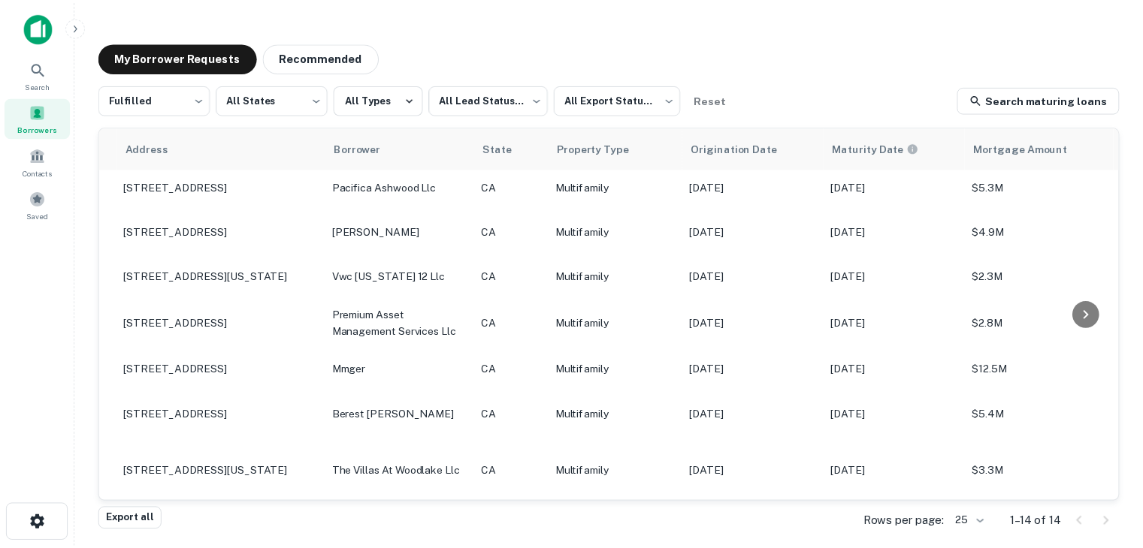
scroll to position [237, 0]
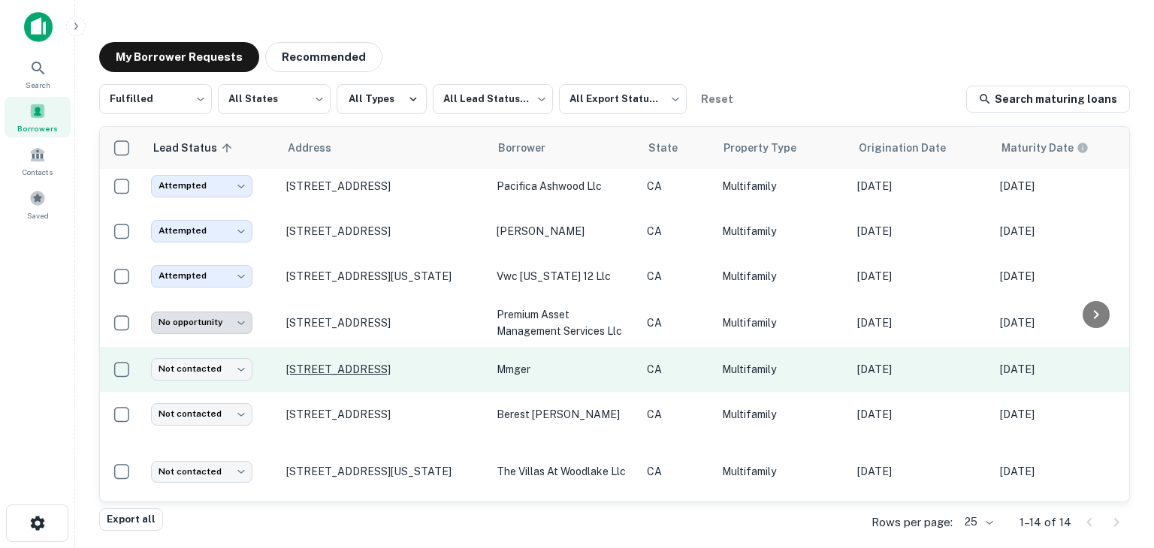
click at [415, 367] on p "[STREET_ADDRESS]" at bounding box center [383, 370] width 195 height 14
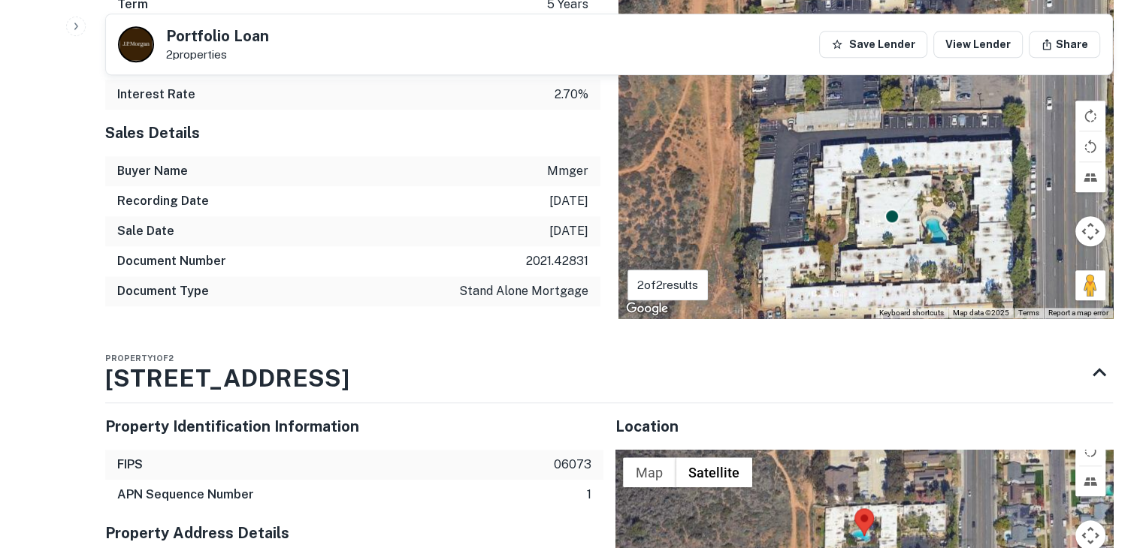
scroll to position [1593, 0]
click at [295, 361] on h3 "[STREET_ADDRESS]" at bounding box center [227, 379] width 244 height 36
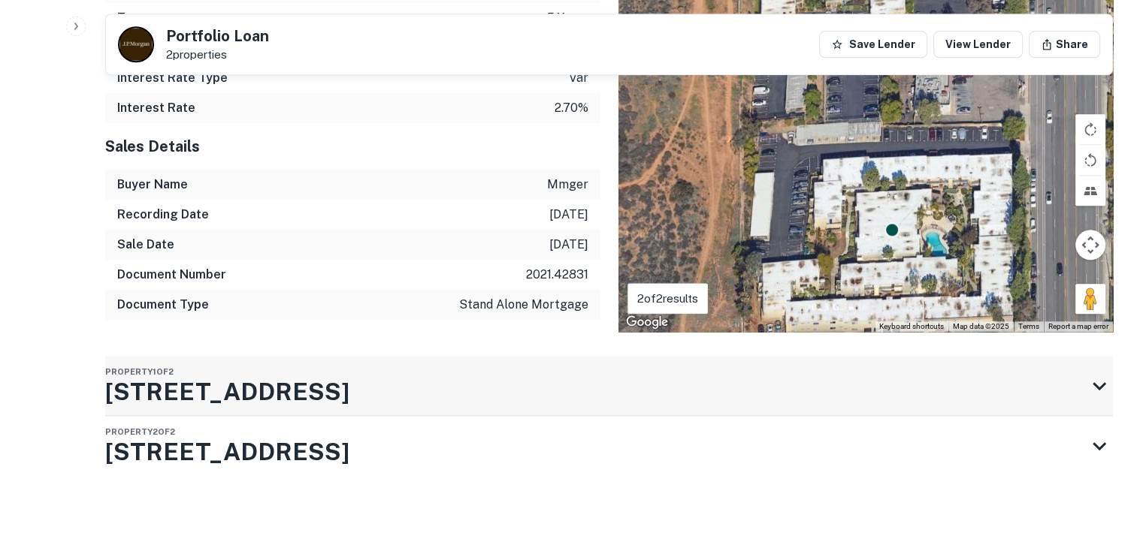
click at [295, 374] on h3 "[STREET_ADDRESS]" at bounding box center [227, 392] width 244 height 36
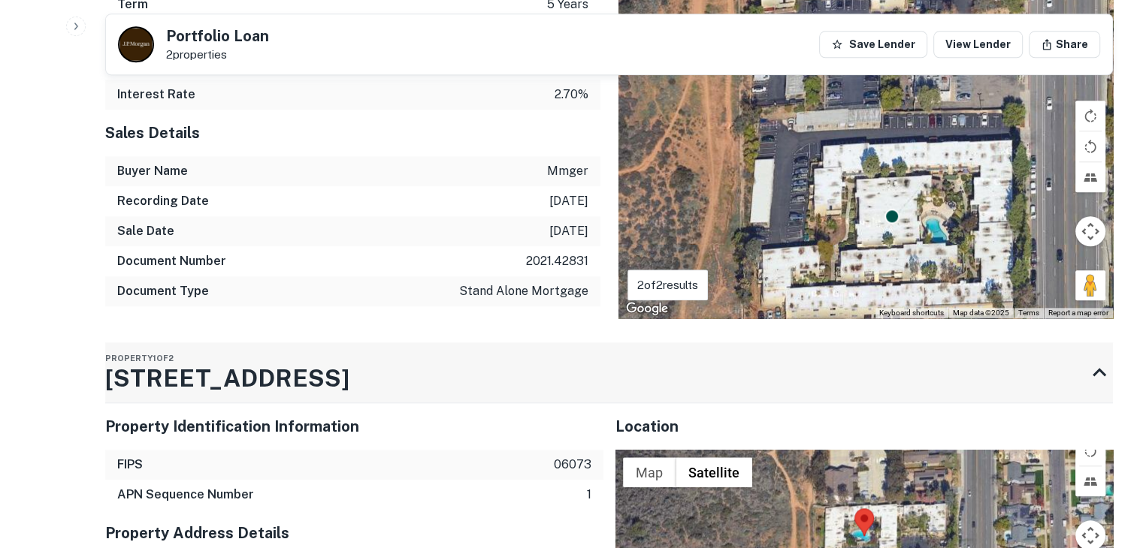
click at [295, 361] on h3 "[STREET_ADDRESS]" at bounding box center [227, 379] width 244 height 36
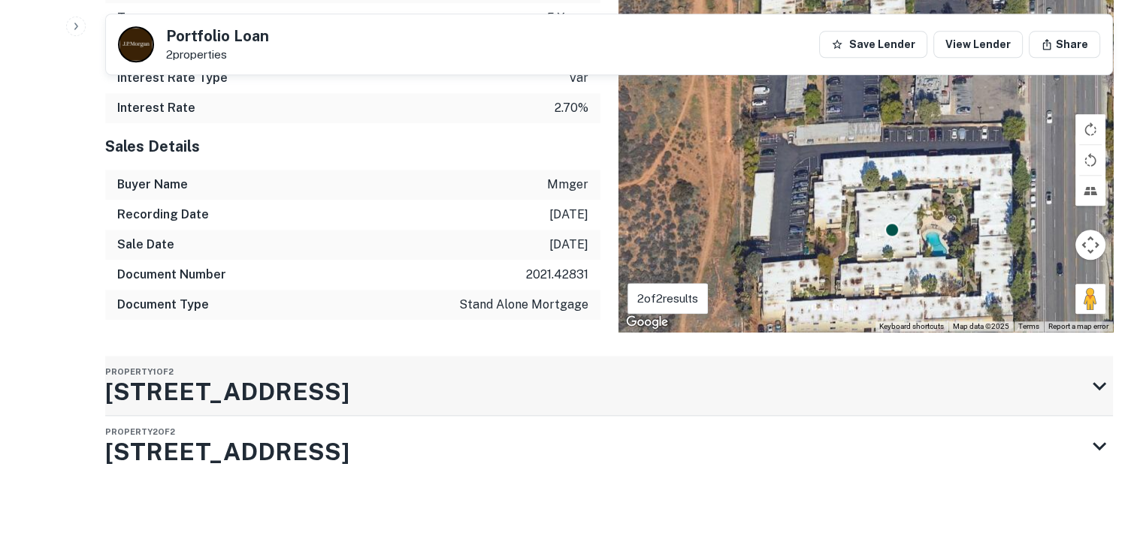
click at [295, 374] on h3 "[STREET_ADDRESS]" at bounding box center [227, 392] width 244 height 36
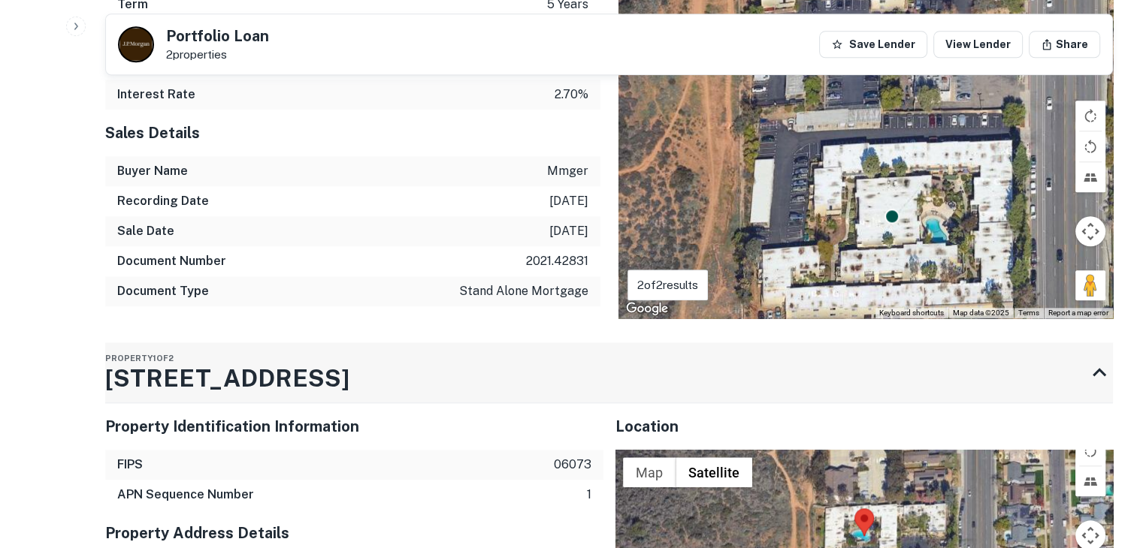
click at [295, 361] on h3 "[STREET_ADDRESS]" at bounding box center [227, 379] width 244 height 36
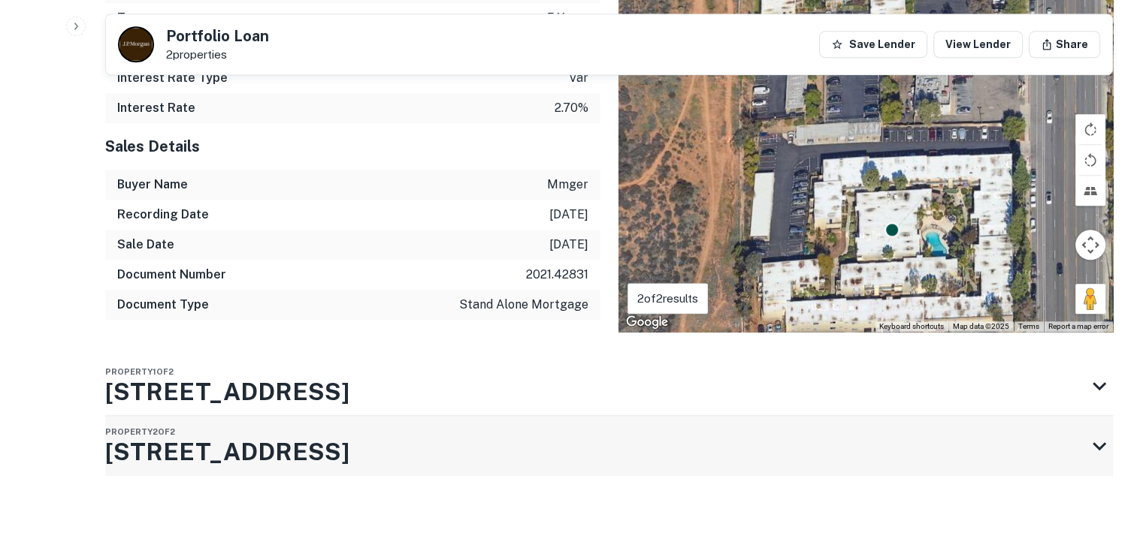
scroll to position [1562, 0]
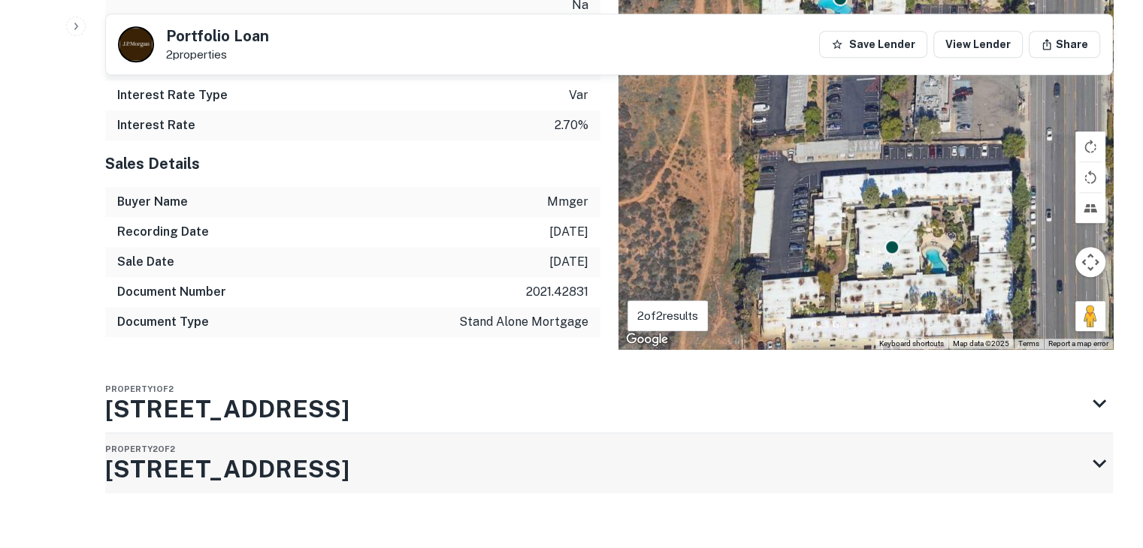
click at [361, 433] on div "Property 2 of 2 [STREET_ADDRESS]" at bounding box center [595, 463] width 980 height 60
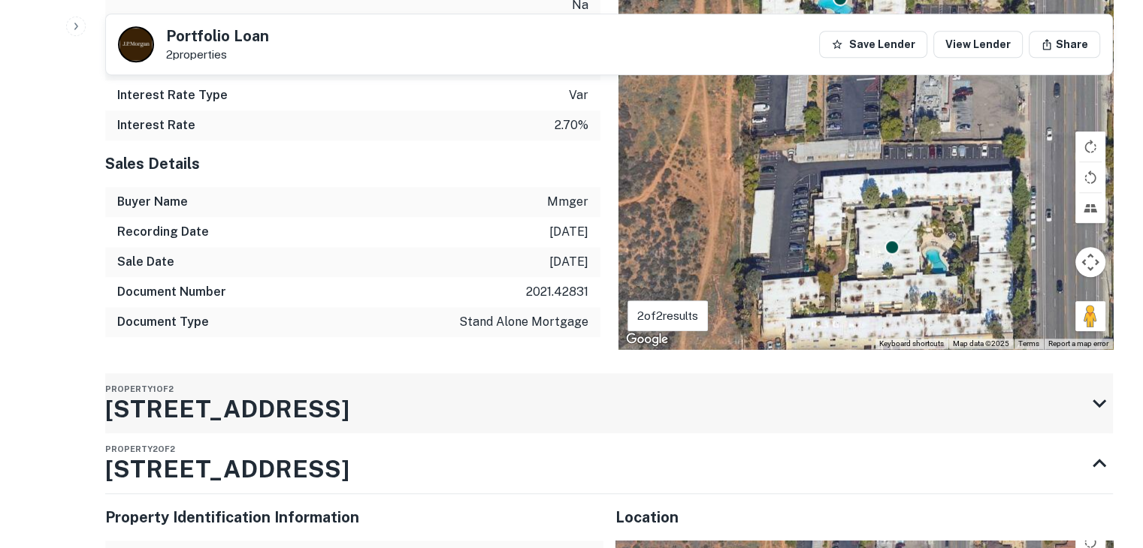
click at [306, 391] on h3 "[STREET_ADDRESS]" at bounding box center [227, 409] width 244 height 36
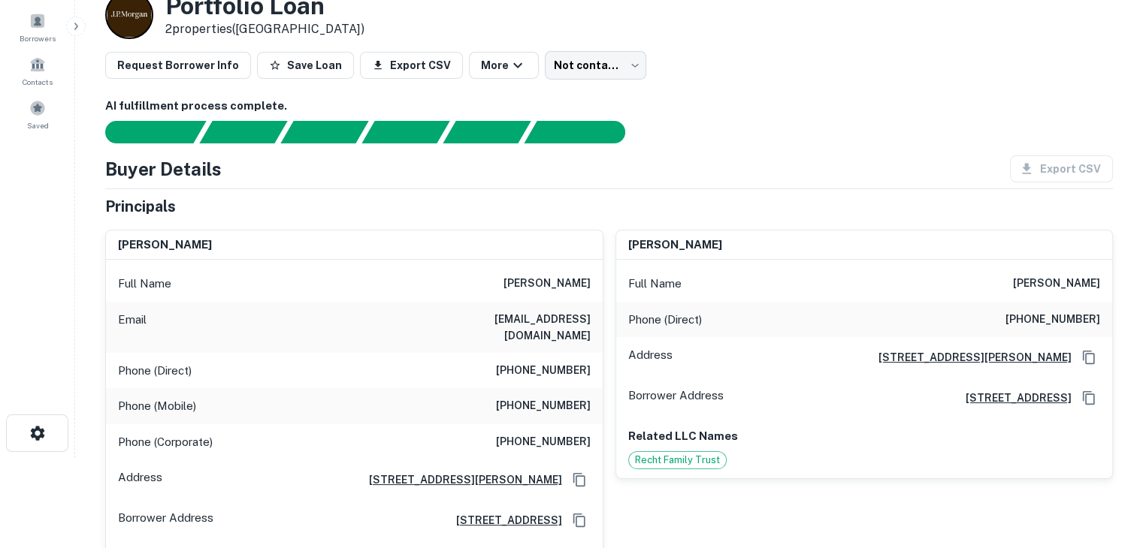
scroll to position [93, 0]
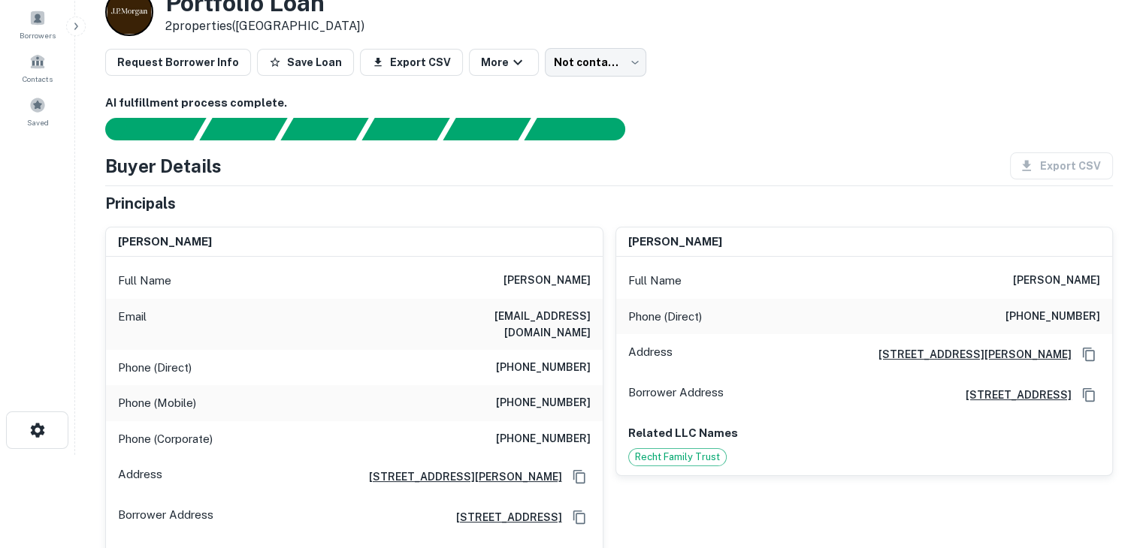
click at [204, 237] on h6 "[PERSON_NAME]" at bounding box center [165, 242] width 94 height 17
click at [245, 241] on div "[PERSON_NAME]" at bounding box center [354, 243] width 497 height 30
click at [508, 316] on h6 "[EMAIL_ADDRESS][DOMAIN_NAME]" at bounding box center [500, 324] width 180 height 33
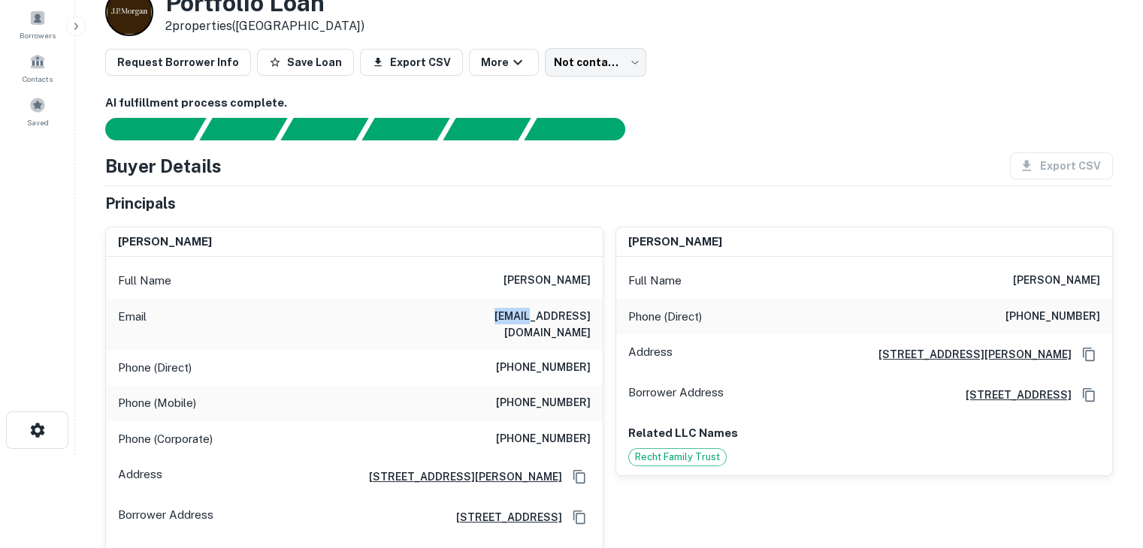
click at [508, 316] on h6 "[EMAIL_ADDRESS][DOMAIN_NAME]" at bounding box center [500, 324] width 180 height 33
click at [564, 276] on h6 "[PERSON_NAME]" at bounding box center [546, 281] width 87 height 18
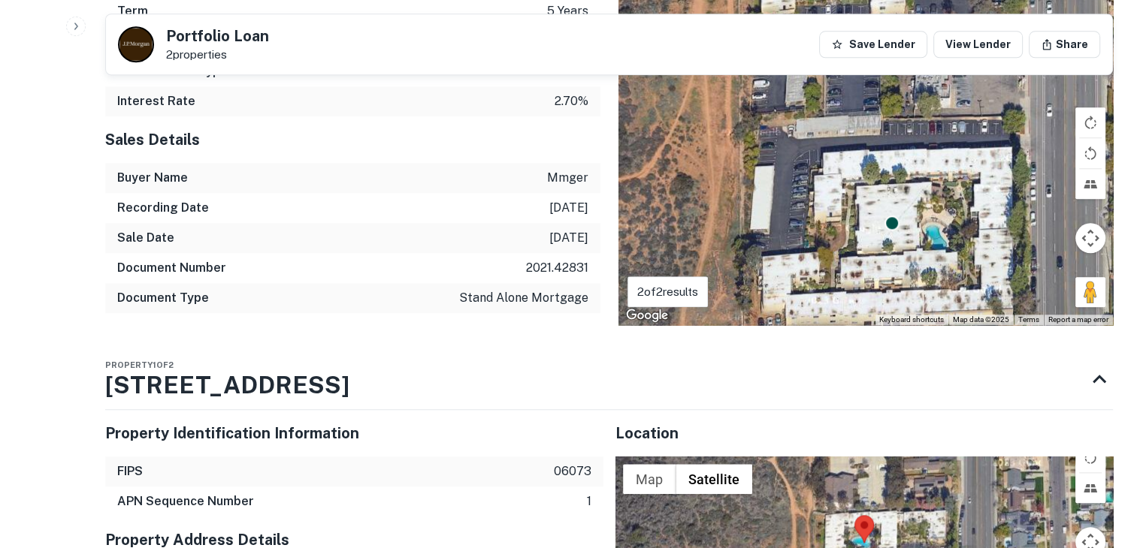
scroll to position [1603, 0]
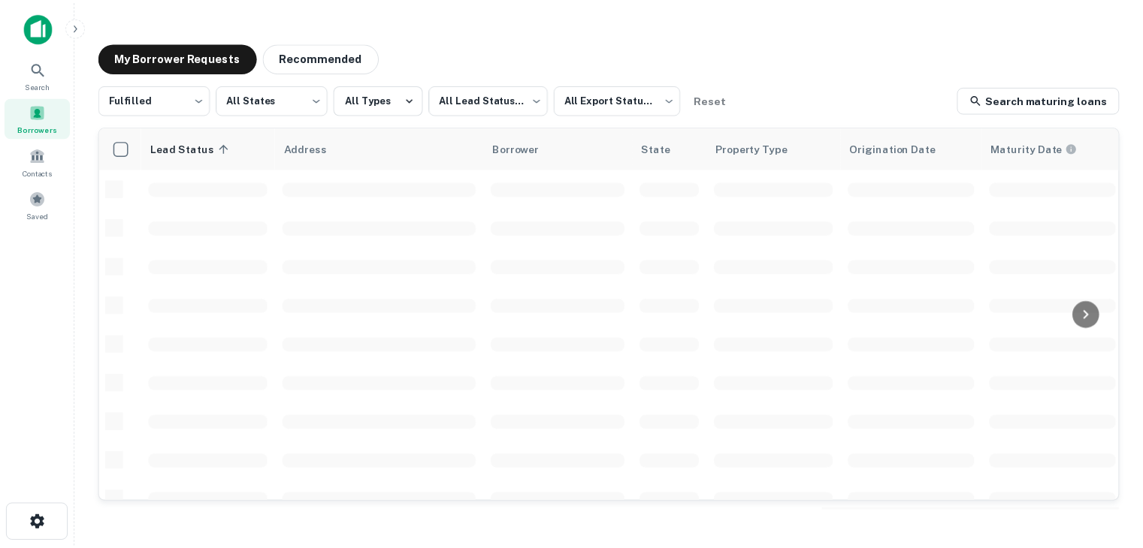
scroll to position [237, 0]
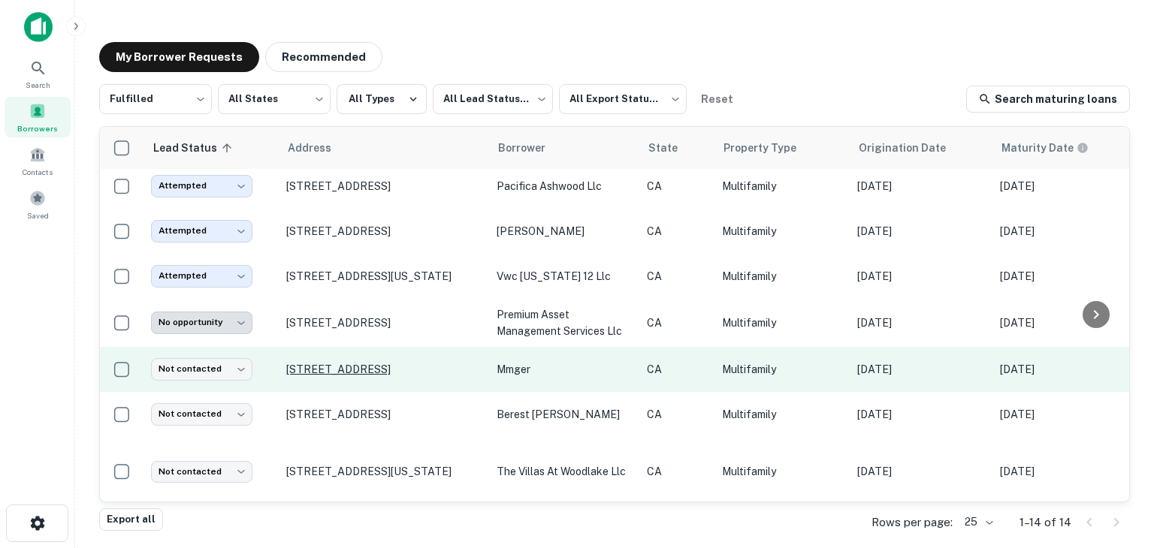
click at [369, 366] on p "[STREET_ADDRESS]" at bounding box center [383, 370] width 195 height 14
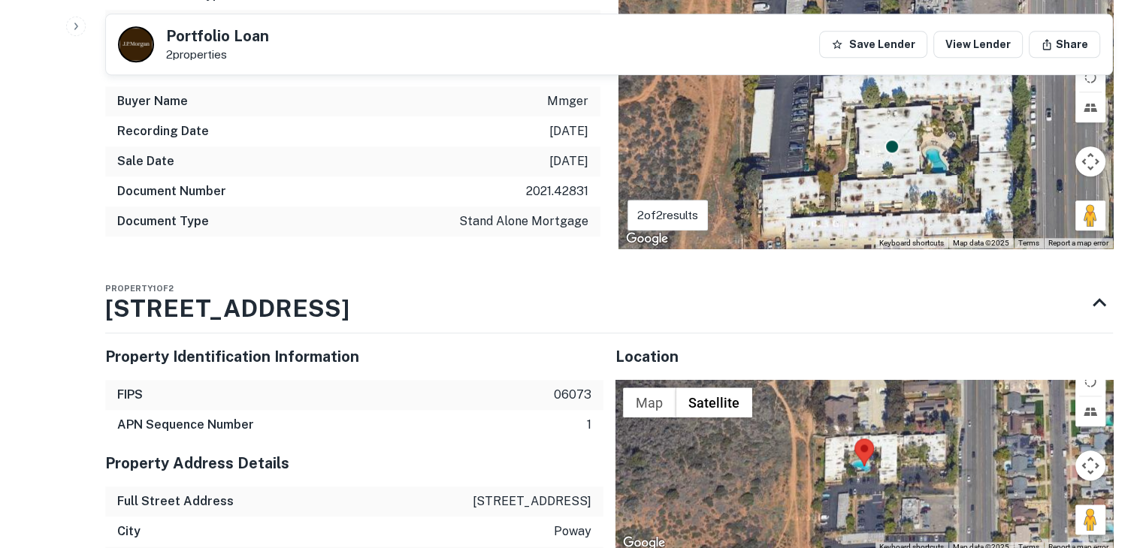
scroll to position [1661, 0]
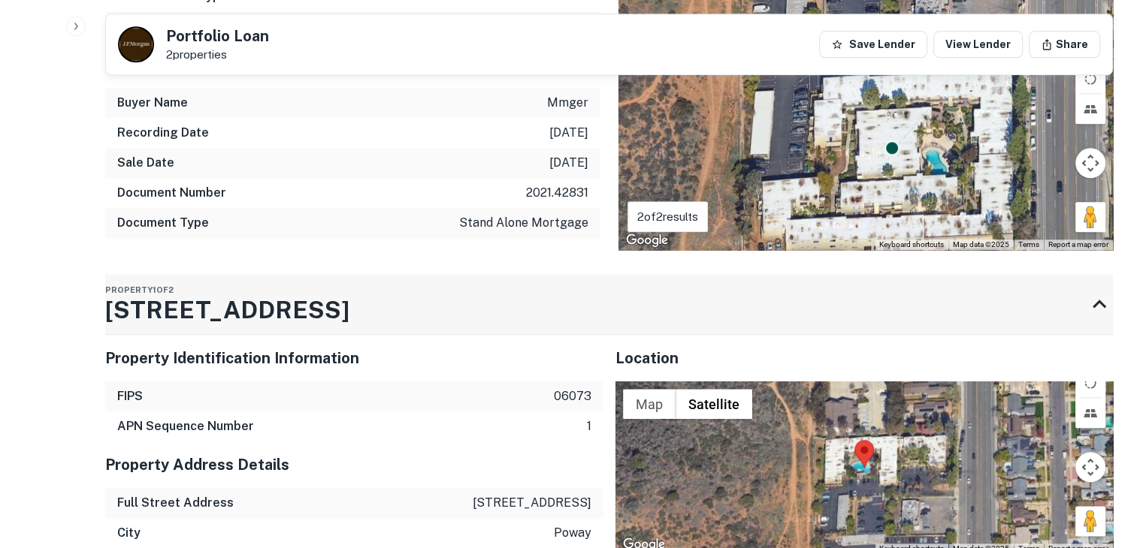
drag, startPoint x: 102, startPoint y: 288, endPoint x: 323, endPoint y: 280, distance: 221.0
click at [323, 280] on div "Back to borrower requests Portfolio Loan 2 properties Save Lender View Lender S…" at bounding box center [608, 56] width 1043 height 3386
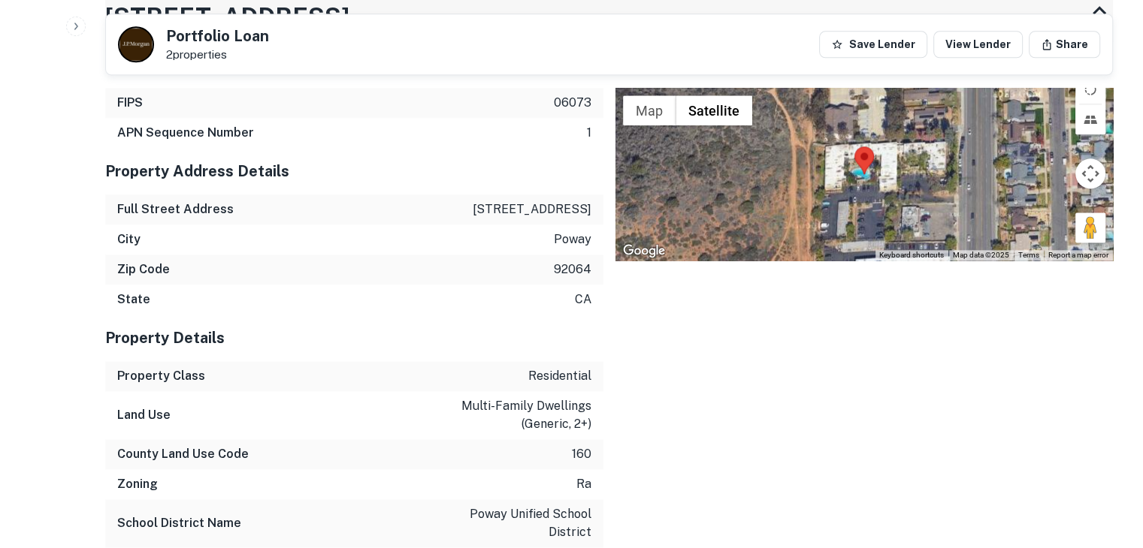
scroll to position [1964, 0]
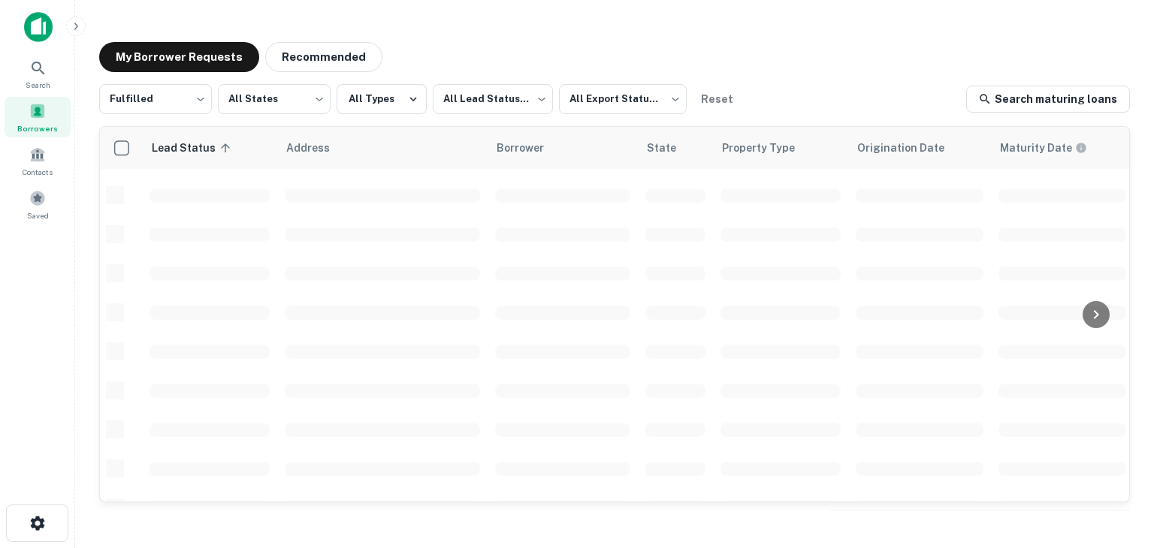
scroll to position [237, 0]
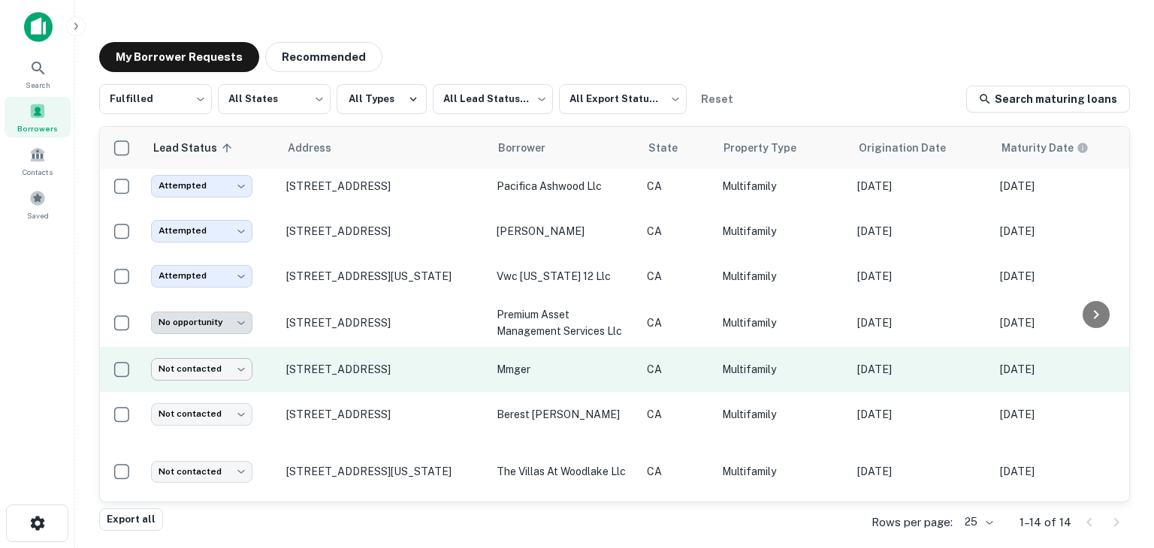
click at [234, 374] on body "Search Borrowers Contacts Saved My Borrower Requests Recommended Fulfilled ****…" at bounding box center [577, 274] width 1154 height 548
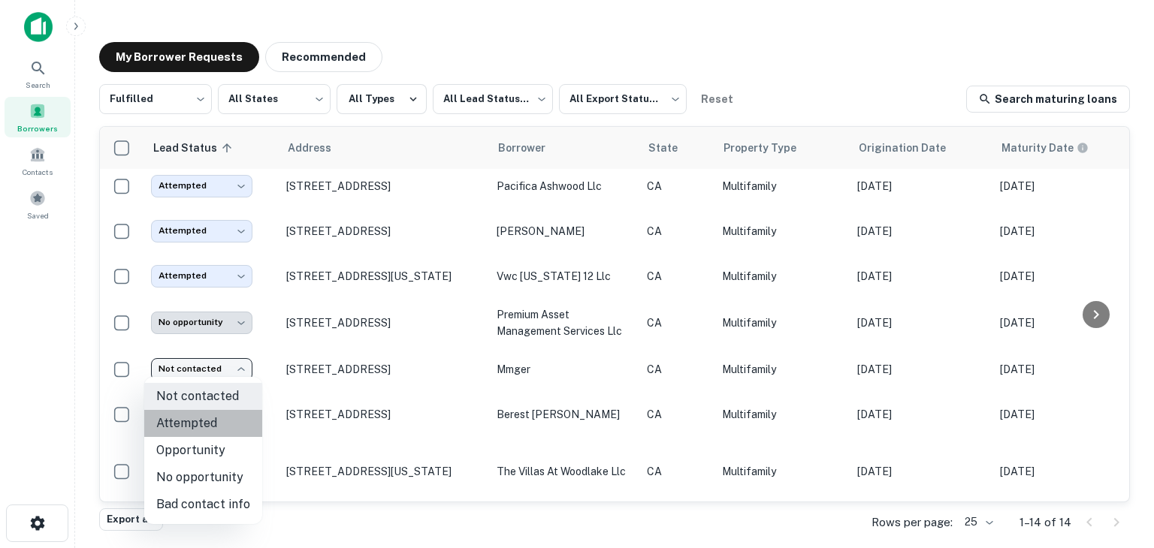
click at [231, 424] on li "Attempted" at bounding box center [203, 423] width 118 height 27
type input "*********"
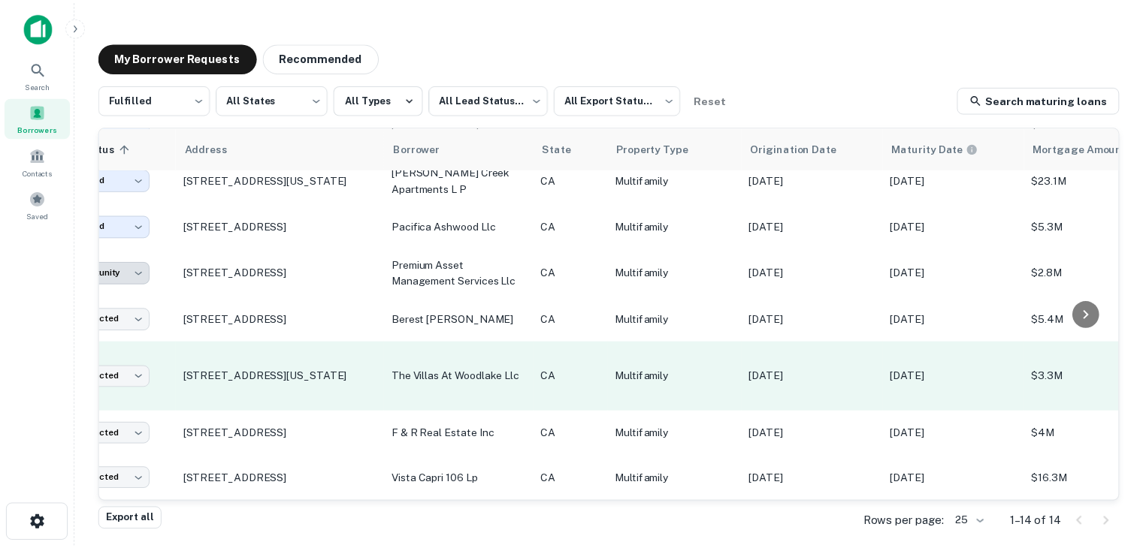
scroll to position [340, 0]
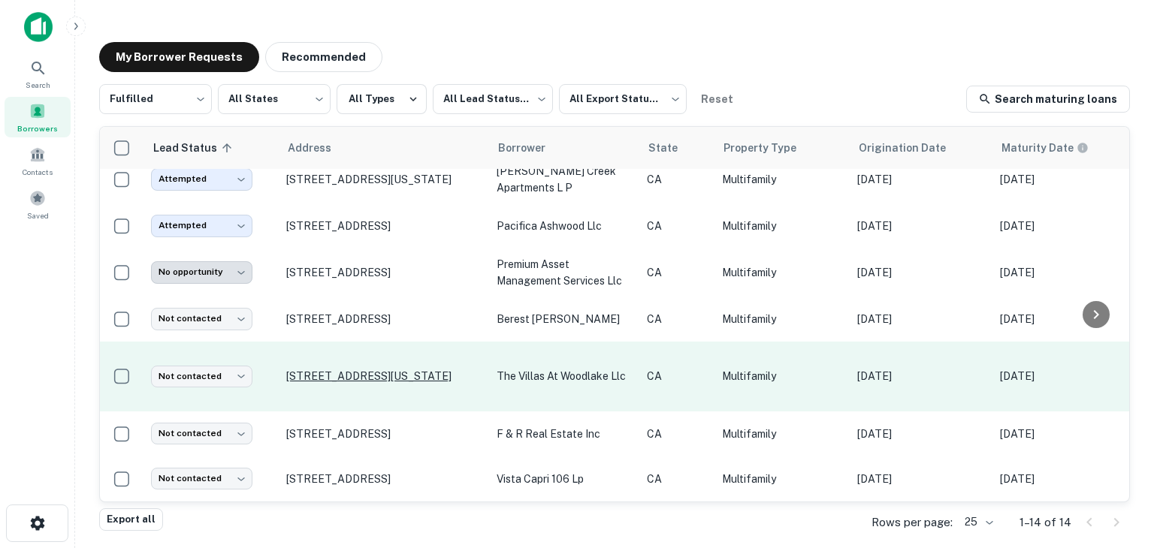
click at [366, 370] on p "[STREET_ADDRESS][US_STATE]" at bounding box center [383, 377] width 195 height 14
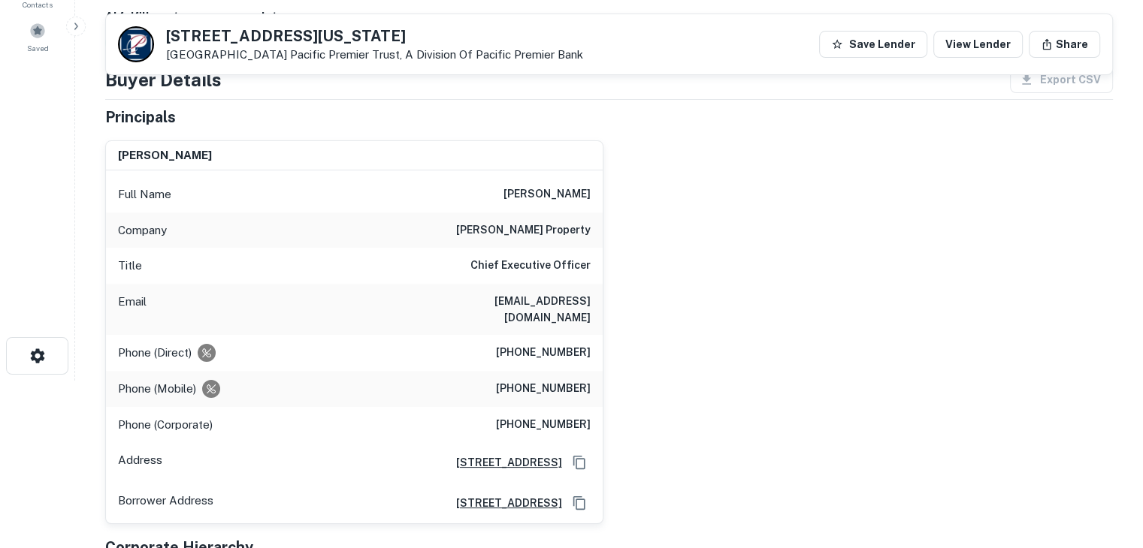
scroll to position [167, 0]
click at [559, 231] on h6 "[PERSON_NAME] property" at bounding box center [523, 231] width 134 height 18
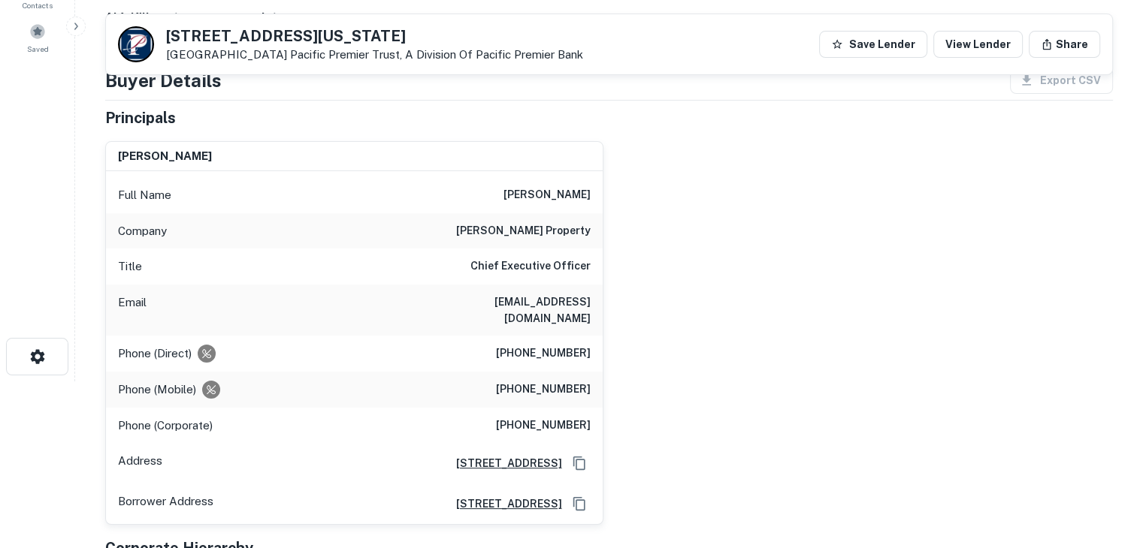
click at [678, 328] on div "[PERSON_NAME] Full Name [PERSON_NAME] Company [PERSON_NAME] property Title Chie…" at bounding box center [602, 327] width 1019 height 397
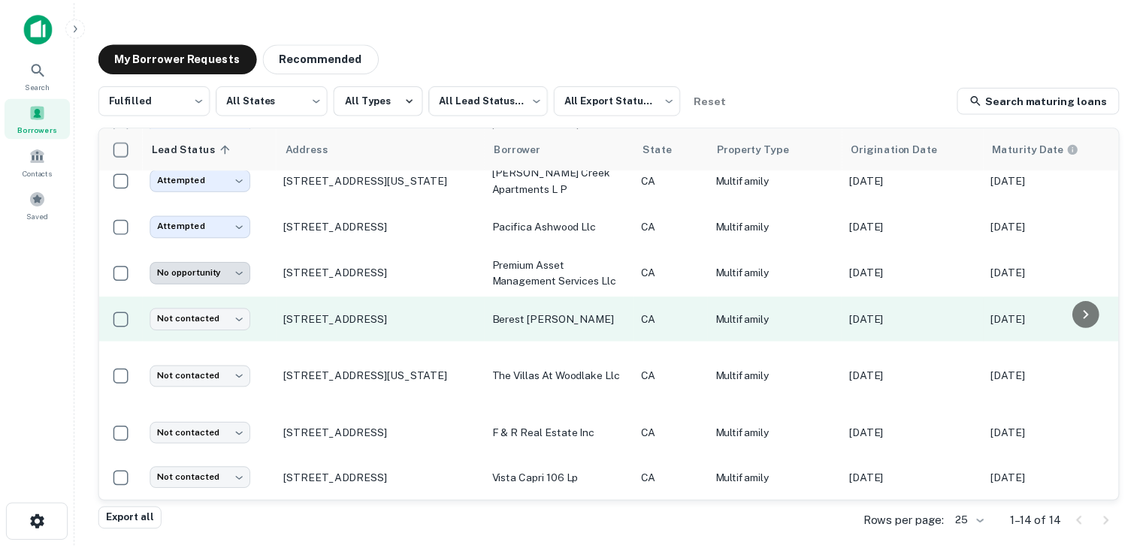
scroll to position [340, 0]
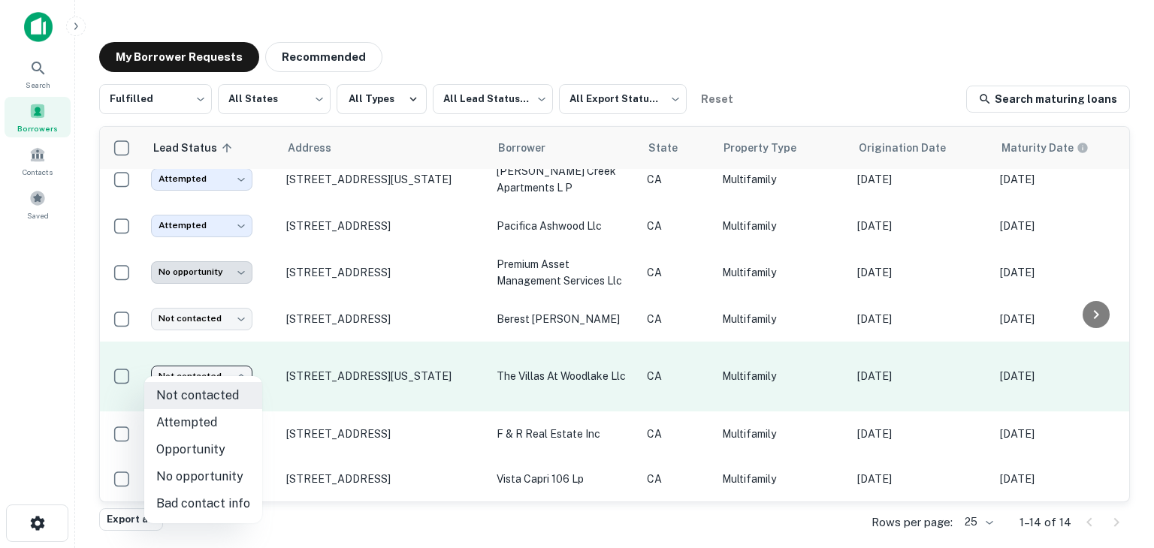
click at [224, 367] on body "Search Borrowers Contacts Saved My Borrower Requests Recommended Fulfilled ****…" at bounding box center [577, 274] width 1154 height 548
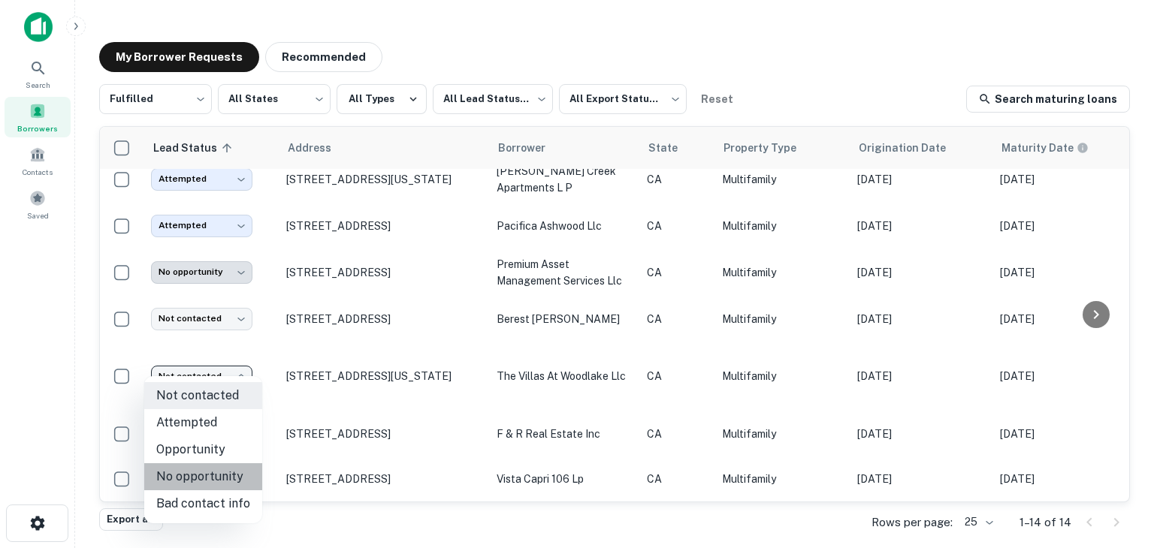
click at [212, 474] on li "No opportunity" at bounding box center [203, 476] width 118 height 27
type input "**********"
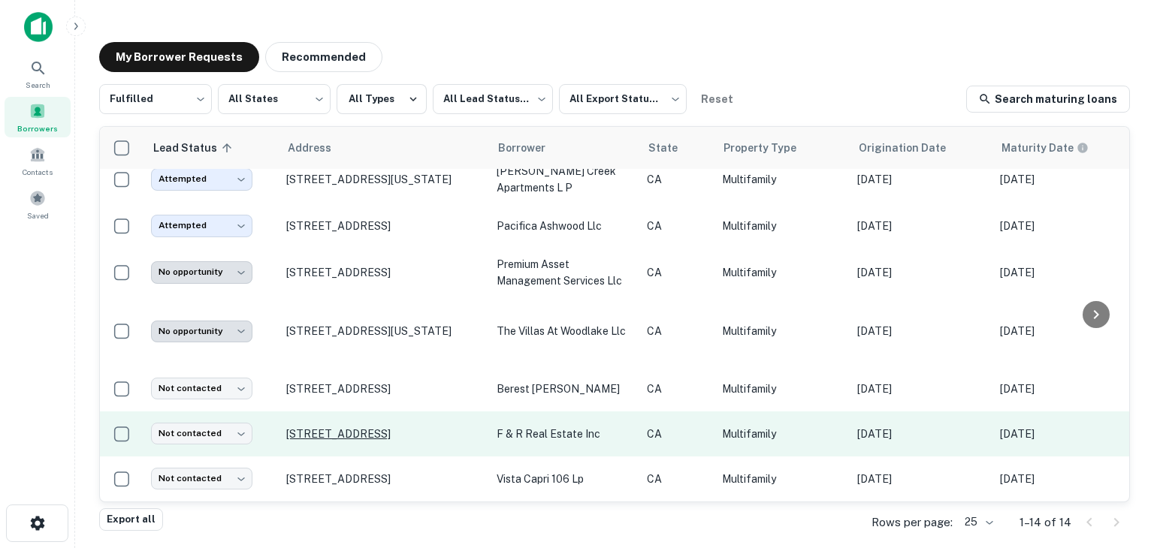
click at [376, 427] on p "[STREET_ADDRESS]" at bounding box center [383, 434] width 195 height 14
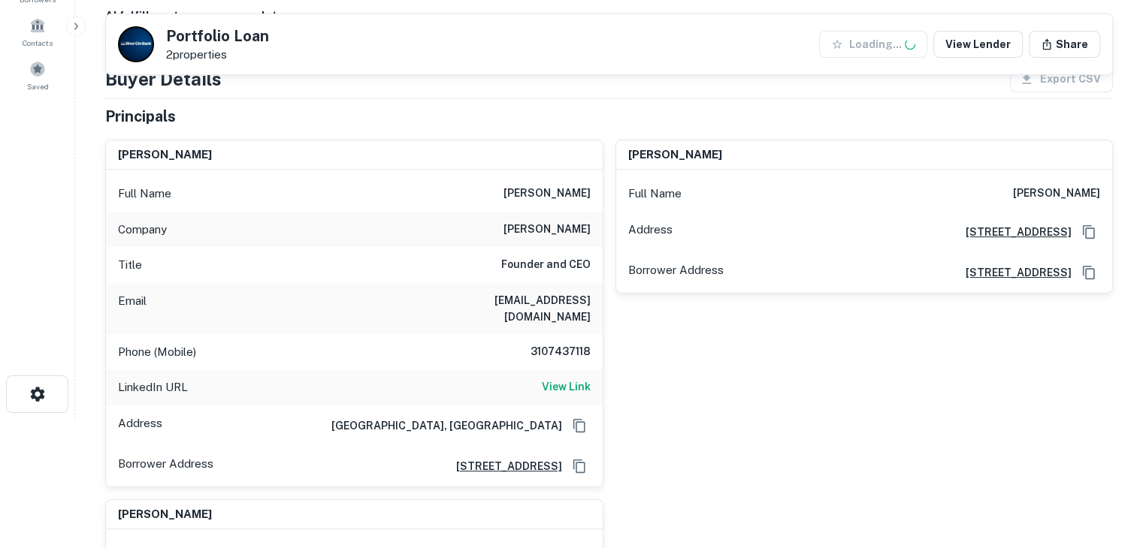
scroll to position [155, 0]
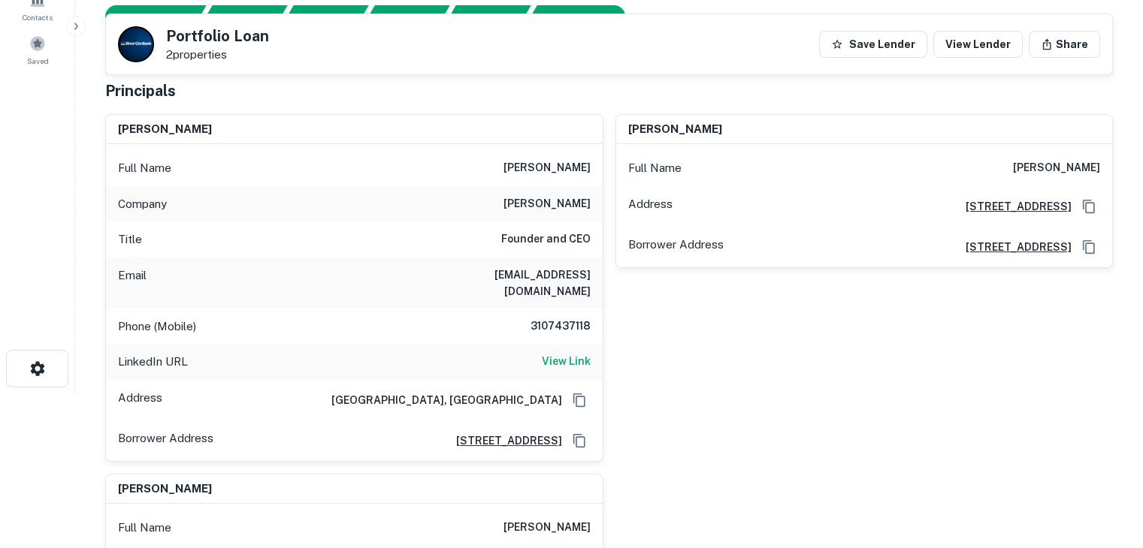
click at [542, 196] on h6 "[PERSON_NAME]" at bounding box center [546, 204] width 87 height 18
click at [610, 358] on div "[PERSON_NAME] i Full Name [PERSON_NAME] i Address [STREET_ADDRESS][GEOGRAPHIC_D…" at bounding box center [858, 282] width 510 height 360
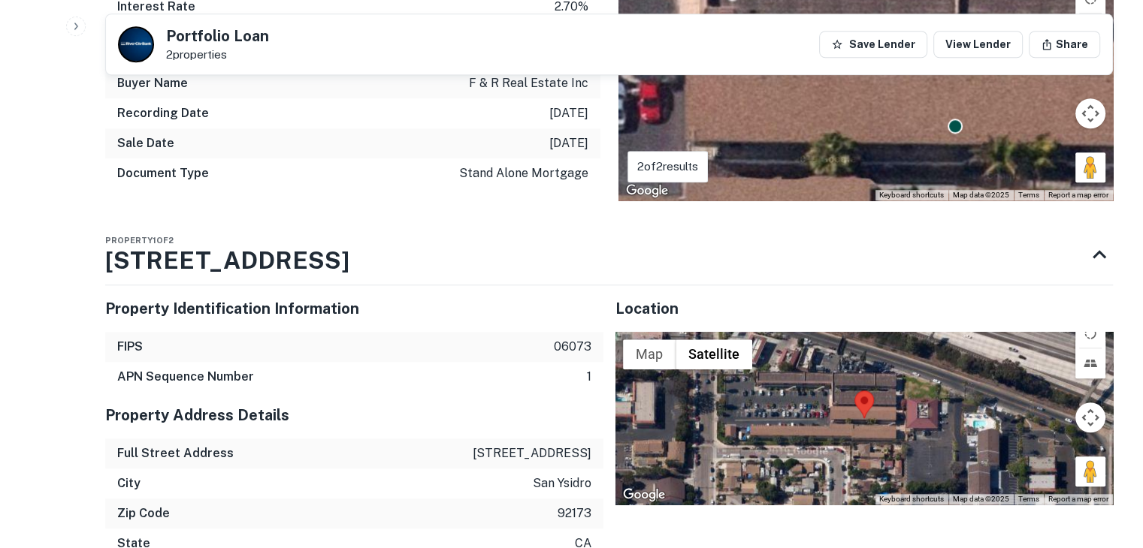
scroll to position [1395, 0]
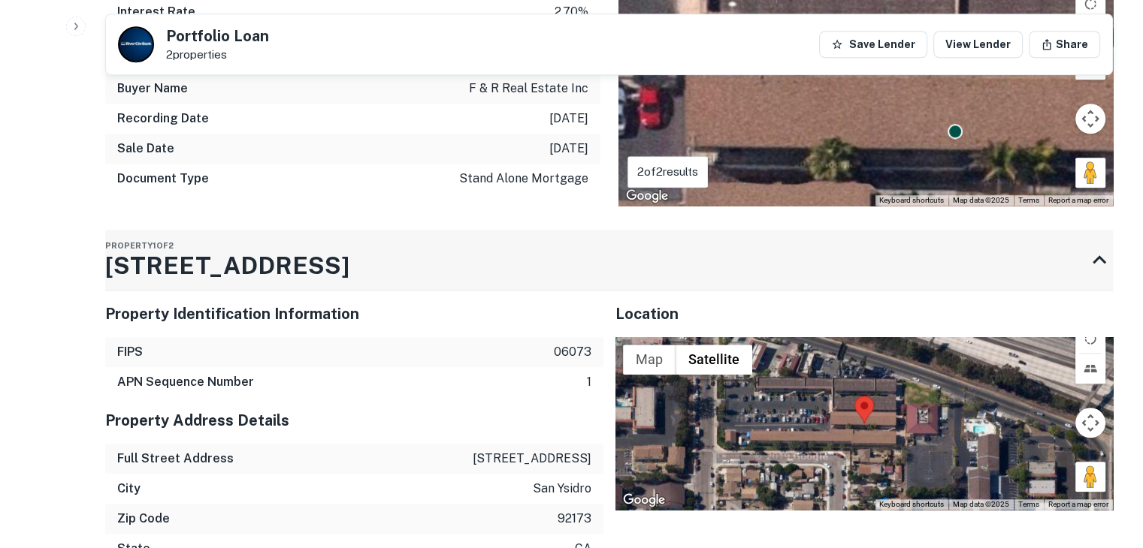
click at [192, 249] on h3 "[STREET_ADDRESS]" at bounding box center [227, 266] width 244 height 36
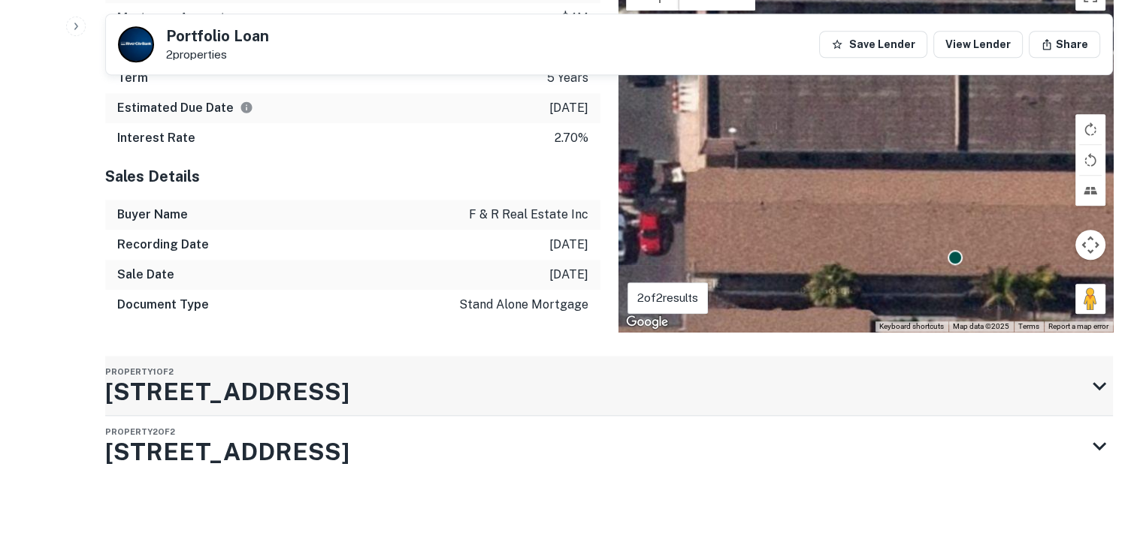
click at [192, 374] on h3 "[STREET_ADDRESS]" at bounding box center [227, 392] width 244 height 36
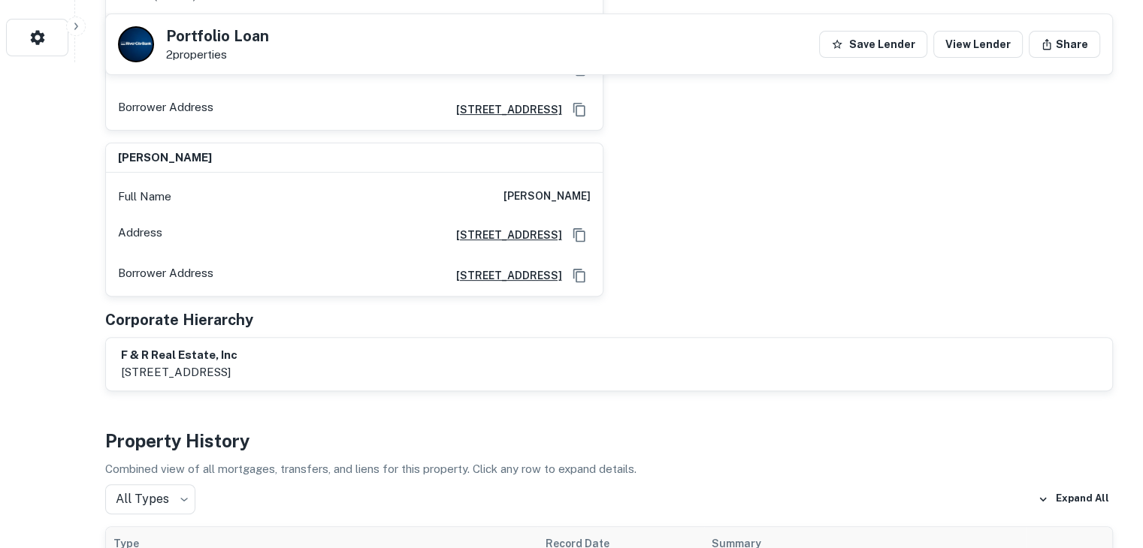
scroll to position [0, 0]
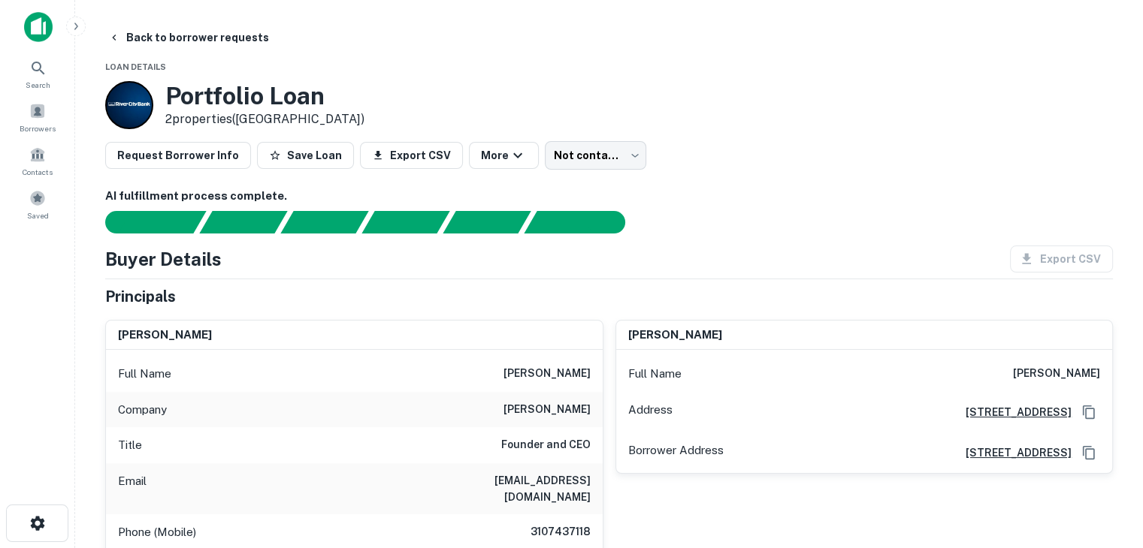
click at [539, 475] on h6 "[EMAIL_ADDRESS][DOMAIN_NAME]" at bounding box center [500, 489] width 180 height 33
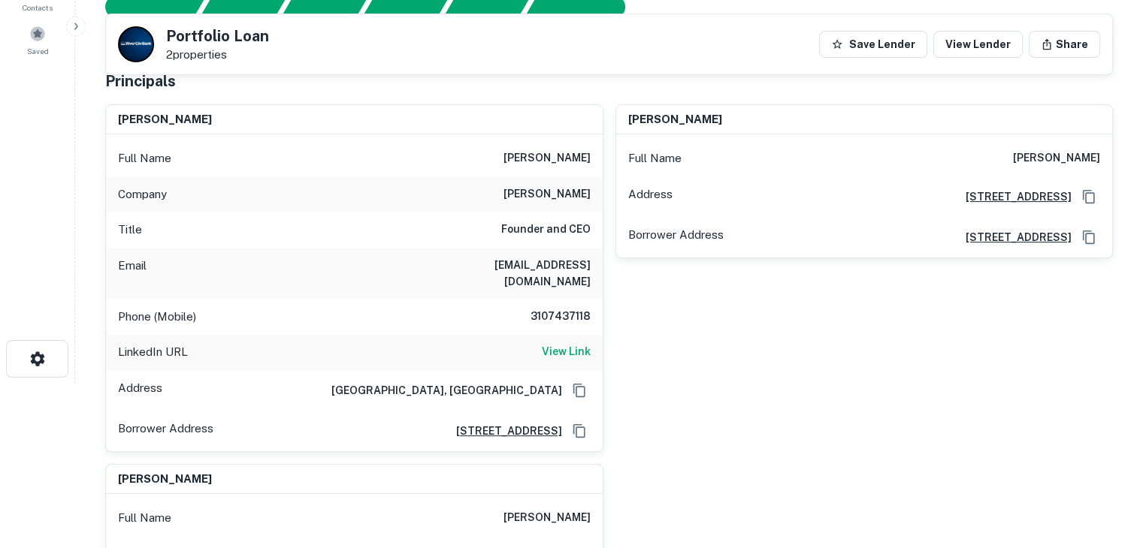
click at [635, 388] on div "[PERSON_NAME] i Full Name [PERSON_NAME] i Address [STREET_ADDRESS][GEOGRAPHIC_D…" at bounding box center [858, 272] width 510 height 360
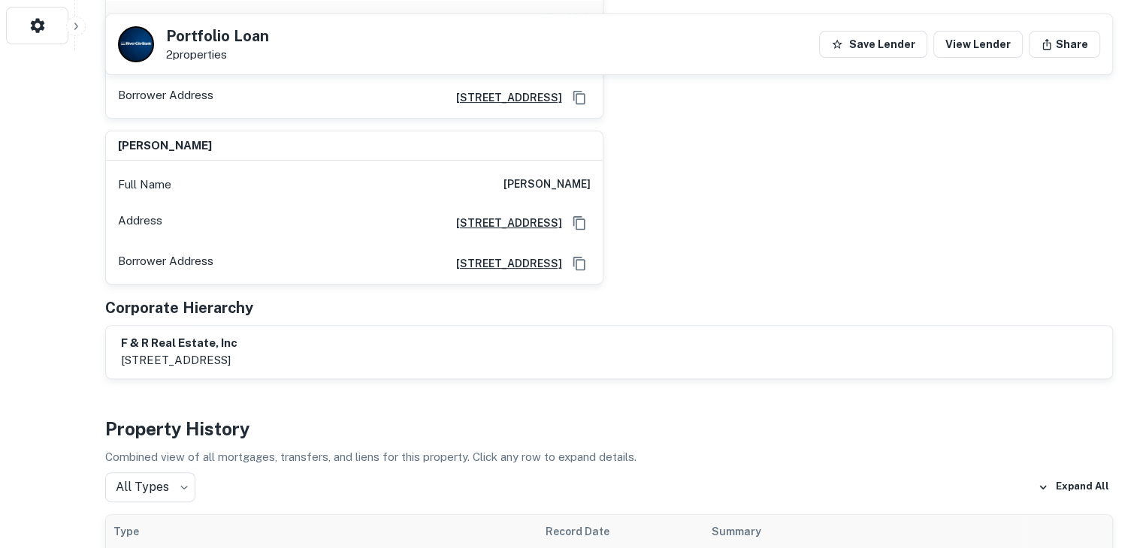
scroll to position [493, 0]
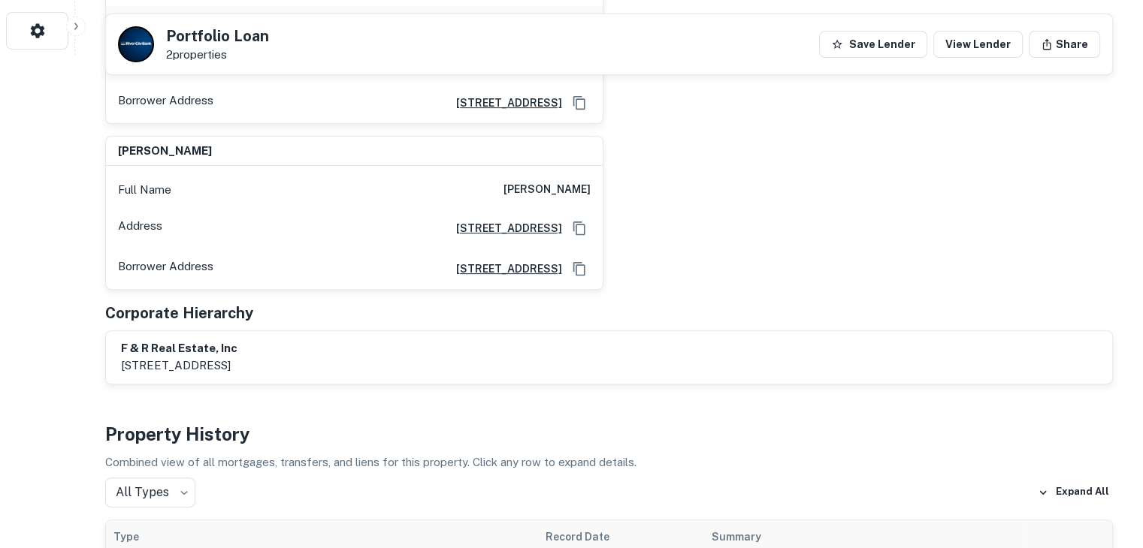
click at [336, 302] on div "Corporate Hierarchy" at bounding box center [608, 313] width 1007 height 23
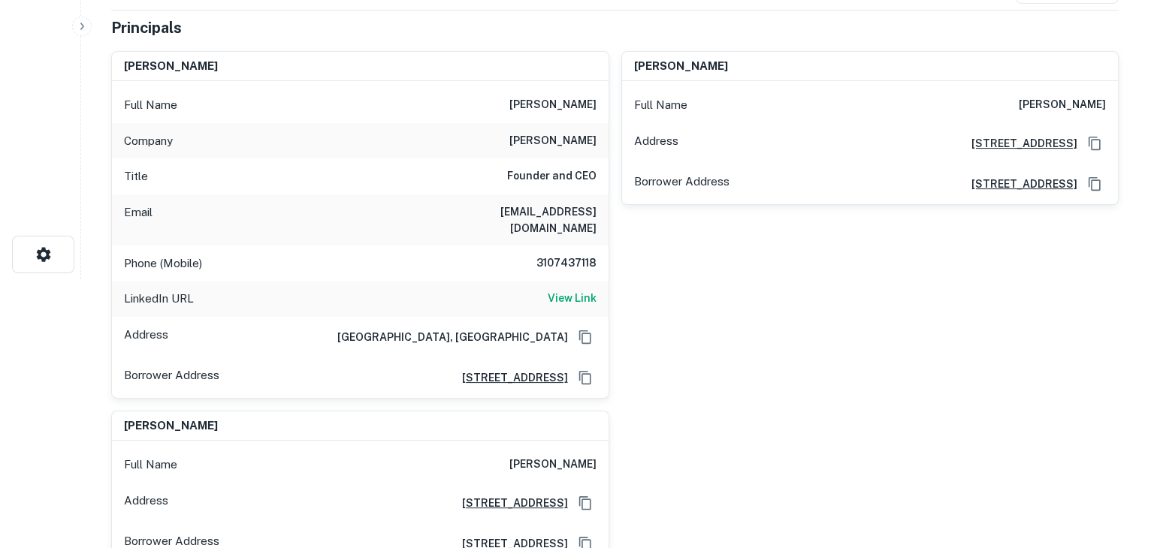
scroll to position [0, 0]
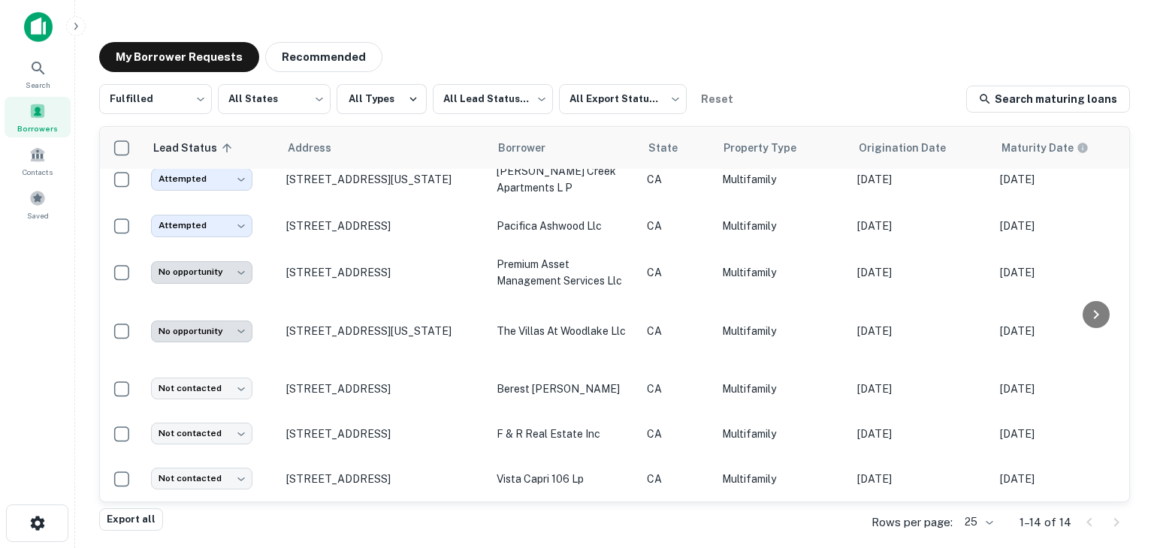
scroll to position [340, 0]
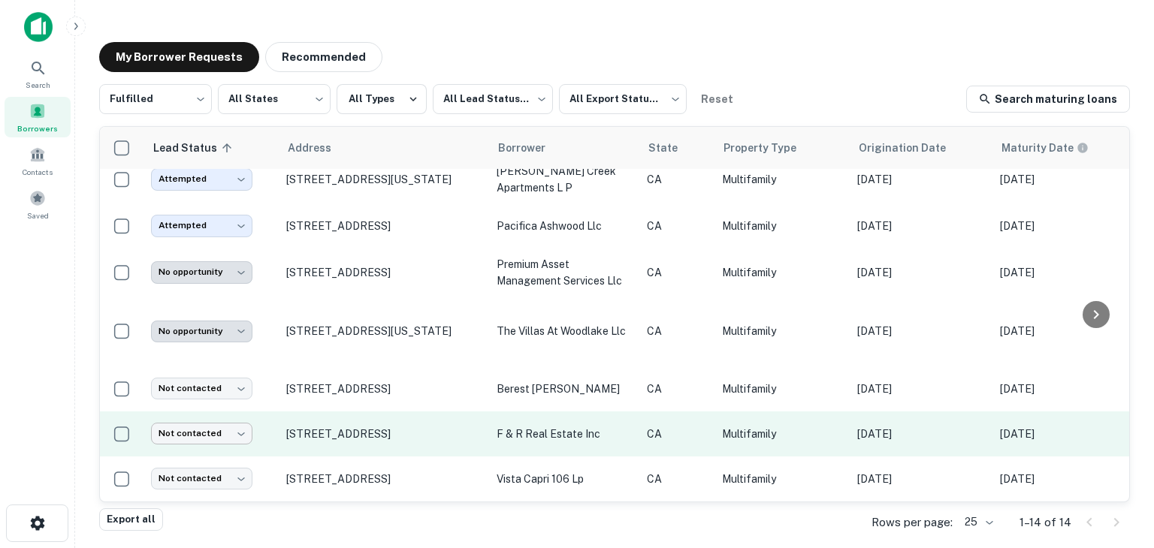
click at [228, 418] on body "Search Borrowers Contacts Saved My Borrower Requests Recommended Fulfilled ****…" at bounding box center [577, 274] width 1154 height 548
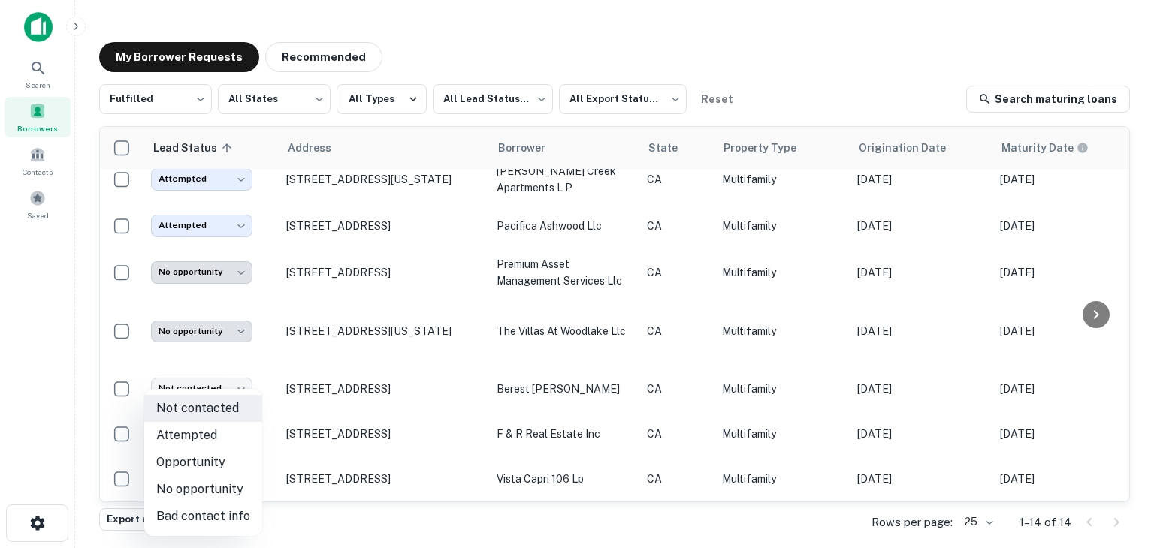
click at [195, 436] on li "Attempted" at bounding box center [203, 435] width 118 height 27
type input "*********"
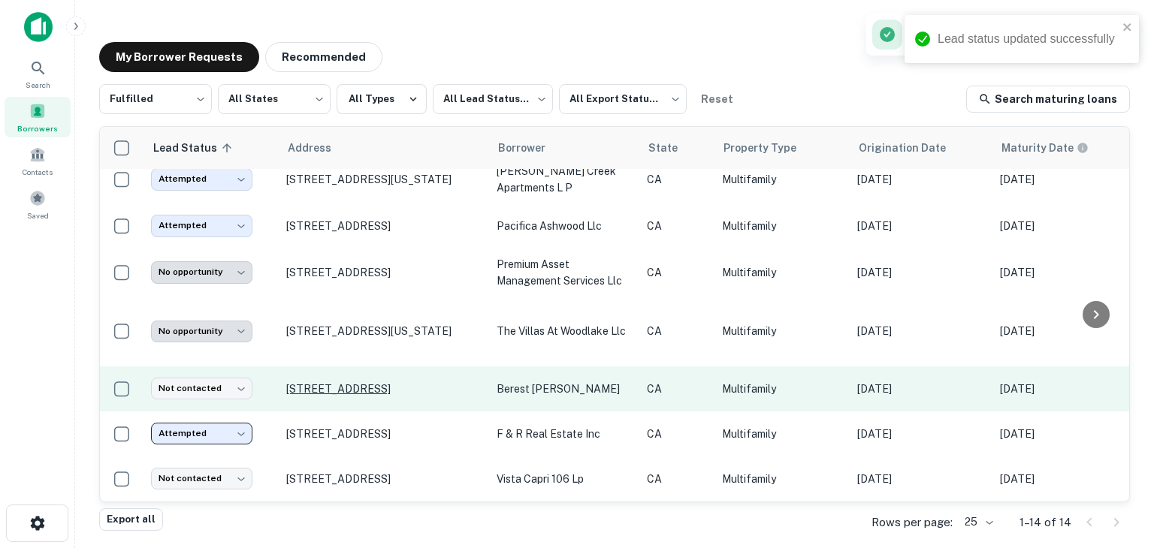
scroll to position [294, 0]
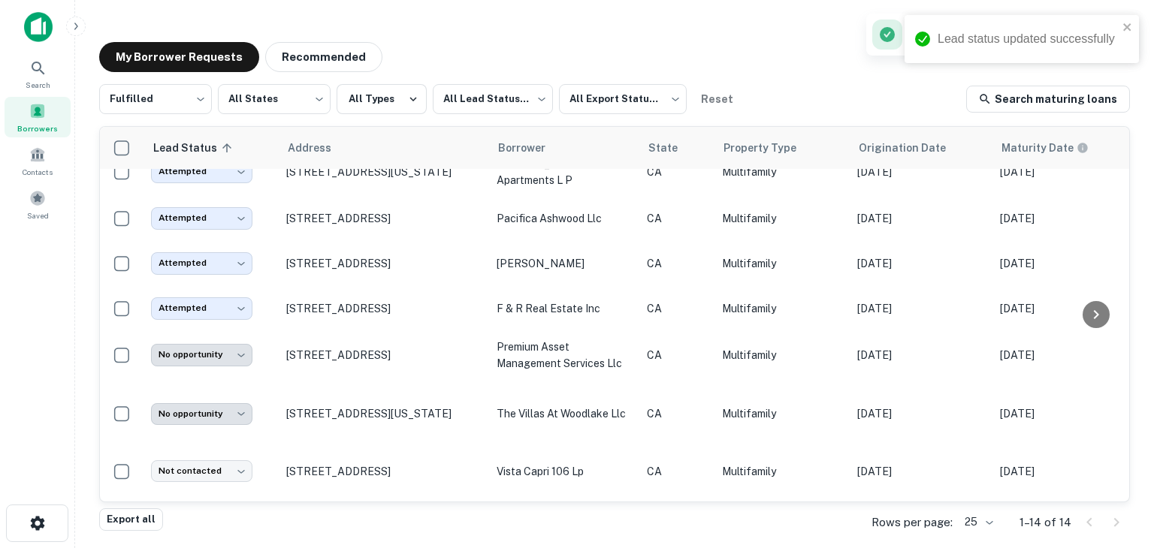
click at [370, 373] on td "[STREET_ADDRESS]" at bounding box center [384, 355] width 210 height 48
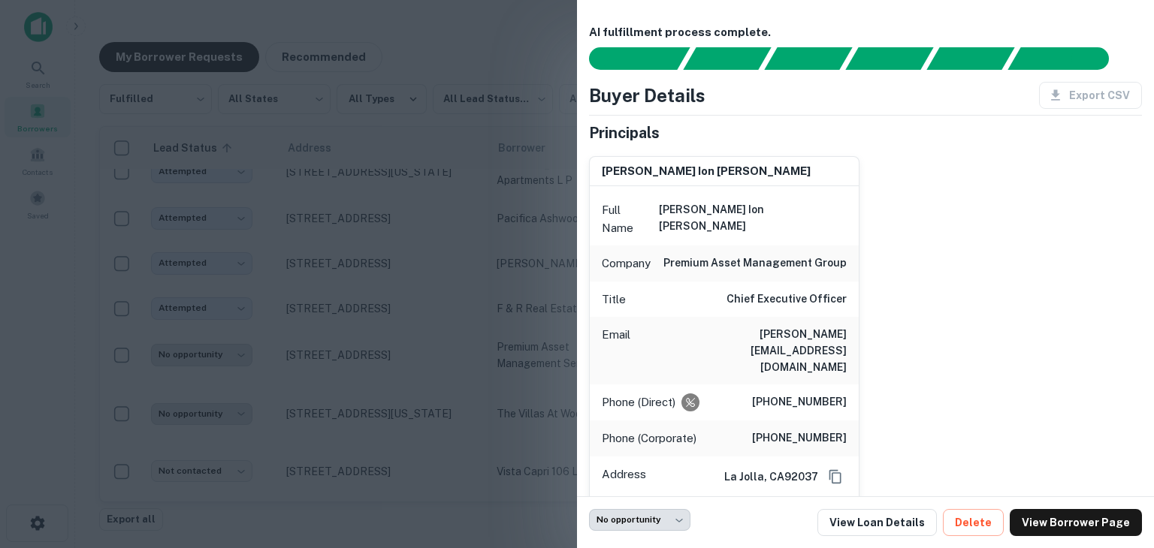
click at [422, 234] on div at bounding box center [577, 274] width 1154 height 548
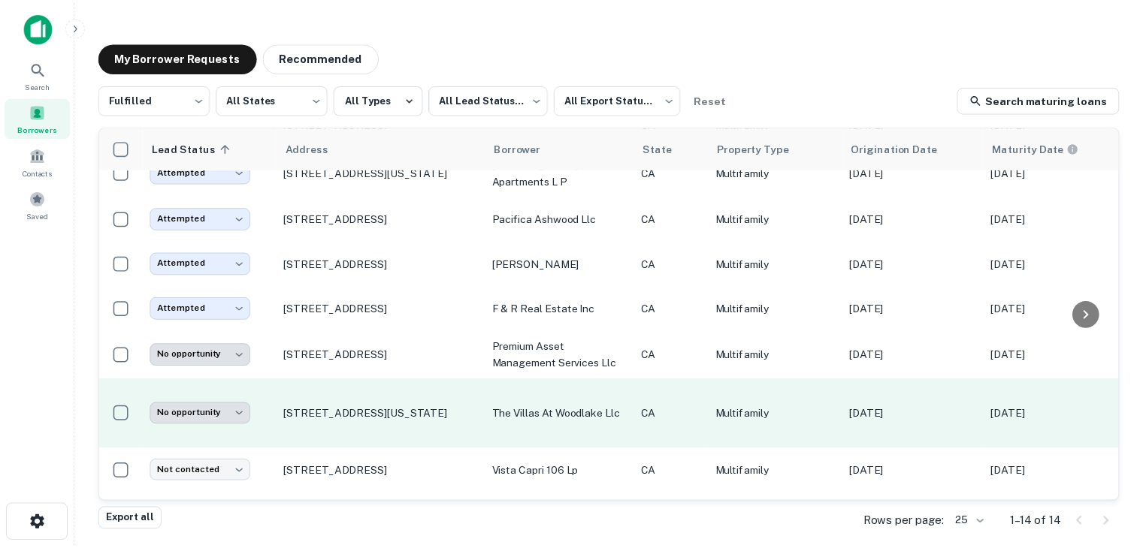
scroll to position [340, 0]
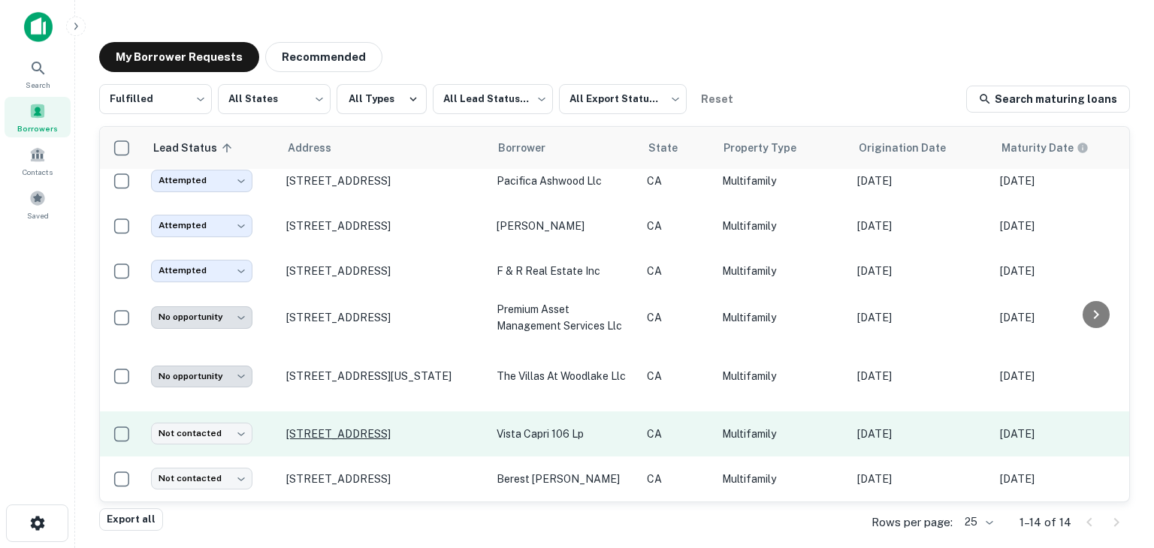
click at [422, 427] on p "[STREET_ADDRESS]" at bounding box center [383, 434] width 195 height 14
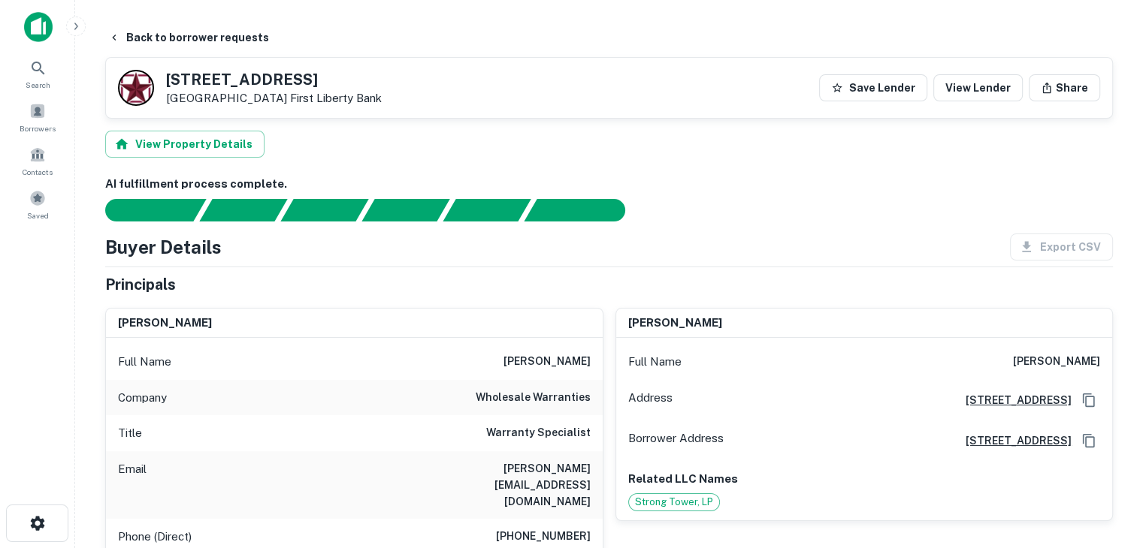
scroll to position [200, 0]
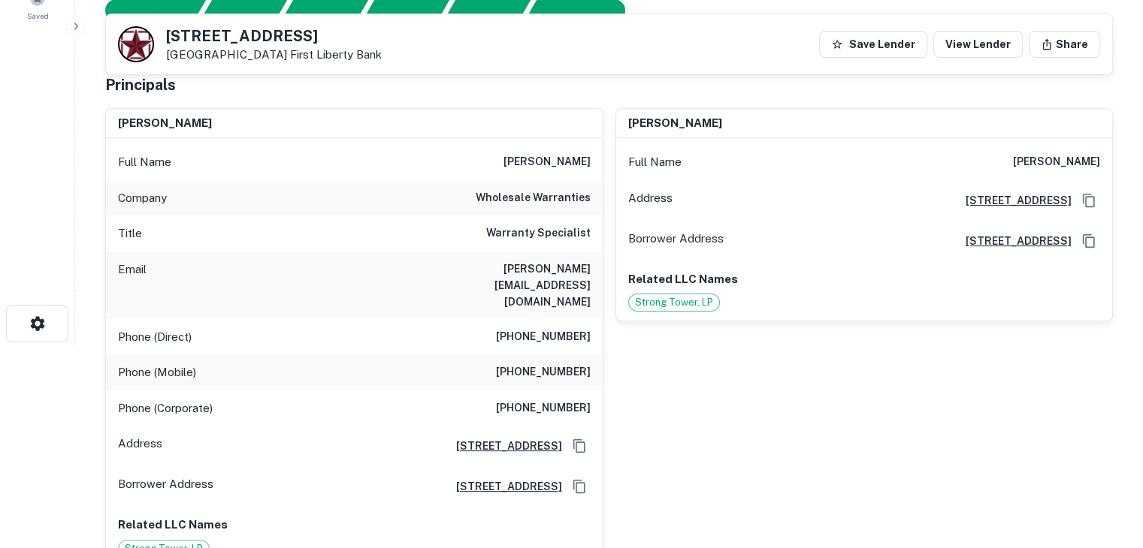
click at [528, 154] on h6 "[PERSON_NAME]" at bounding box center [546, 162] width 87 height 18
click at [547, 261] on h6 "[PERSON_NAME][EMAIL_ADDRESS][DOMAIN_NAME]" at bounding box center [500, 286] width 180 height 50
click at [547, 234] on h6 "Warranty Specialist" at bounding box center [538, 234] width 104 height 18
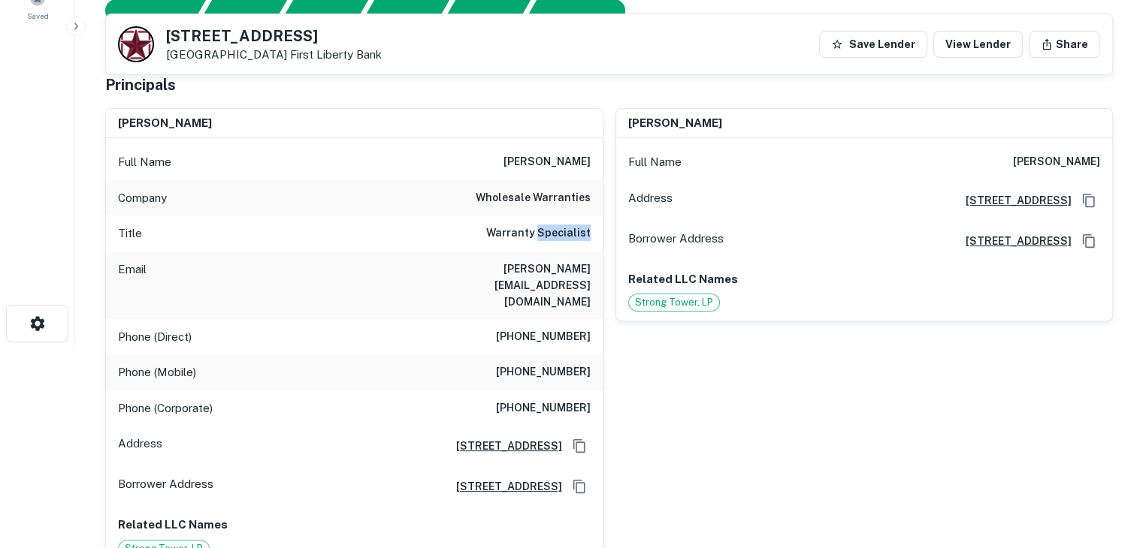
click at [547, 234] on h6 "Warranty Specialist" at bounding box center [538, 234] width 104 height 18
click at [534, 194] on h6 "wholesale warranties" at bounding box center [533, 198] width 115 height 18
click at [731, 451] on div "[PERSON_NAME] Full Name [PERSON_NAME] Address [STREET_ADDRESS][GEOGRAPHIC_DATA]…" at bounding box center [858, 332] width 510 height 472
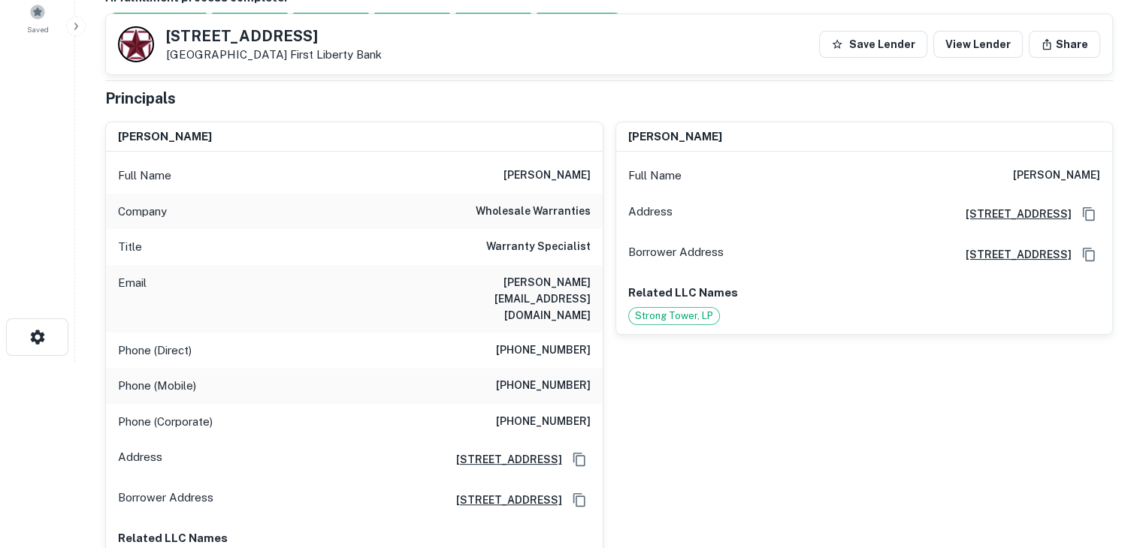
scroll to position [189, 0]
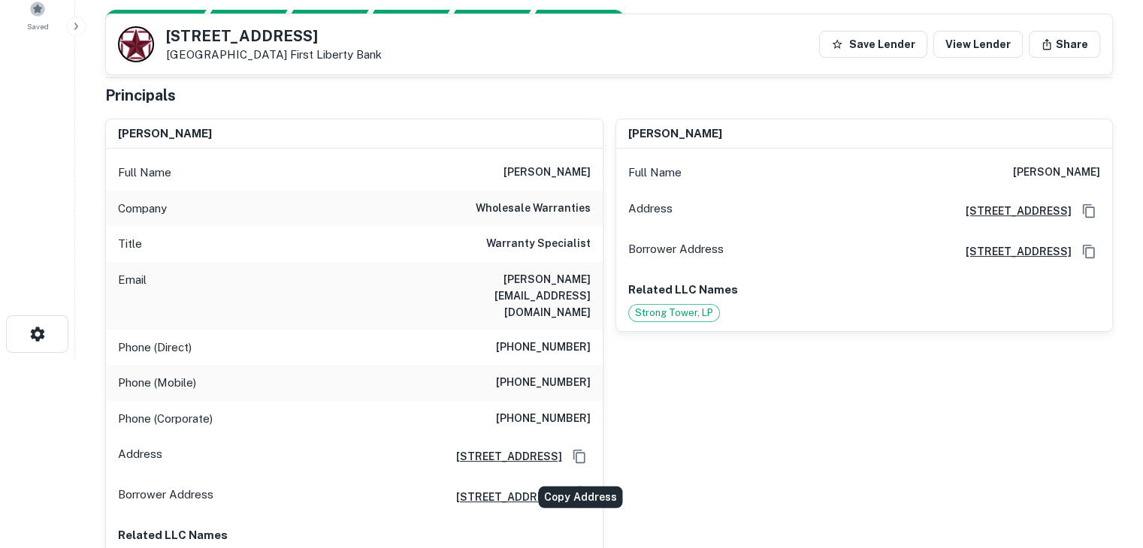
click at [576, 491] on icon "Copy Address" at bounding box center [578, 498] width 12 height 14
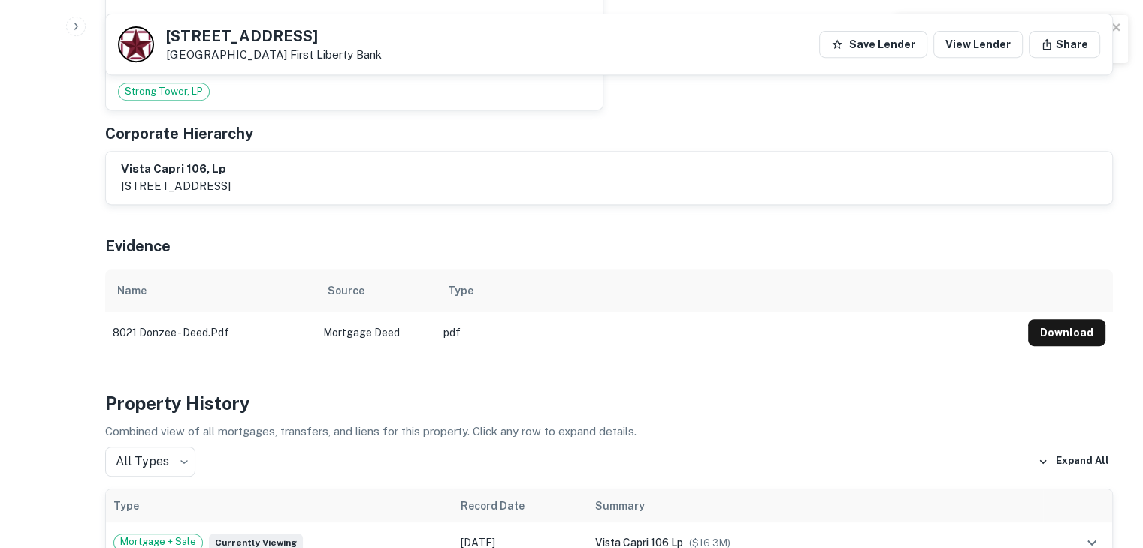
scroll to position [663, 0]
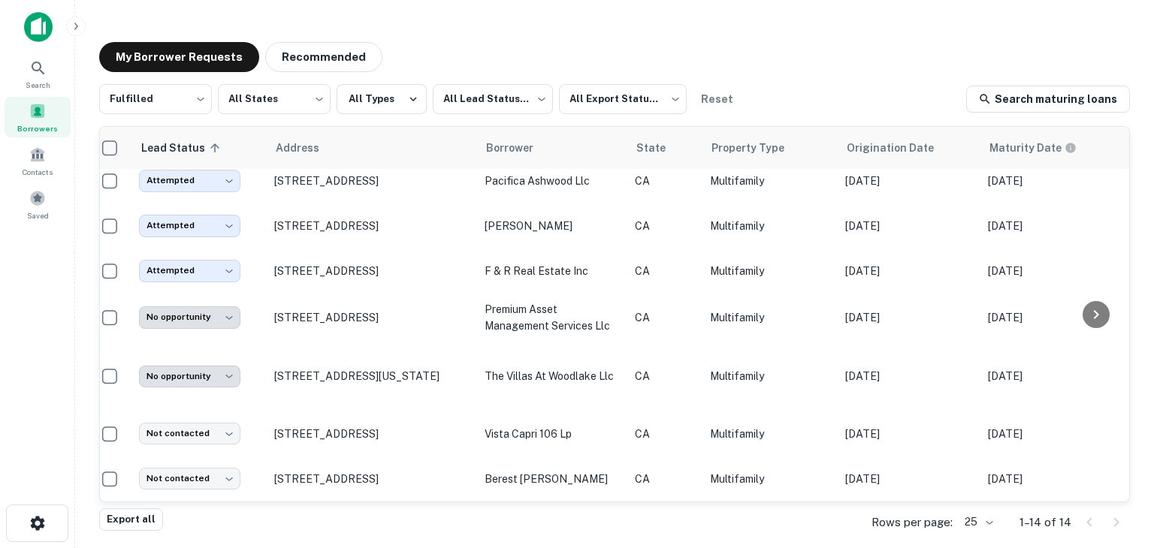
scroll to position [340, 12]
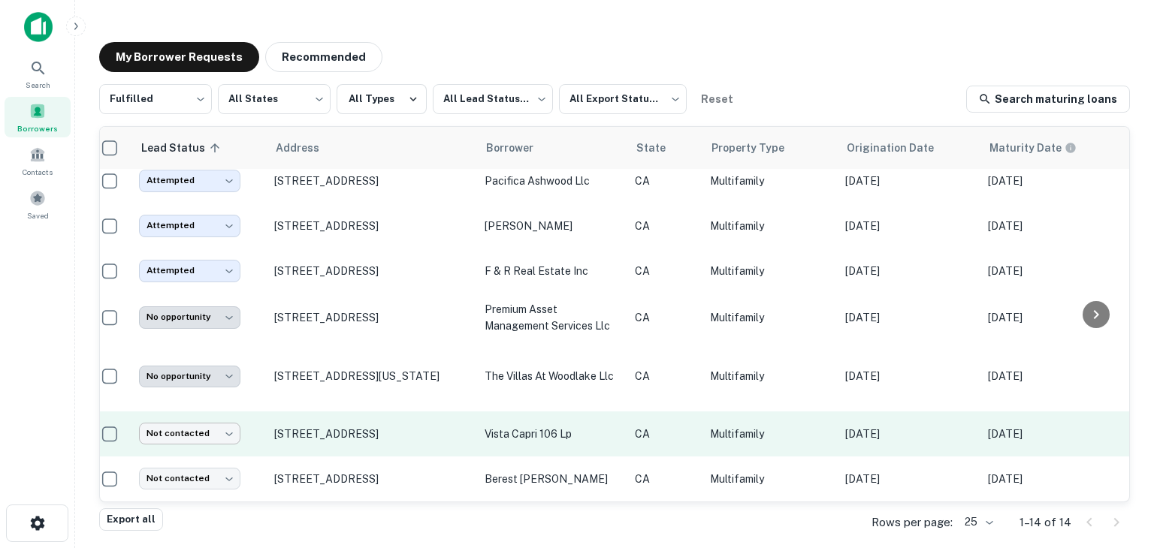
click at [215, 421] on body "Search Borrowers Contacts Saved My Borrower Requests Recommended Fulfilled ****…" at bounding box center [577, 274] width 1154 height 548
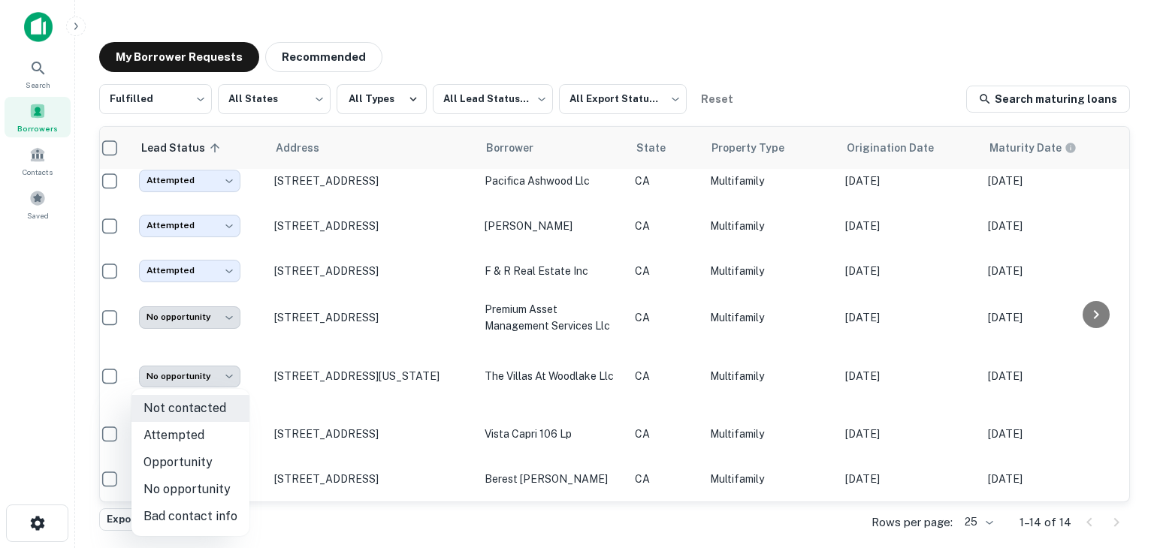
click at [213, 521] on li "Bad contact info" at bounding box center [190, 516] width 118 height 27
type input "**********"
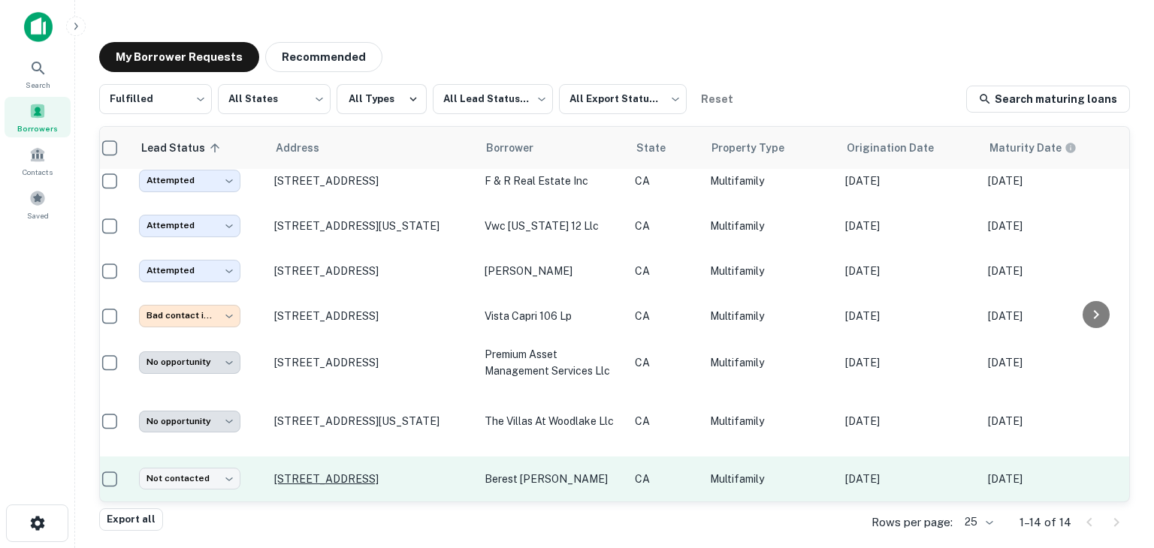
click at [366, 473] on p "[STREET_ADDRESS]" at bounding box center [371, 480] width 195 height 14
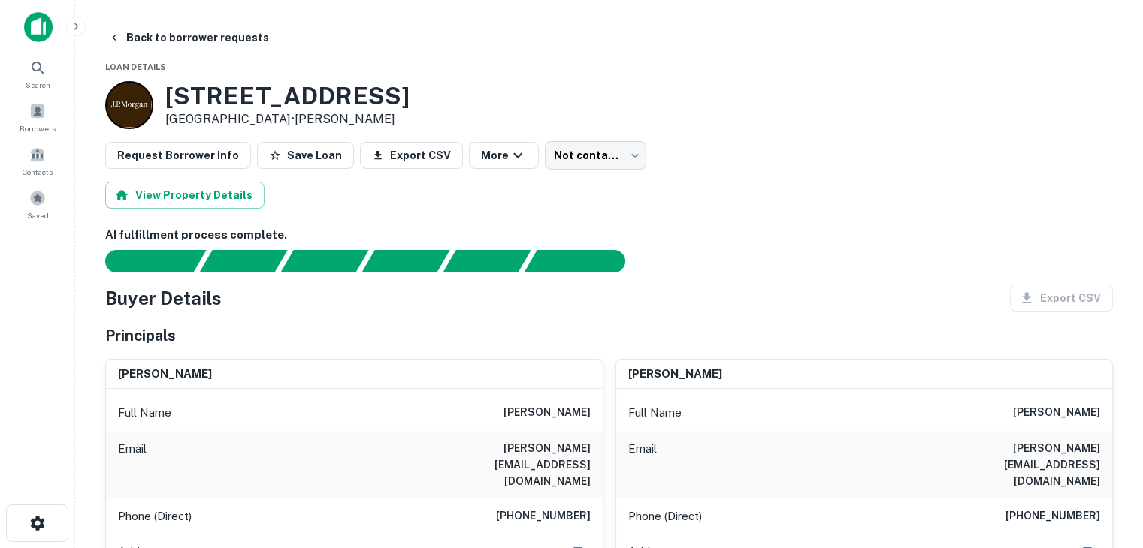
click at [249, 88] on h3 "[STREET_ADDRESS]" at bounding box center [287, 96] width 244 height 29
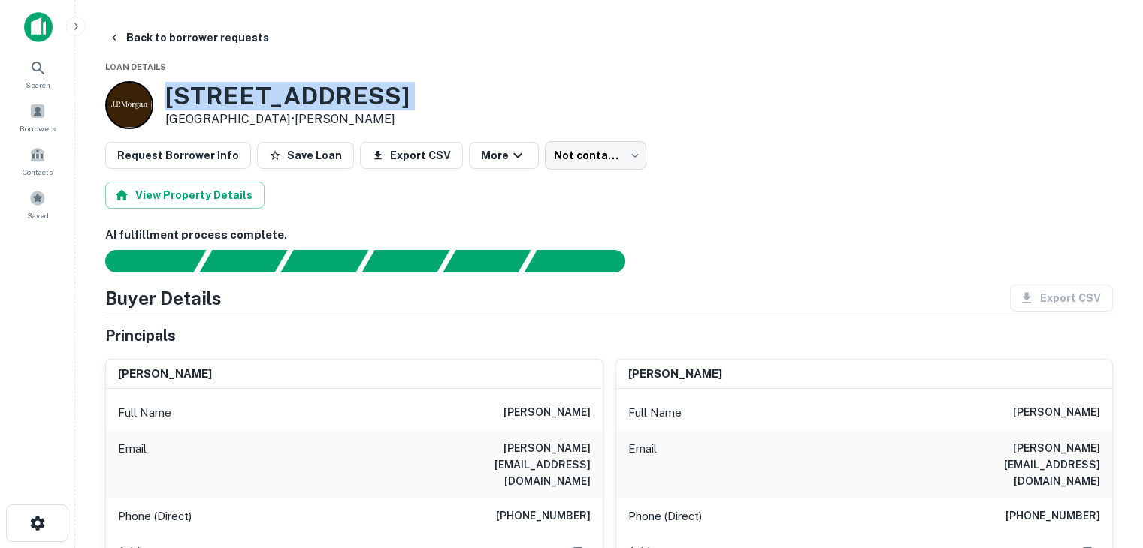
click at [249, 88] on h3 "[STREET_ADDRESS]" at bounding box center [287, 96] width 244 height 29
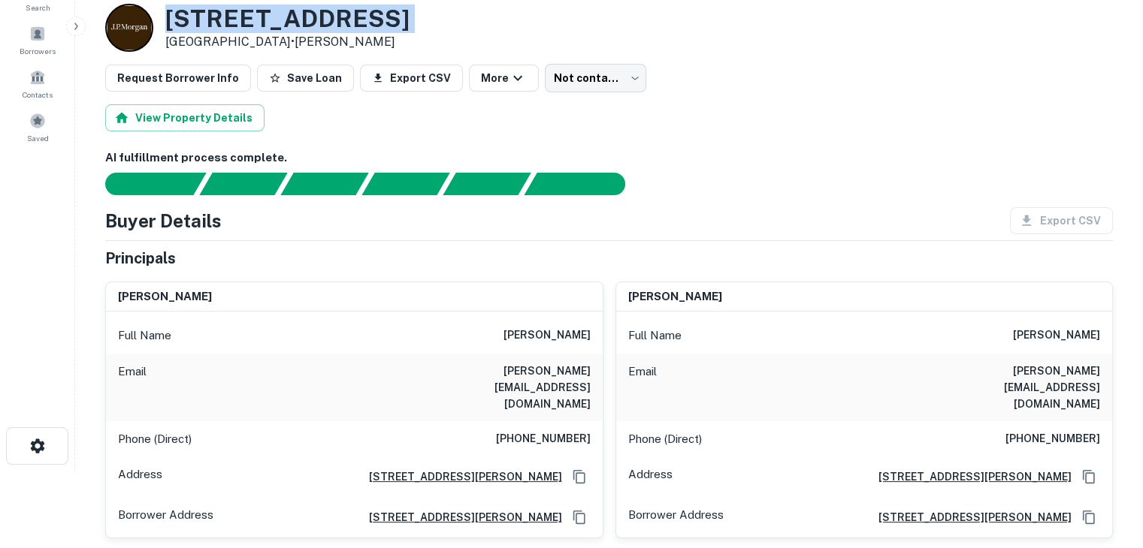
scroll to position [78, 0]
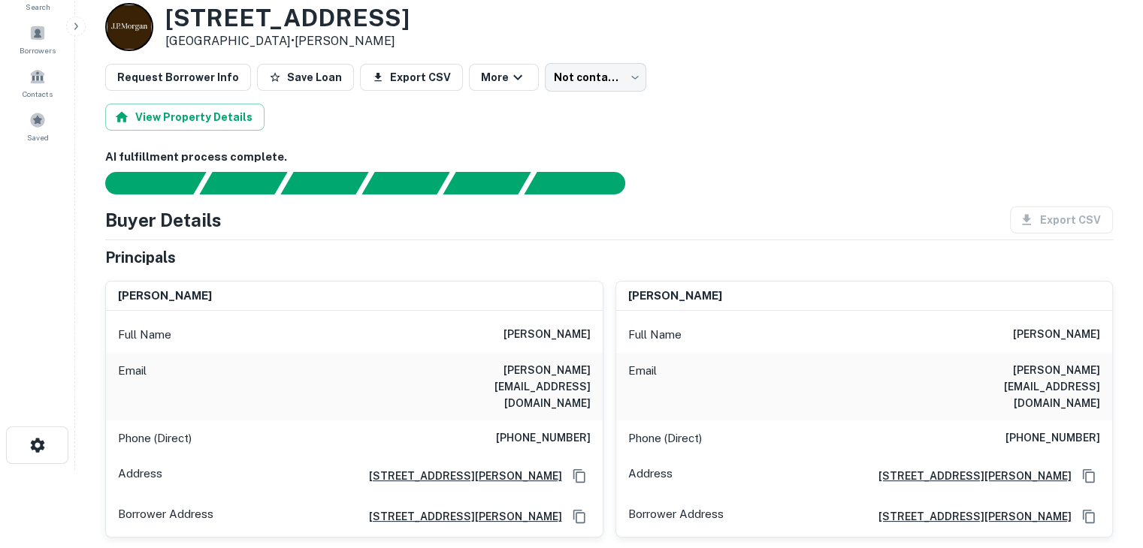
click at [559, 333] on h6 "[PERSON_NAME]" at bounding box center [546, 335] width 87 height 18
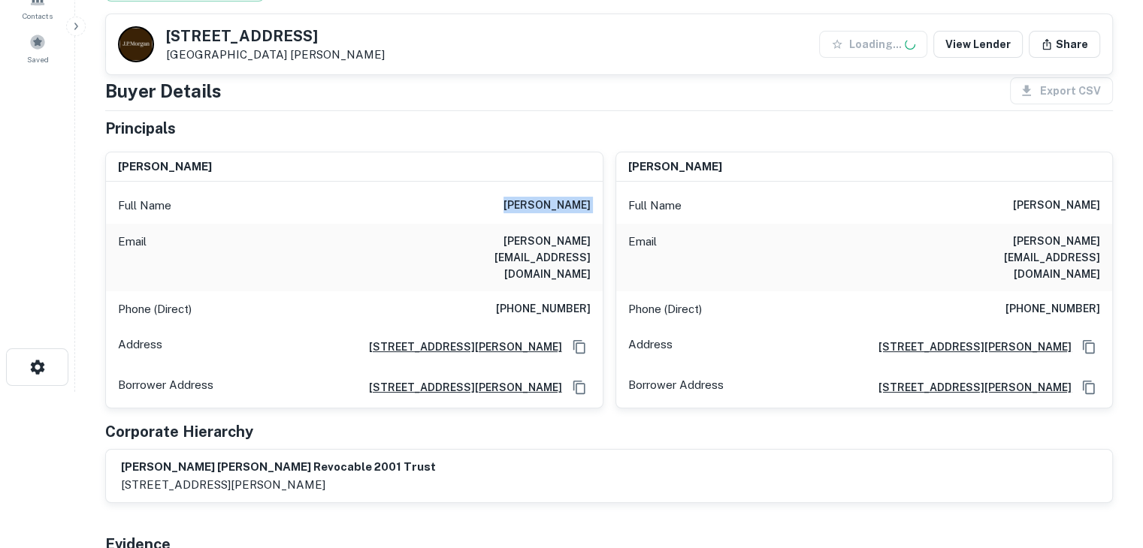
scroll to position [162, 0]
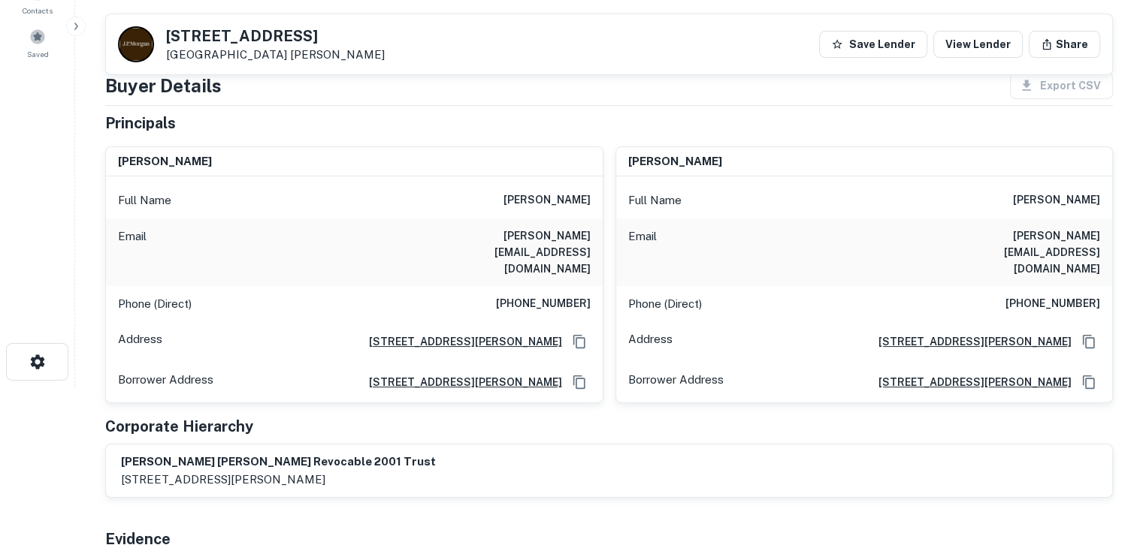
click at [541, 238] on h6 "[PERSON_NAME][EMAIL_ADDRESS][DOMAIN_NAME]" at bounding box center [500, 253] width 180 height 50
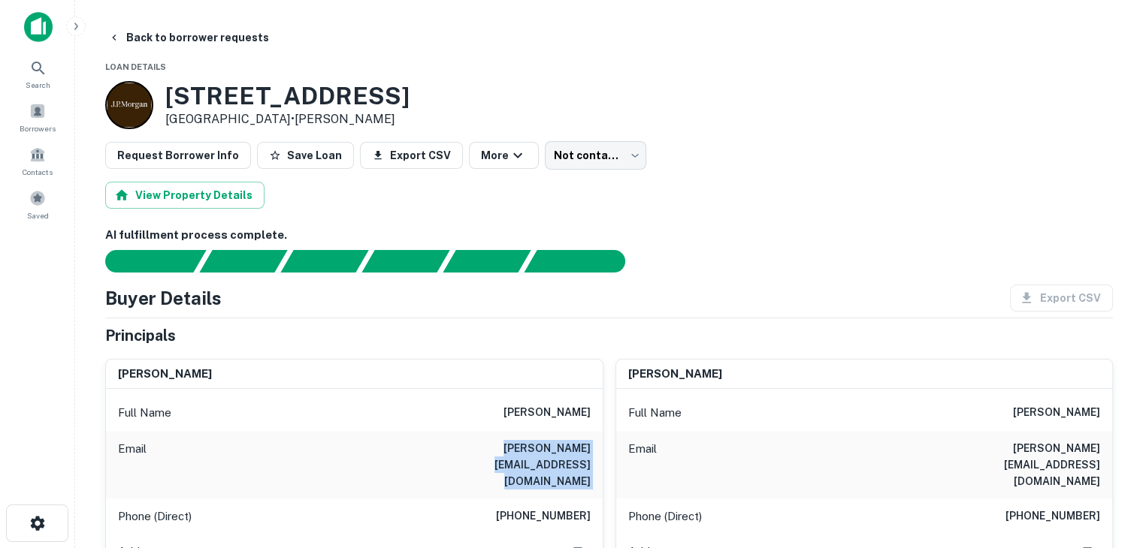
scroll to position [66, 0]
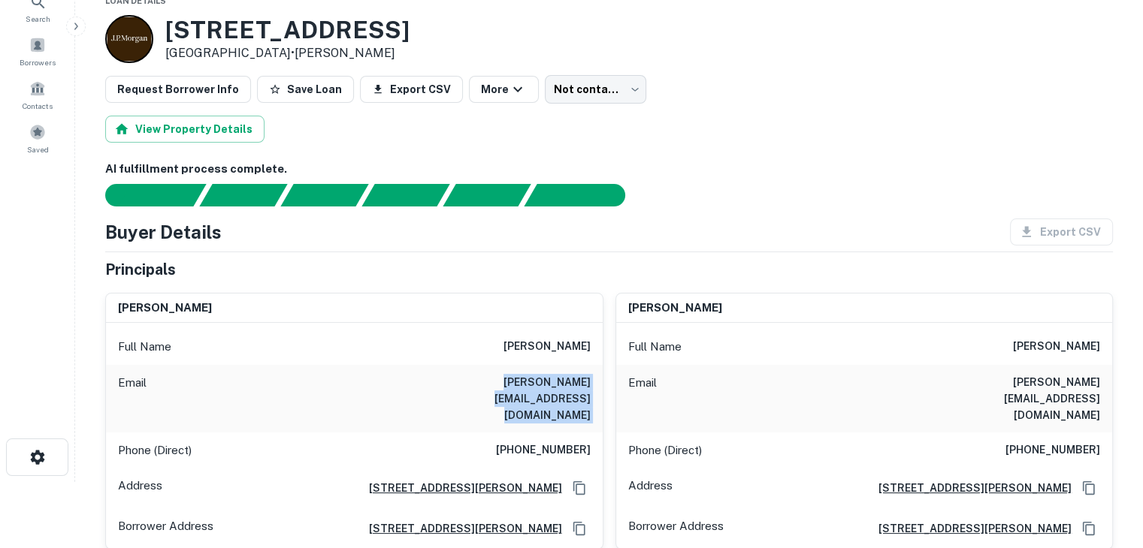
click at [349, 34] on h3 "[STREET_ADDRESS]" at bounding box center [287, 30] width 244 height 29
click at [630, 259] on div "Principals" at bounding box center [608, 269] width 1007 height 23
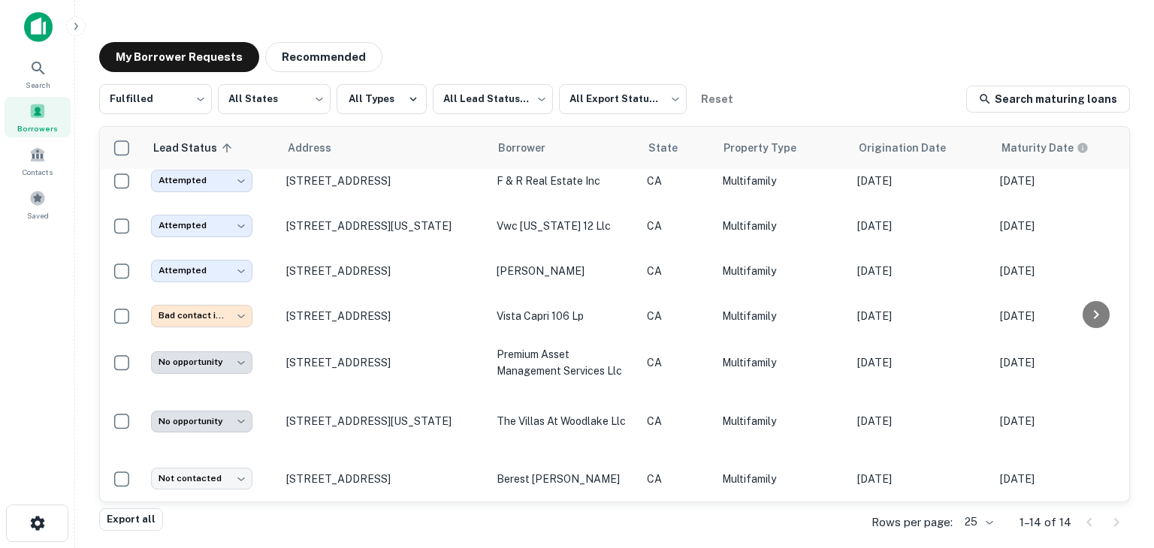
scroll to position [340, 0]
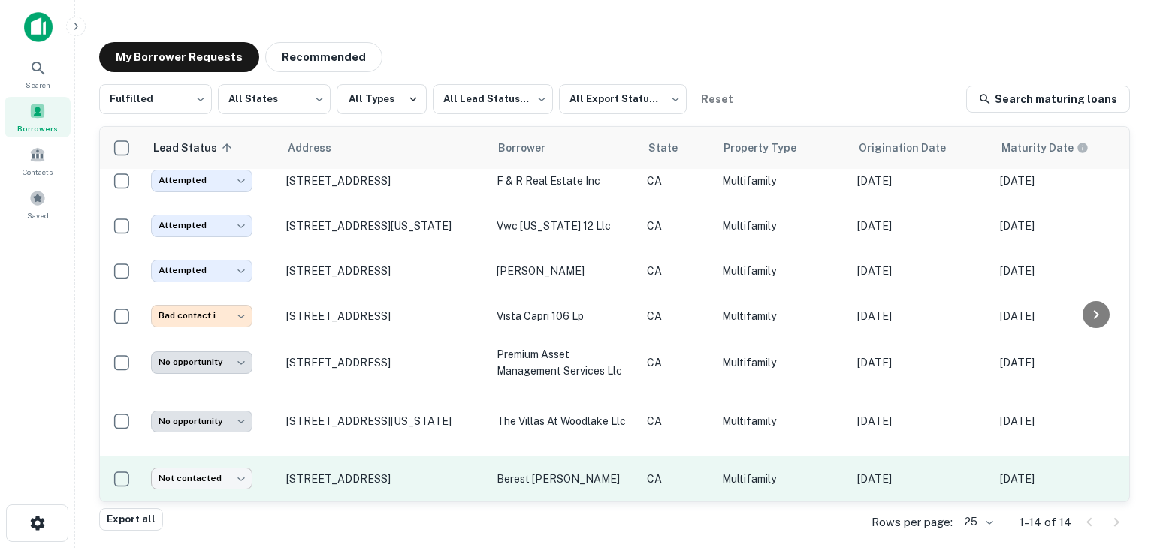
click at [225, 471] on body "Search Borrowers Contacts Saved My Borrower Requests Recommended Fulfilled ****…" at bounding box center [577, 274] width 1154 height 548
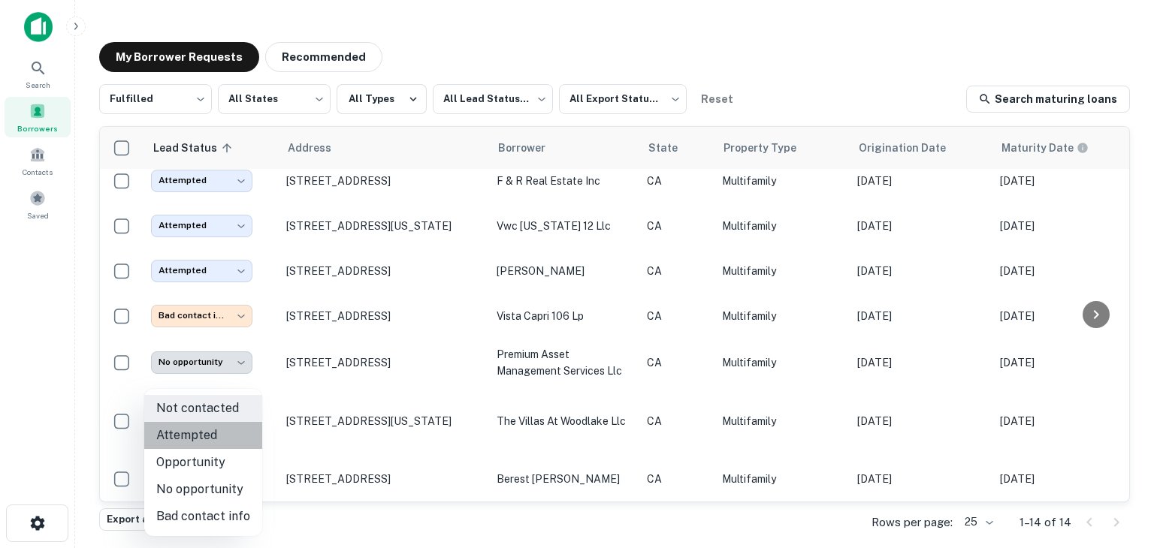
click at [219, 440] on li "Attempted" at bounding box center [203, 435] width 118 height 27
type input "*********"
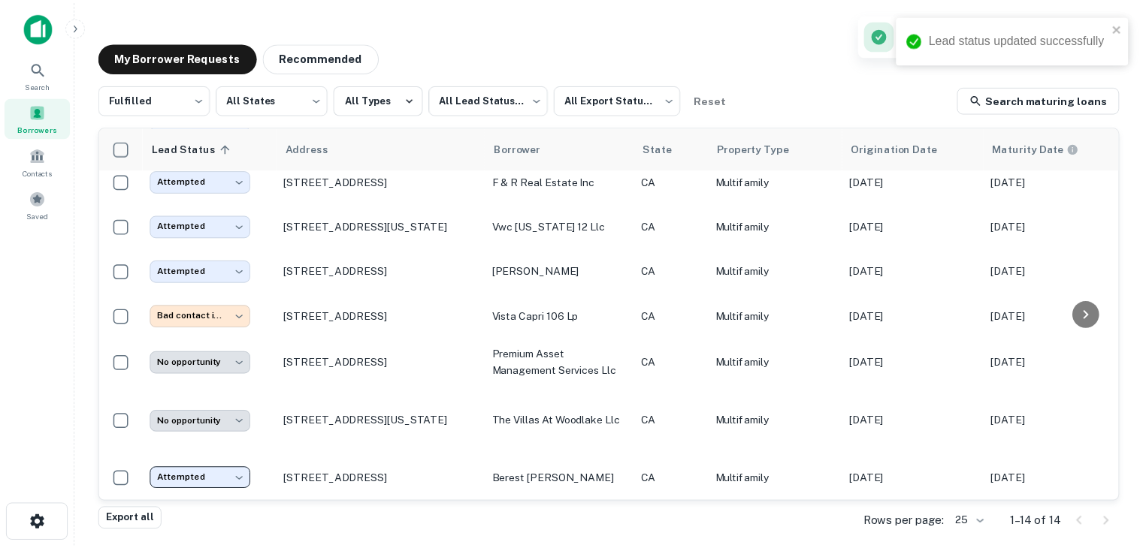
scroll to position [0, 0]
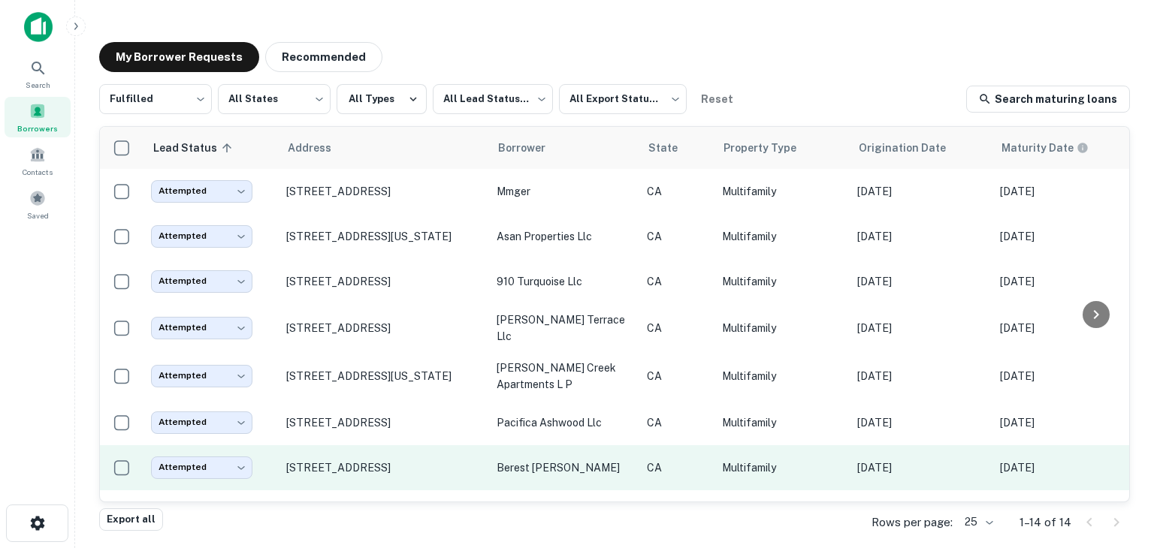
click at [332, 456] on td "[STREET_ADDRESS]" at bounding box center [384, 467] width 210 height 45
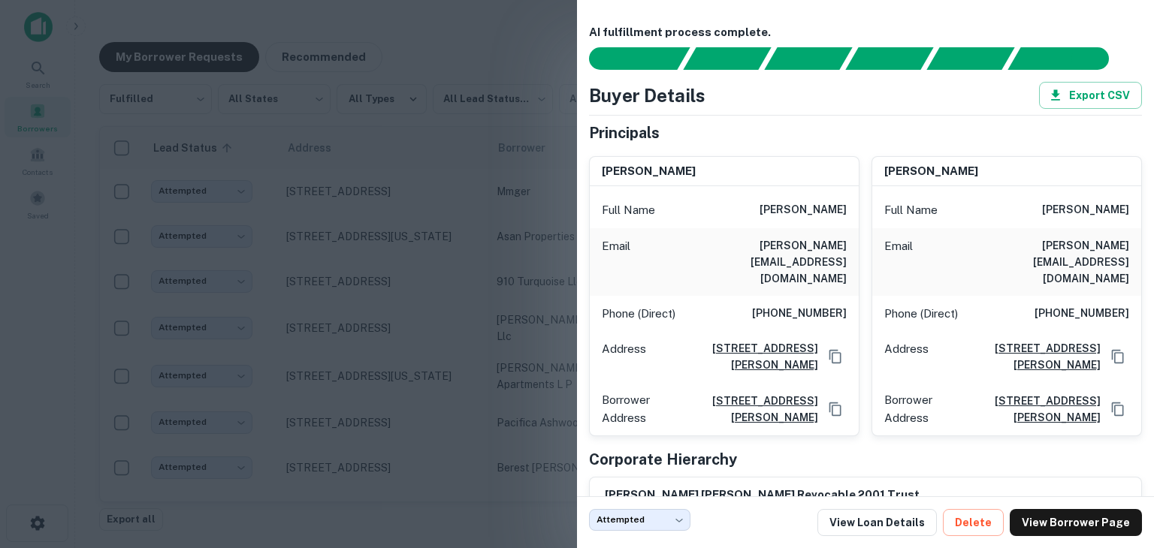
click at [497, 485] on div at bounding box center [577, 274] width 1154 height 548
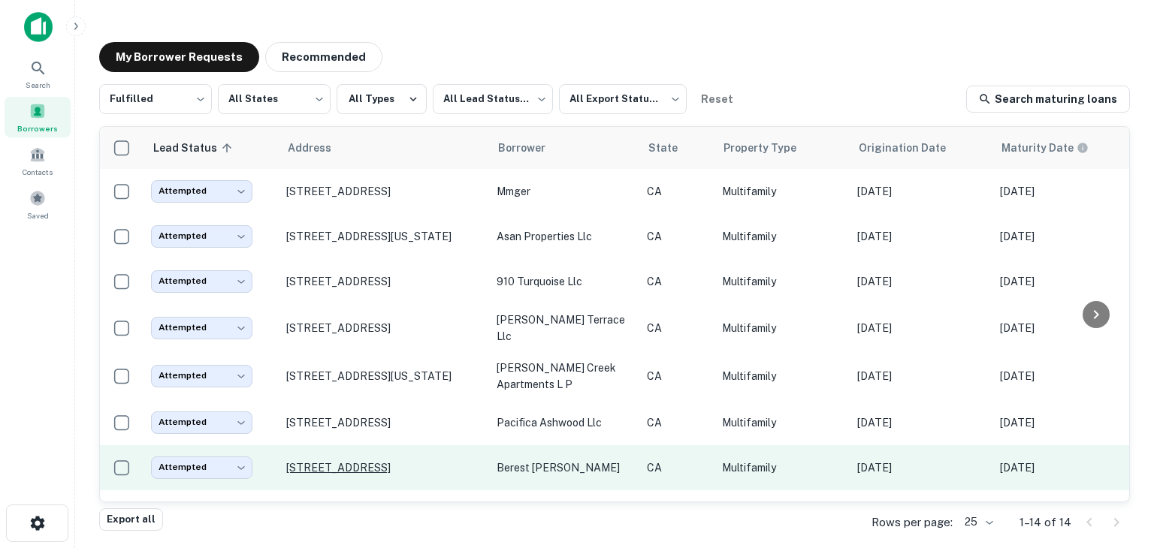
click at [388, 461] on p "[STREET_ADDRESS]" at bounding box center [383, 468] width 195 height 14
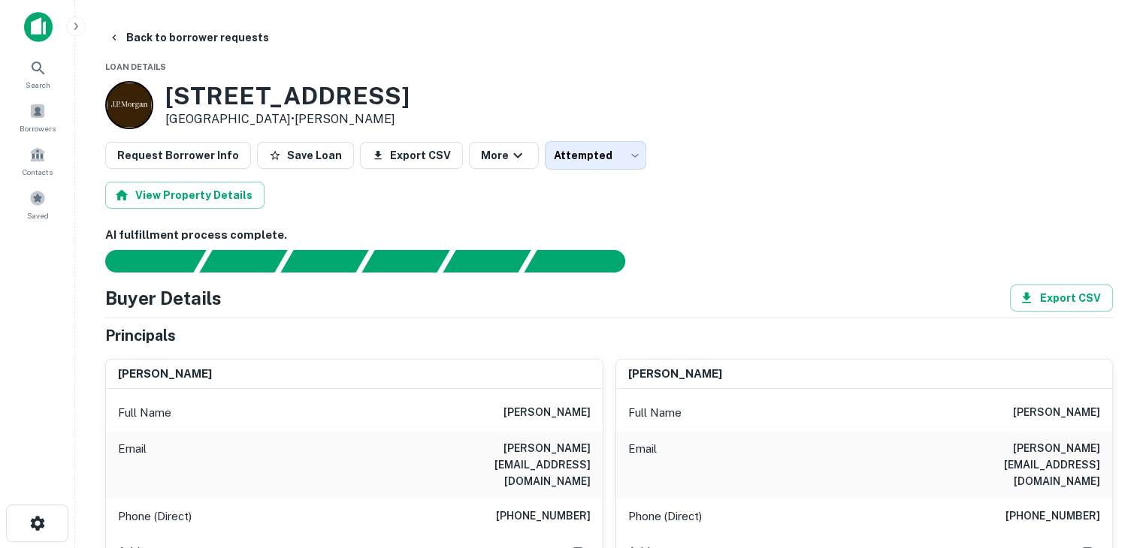
type input "*********"
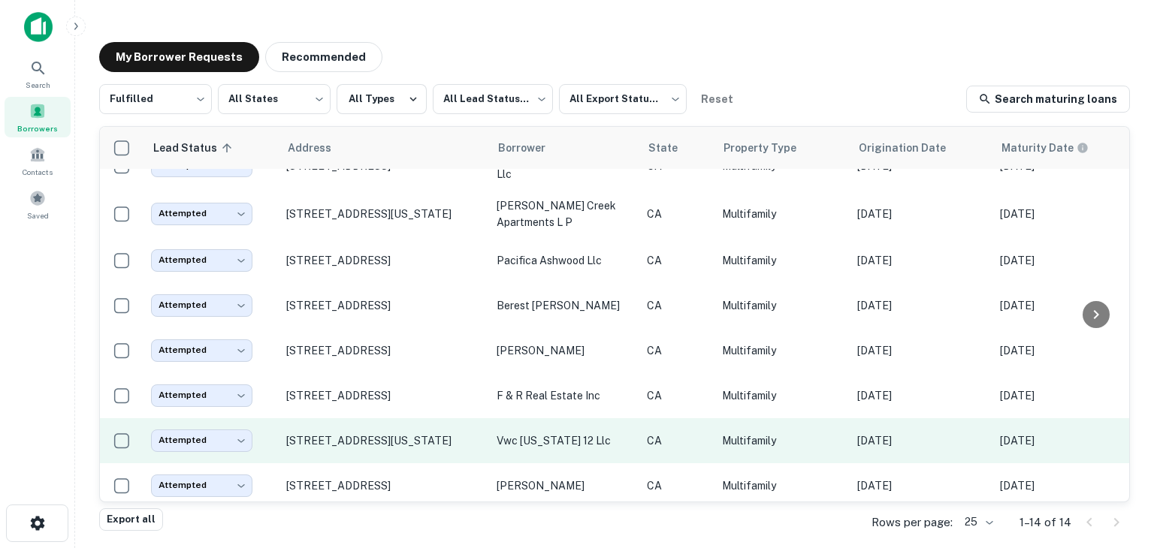
scroll to position [151, 0]
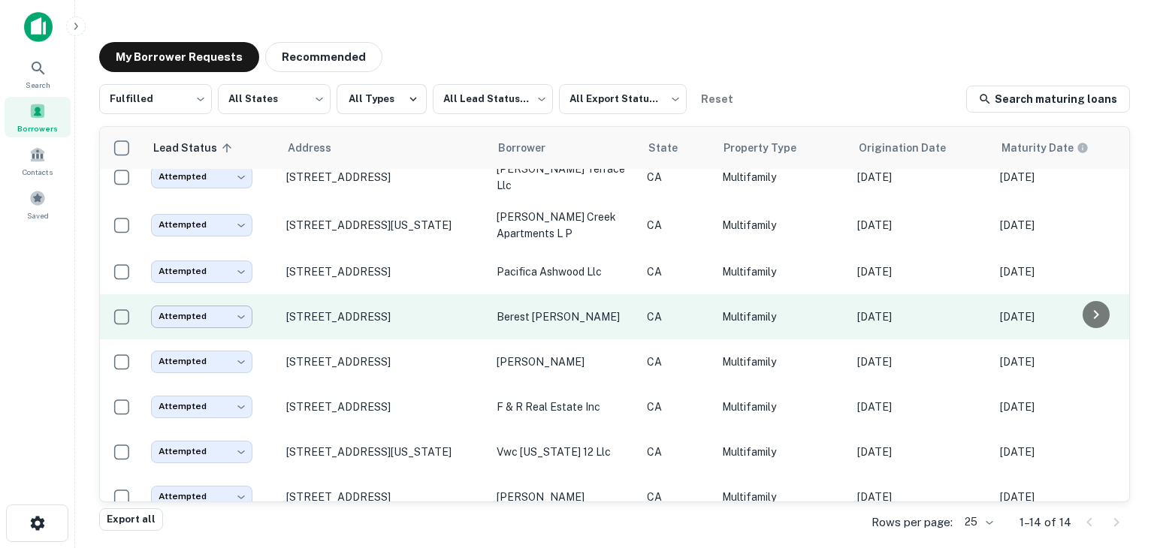
click at [236, 316] on body "Search Borrowers Contacts Saved My Borrower Requests Recommended Fulfilled ****…" at bounding box center [577, 274] width 1154 height 548
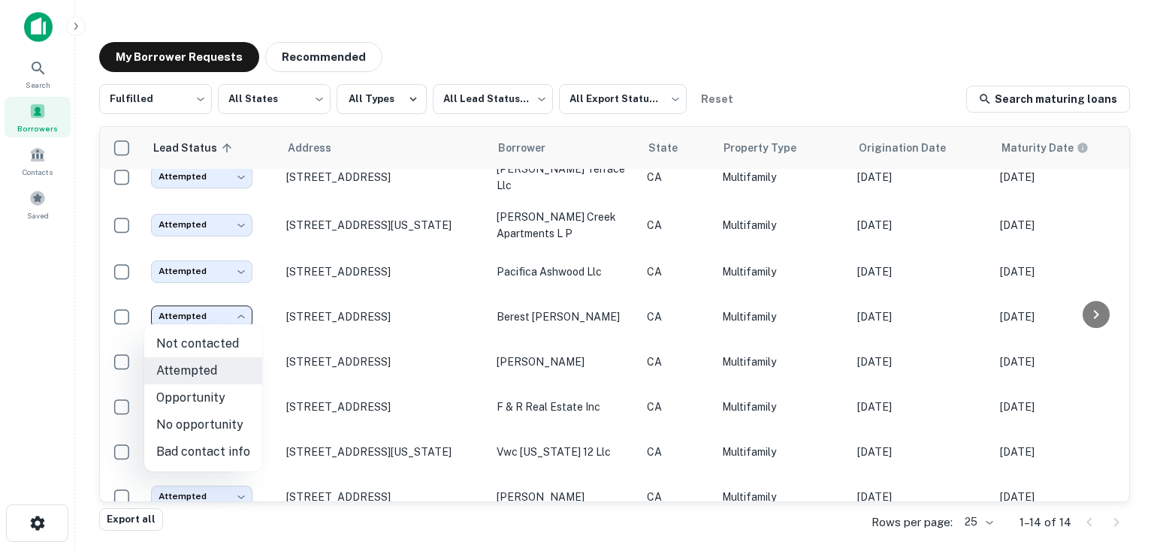
click at [224, 455] on li "Bad contact info" at bounding box center [203, 452] width 118 height 27
type input "**********"
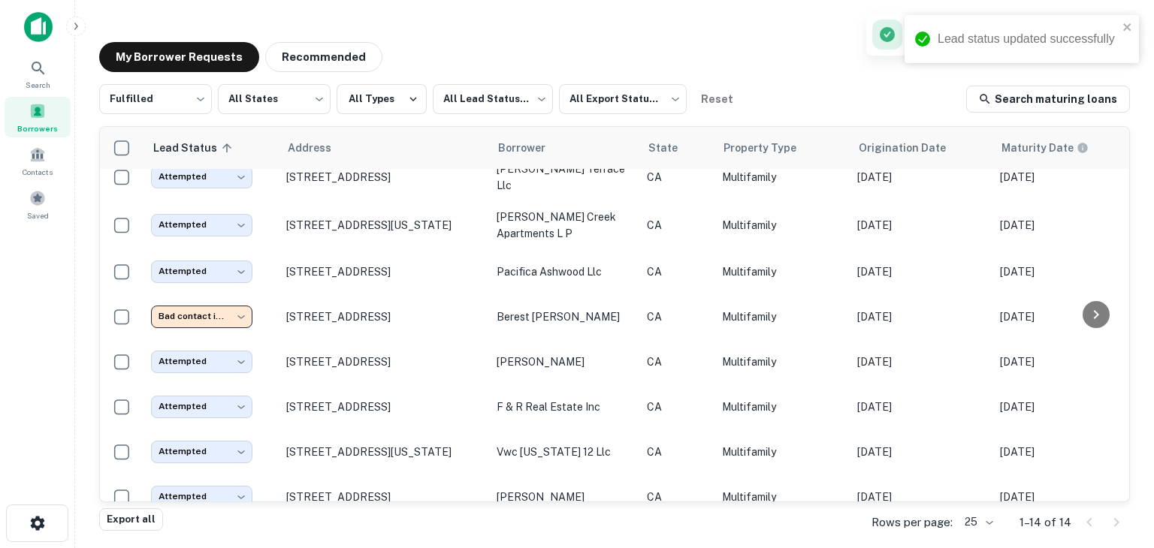
scroll to position [106, 0]
click at [1128, 26] on icon "close" at bounding box center [1127, 27] width 8 height 8
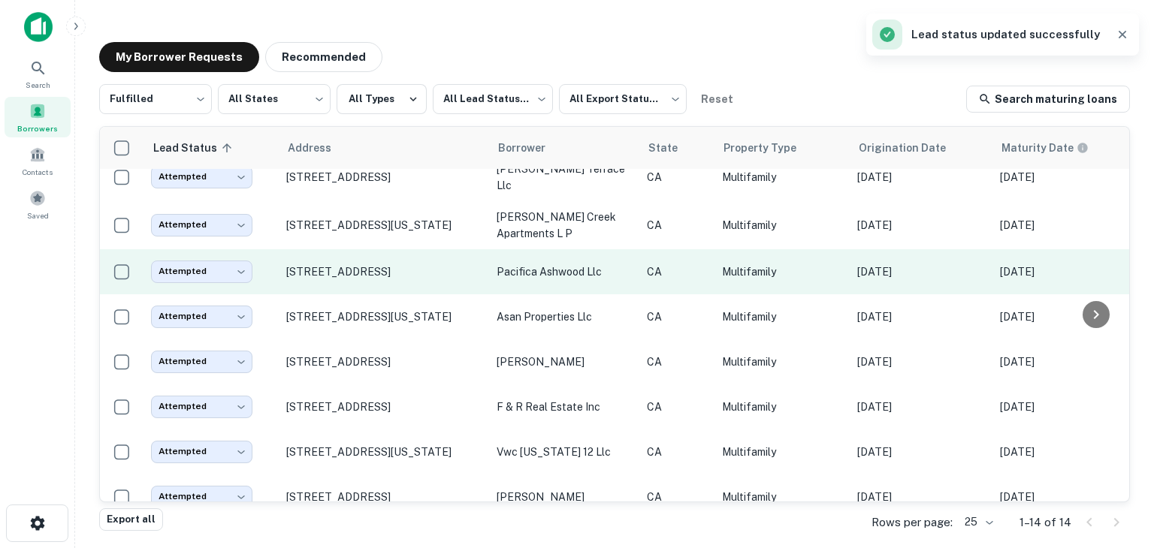
scroll to position [340, 0]
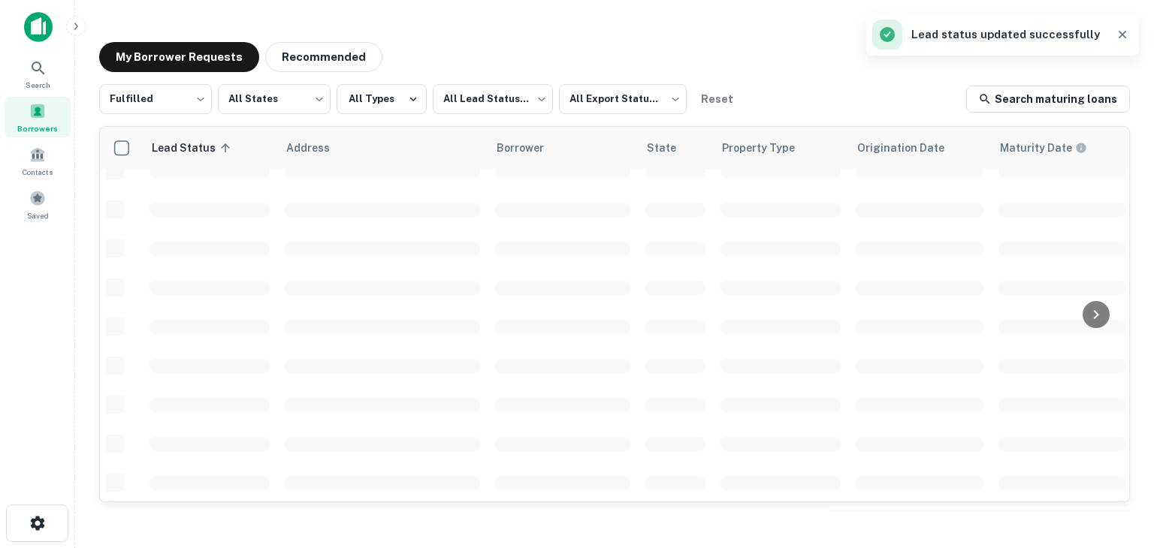
scroll to position [340, 0]
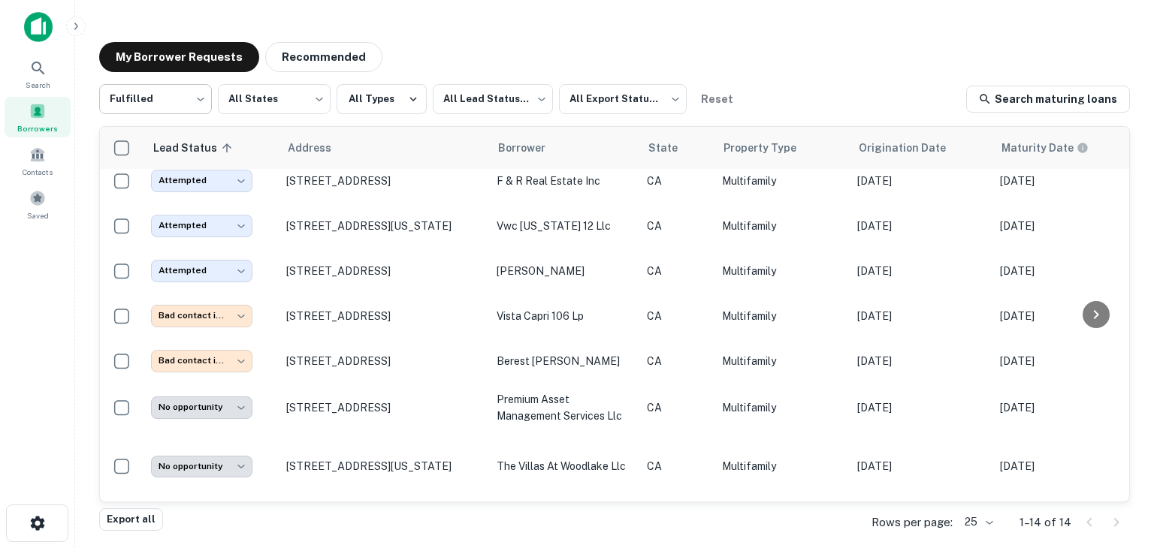
click at [198, 100] on body "Search Borrowers Contacts Saved My Borrower Requests Recommended Fulfilled ****…" at bounding box center [577, 274] width 1154 height 548
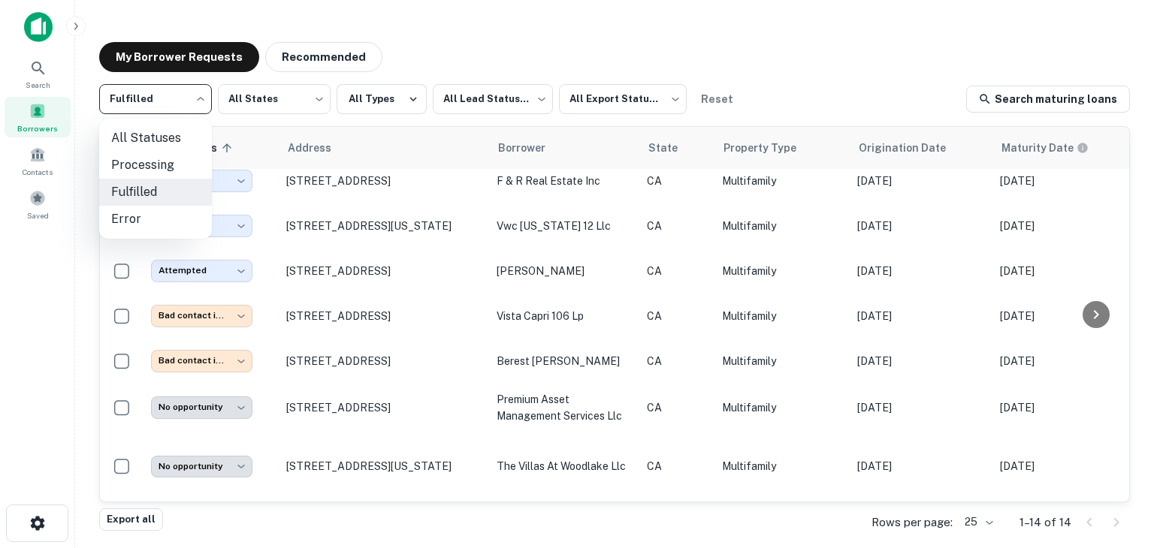
click at [160, 139] on li "All Statuses" at bounding box center [155, 138] width 113 height 27
type input "***"
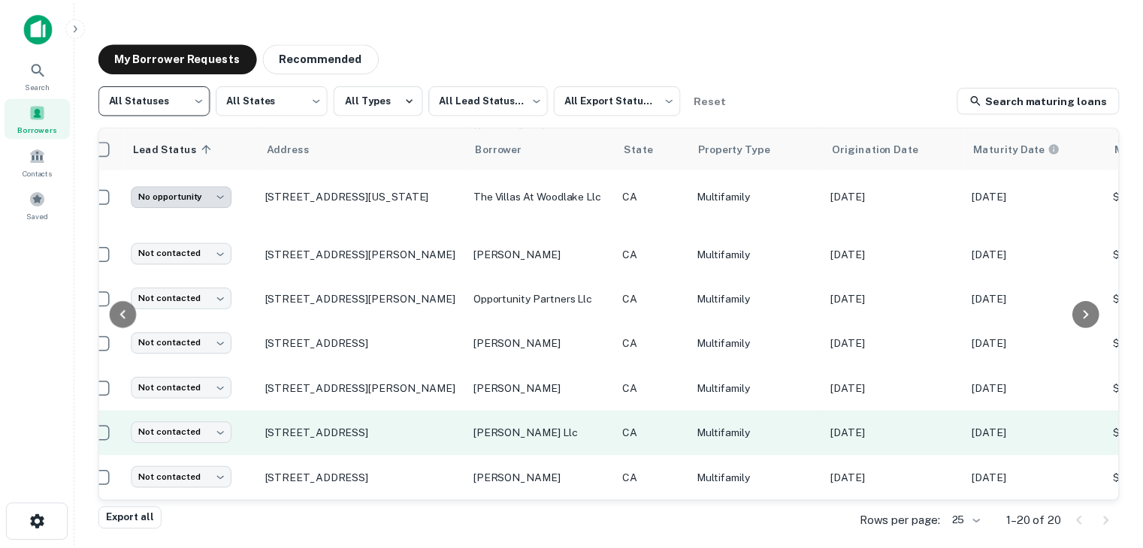
scroll to position [610, 0]
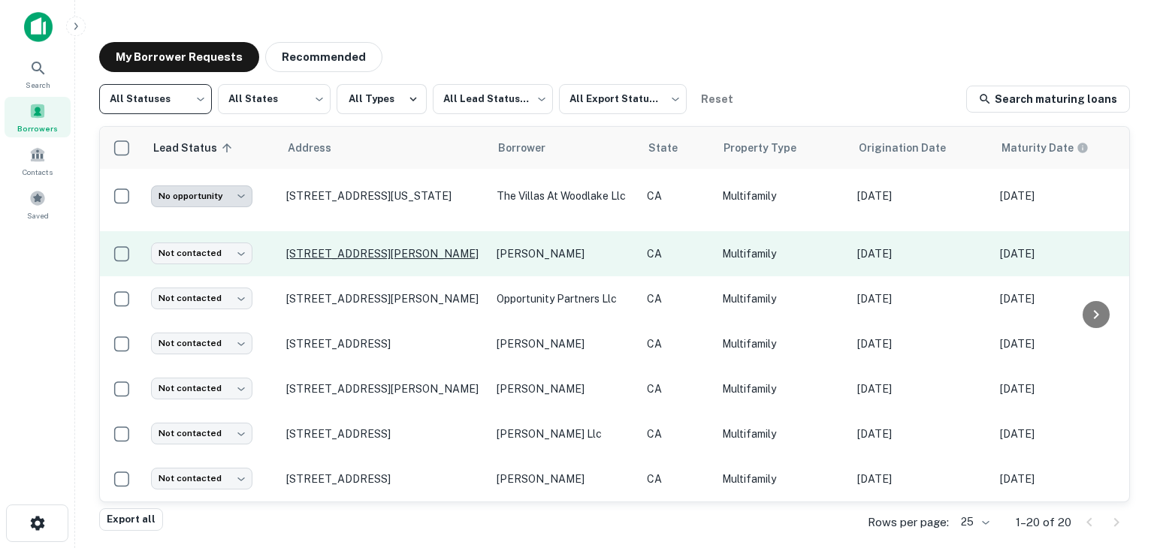
click at [385, 247] on p "[STREET_ADDRESS][PERSON_NAME]" at bounding box center [383, 254] width 195 height 14
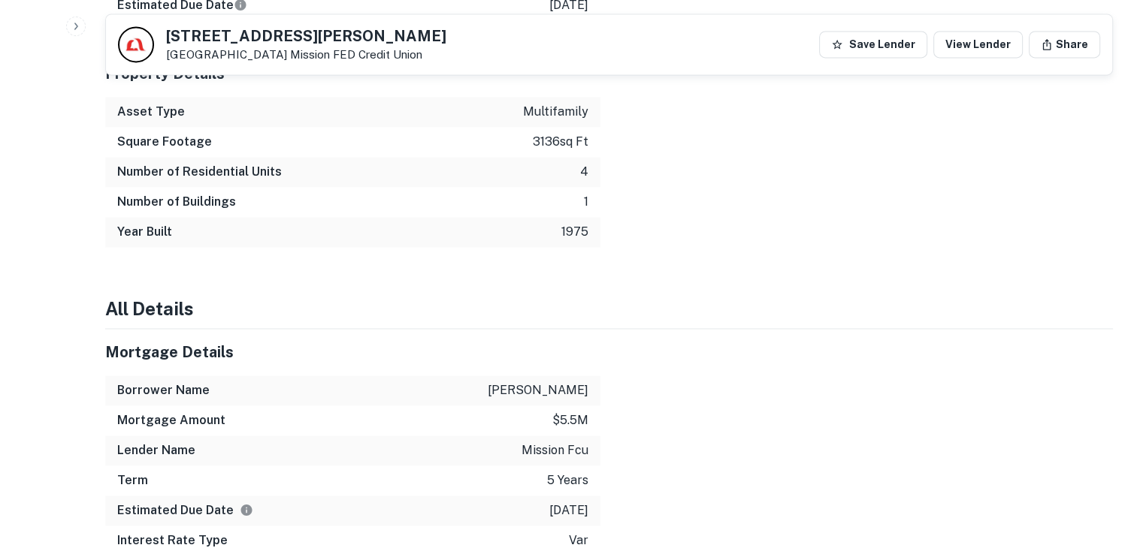
scroll to position [2171, 0]
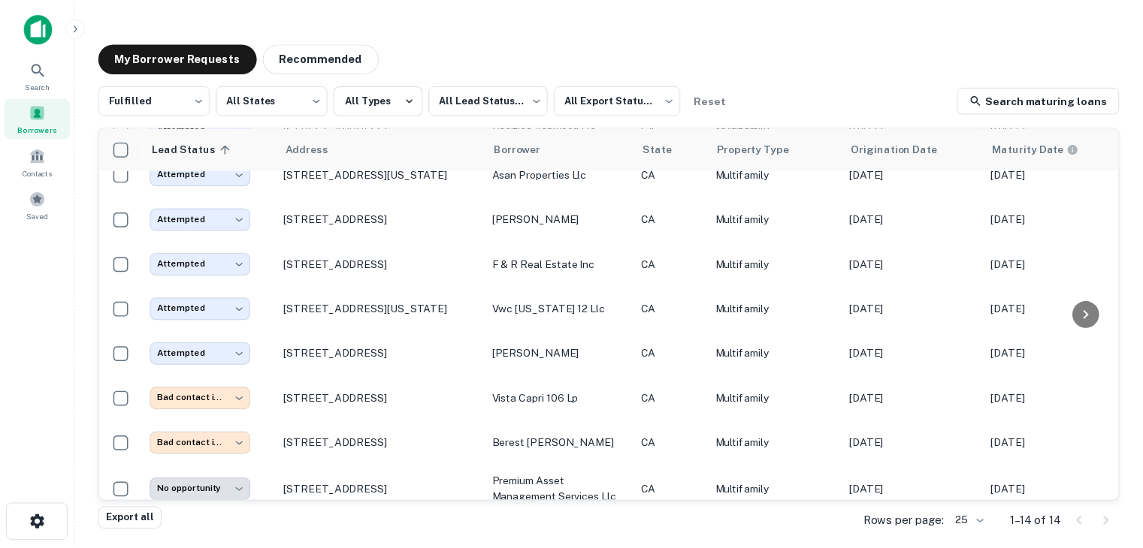
scroll to position [272, 0]
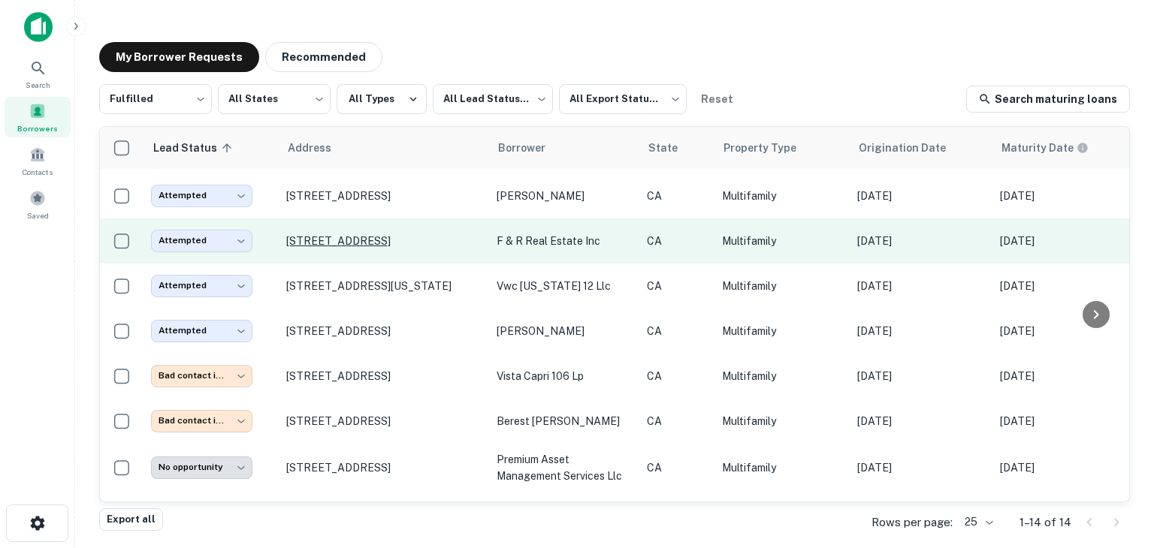
click at [388, 241] on p "[STREET_ADDRESS]" at bounding box center [383, 241] width 195 height 14
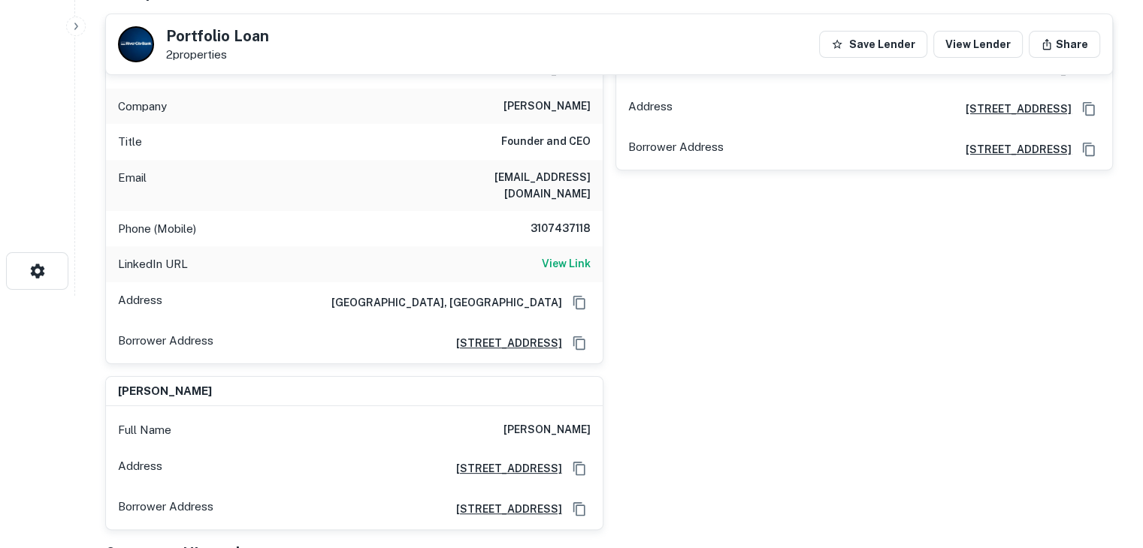
scroll to position [282, 0]
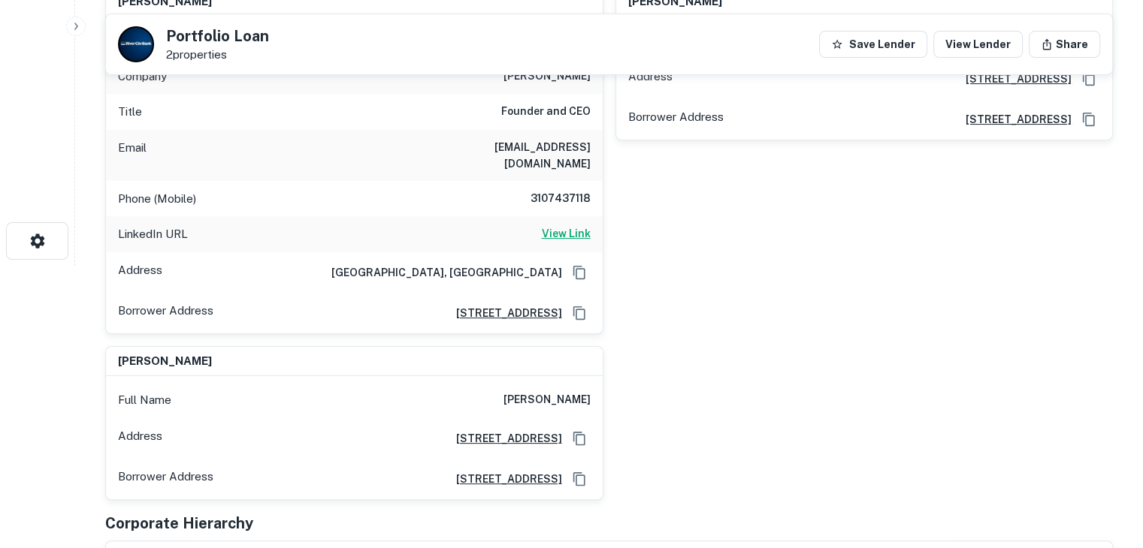
click at [555, 225] on h6 "View Link" at bounding box center [566, 233] width 49 height 17
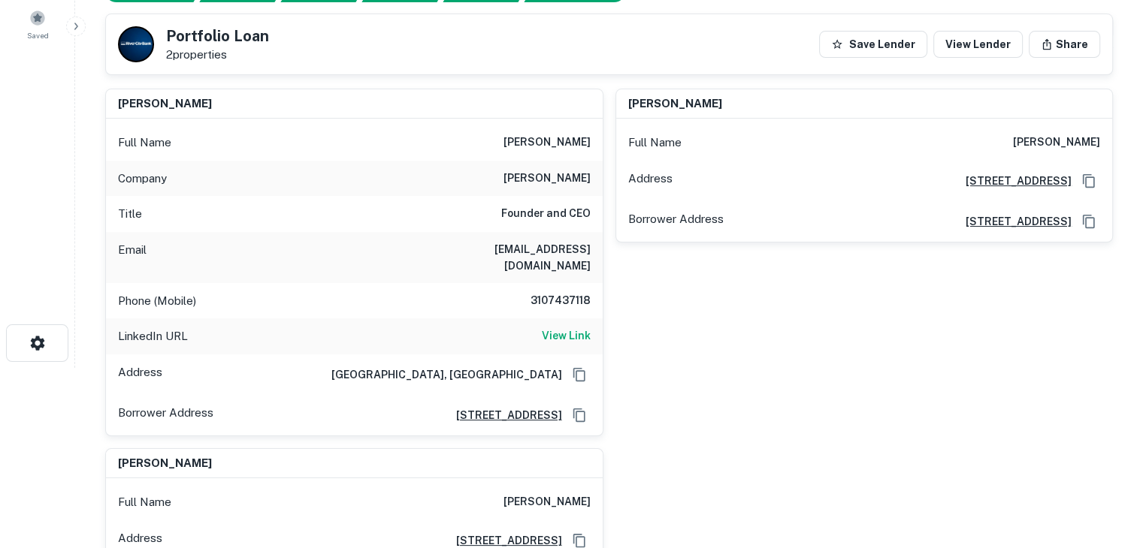
scroll to position [181, 0]
click at [579, 407] on icon "Copy Address" at bounding box center [579, 414] width 15 height 15
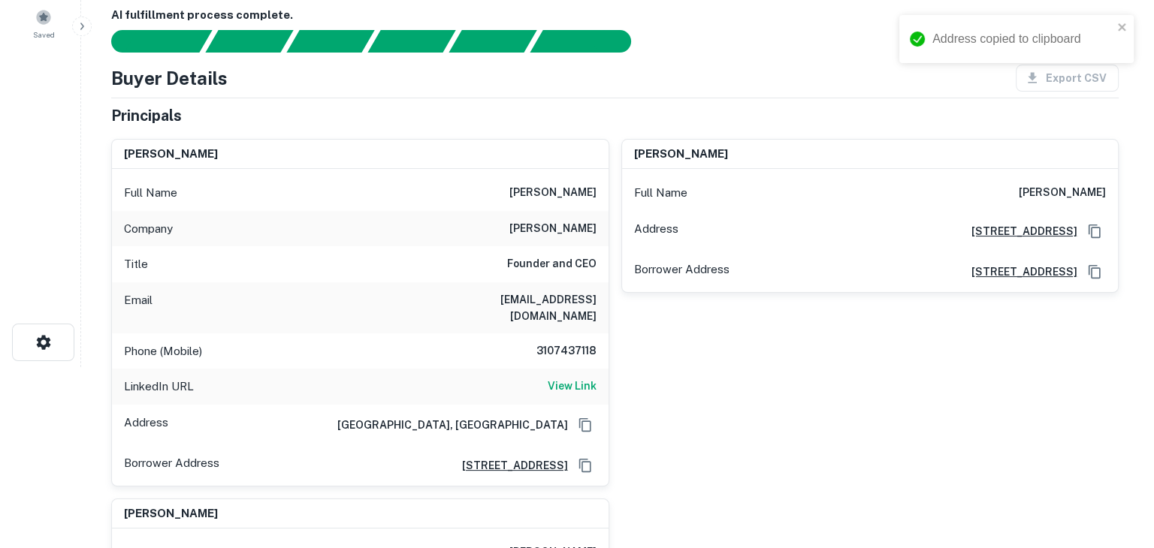
scroll to position [0, 0]
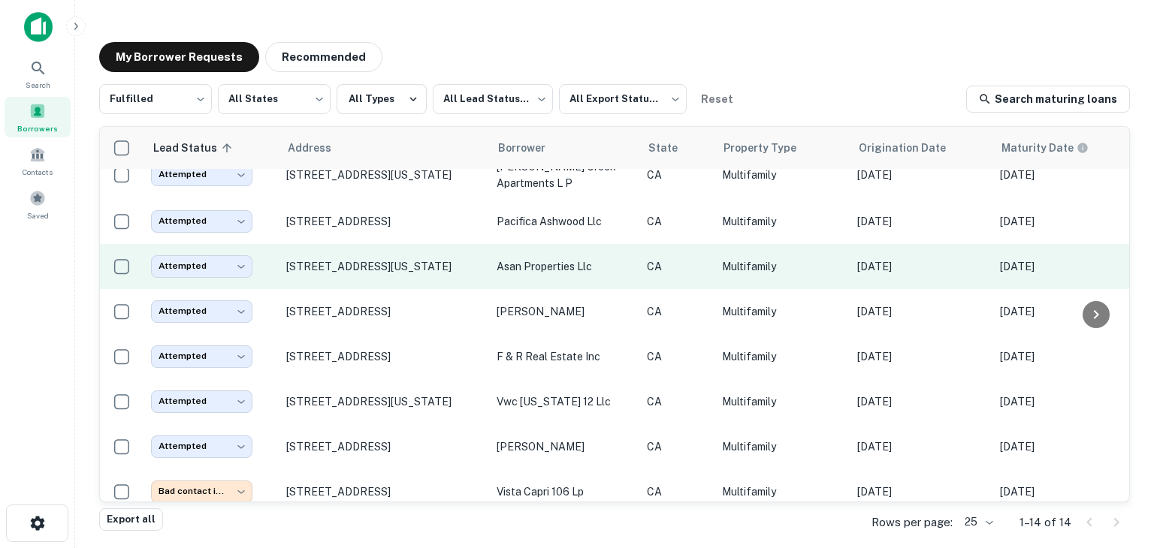
scroll to position [207, 0]
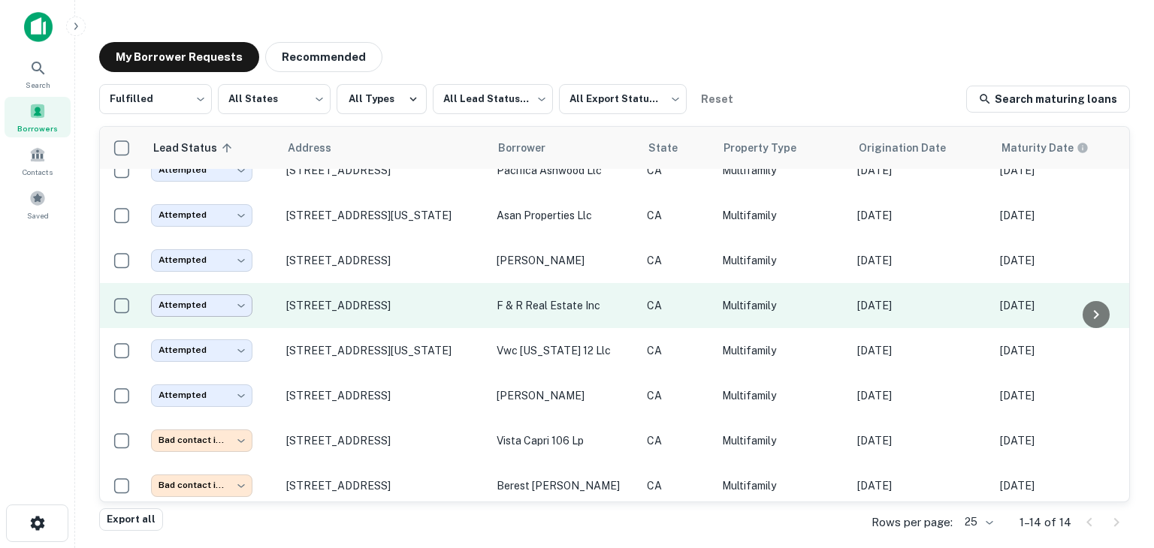
click at [203, 297] on body "Search Borrowers Contacts Saved My Borrower Requests Recommended Fulfilled ****…" at bounding box center [577, 274] width 1154 height 548
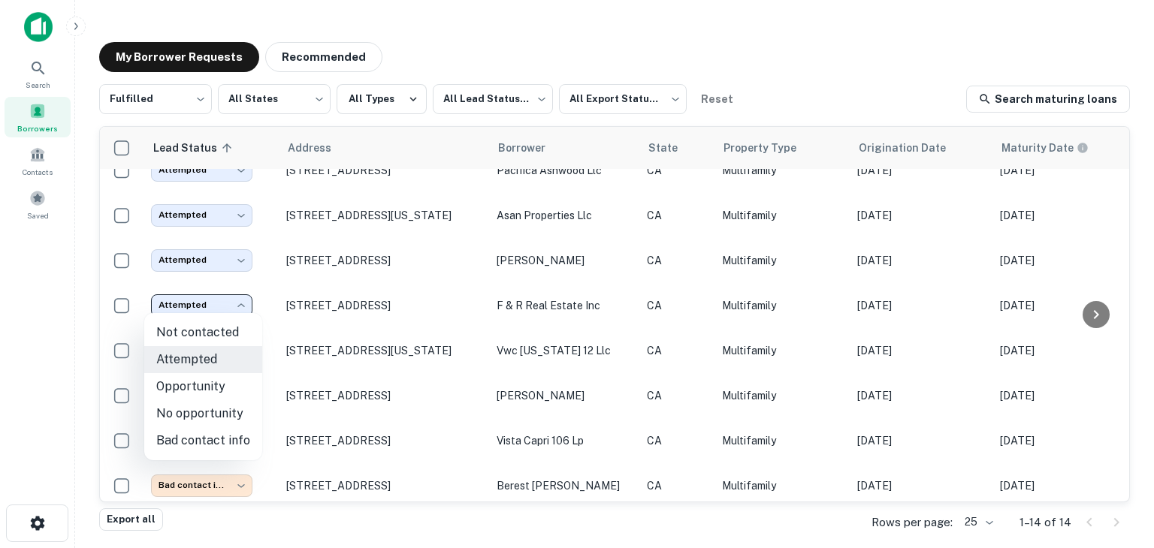
click at [225, 437] on li "Bad contact info" at bounding box center [203, 440] width 118 height 27
type input "**********"
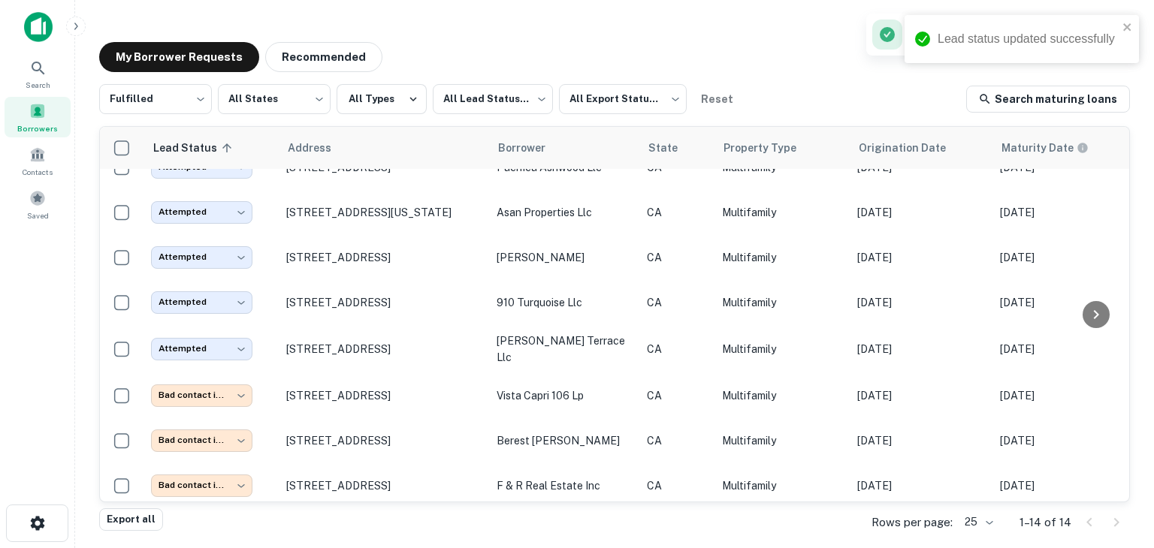
scroll to position [0, 0]
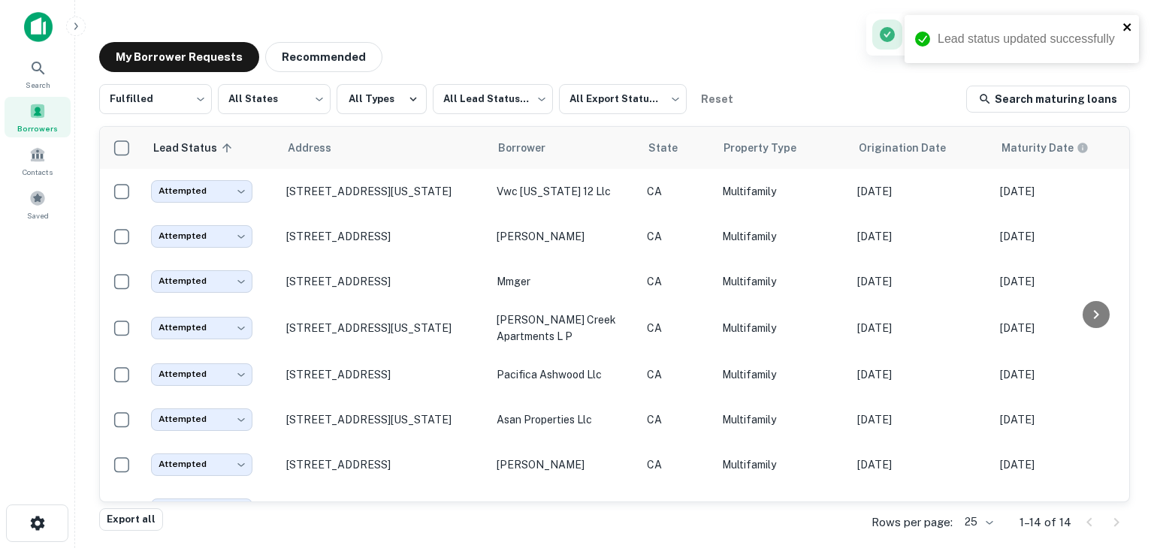
click at [1128, 26] on icon "close" at bounding box center [1127, 27] width 8 height 8
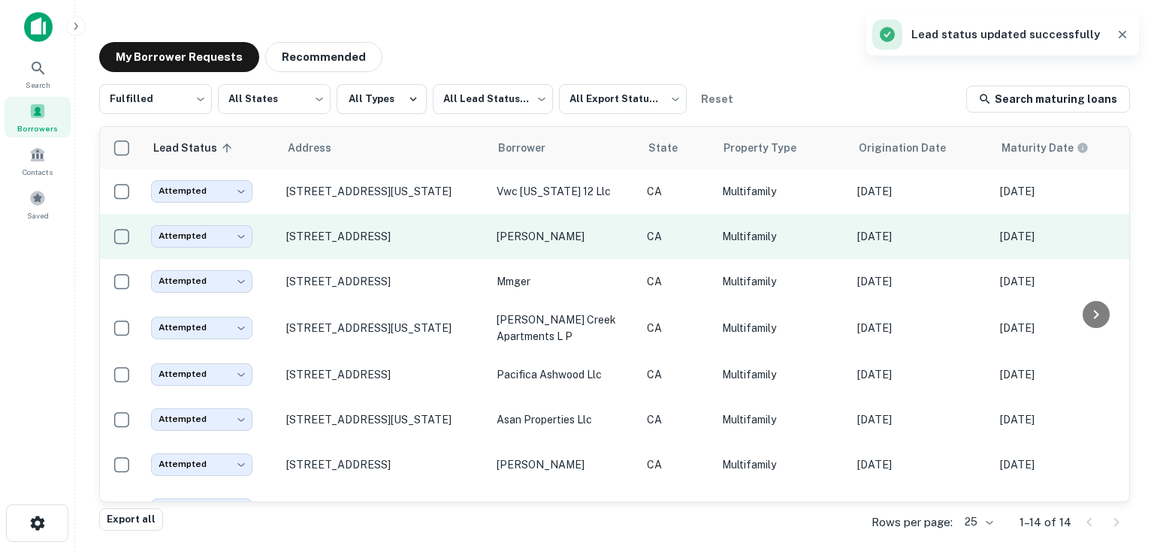
scroll to position [340, 0]
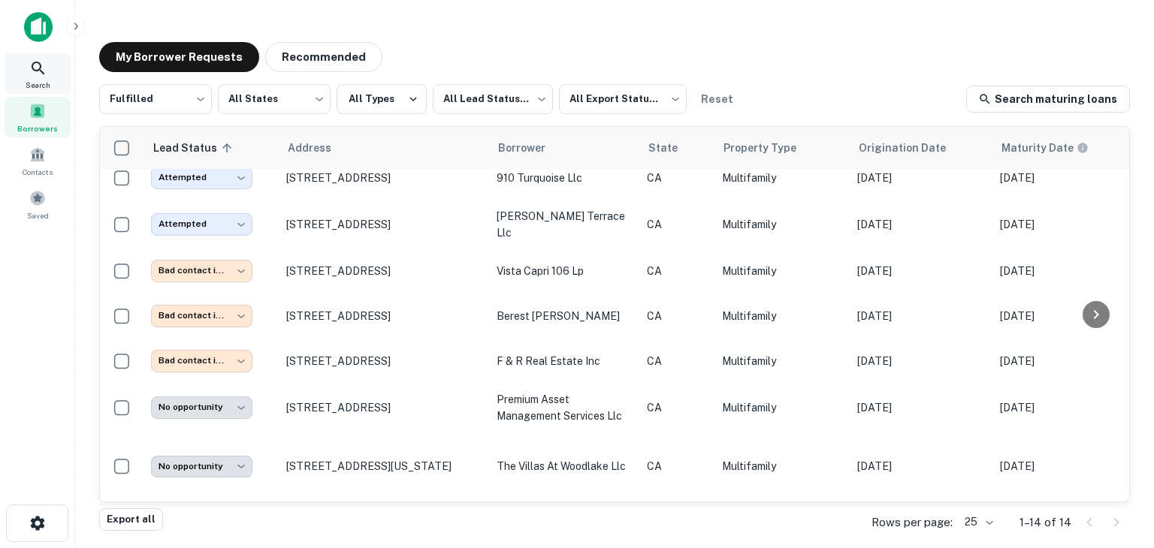
click at [32, 76] on icon at bounding box center [38, 68] width 18 height 18
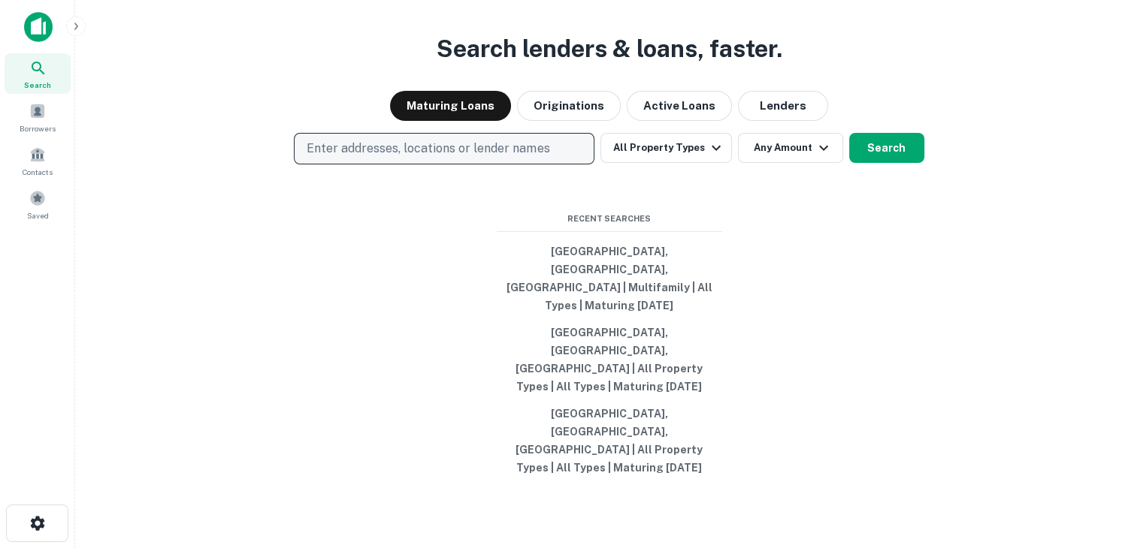
click at [421, 158] on p "Enter addresses, locations or lender names" at bounding box center [427, 149] width 243 height 18
type input "**********"
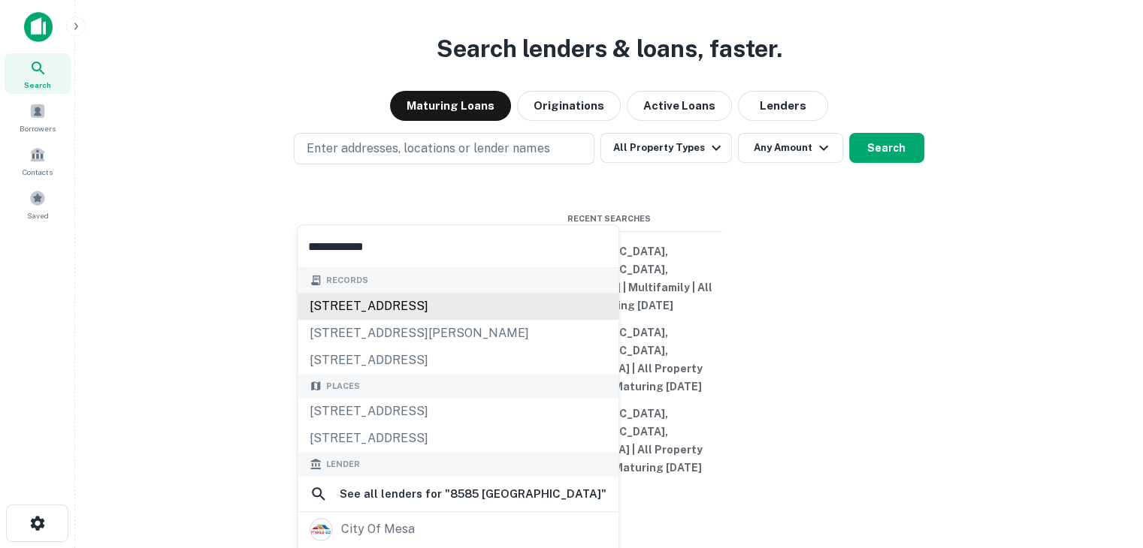
click at [433, 304] on div "8585 la mesa boulevard, la mesa, ca, 91942" at bounding box center [457, 306] width 321 height 27
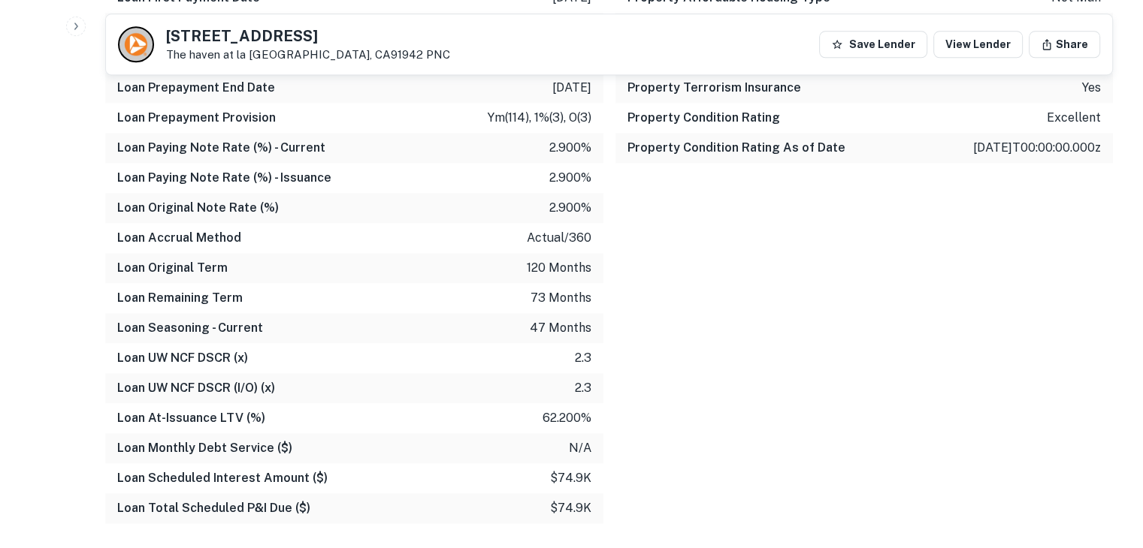
scroll to position [1757, 0]
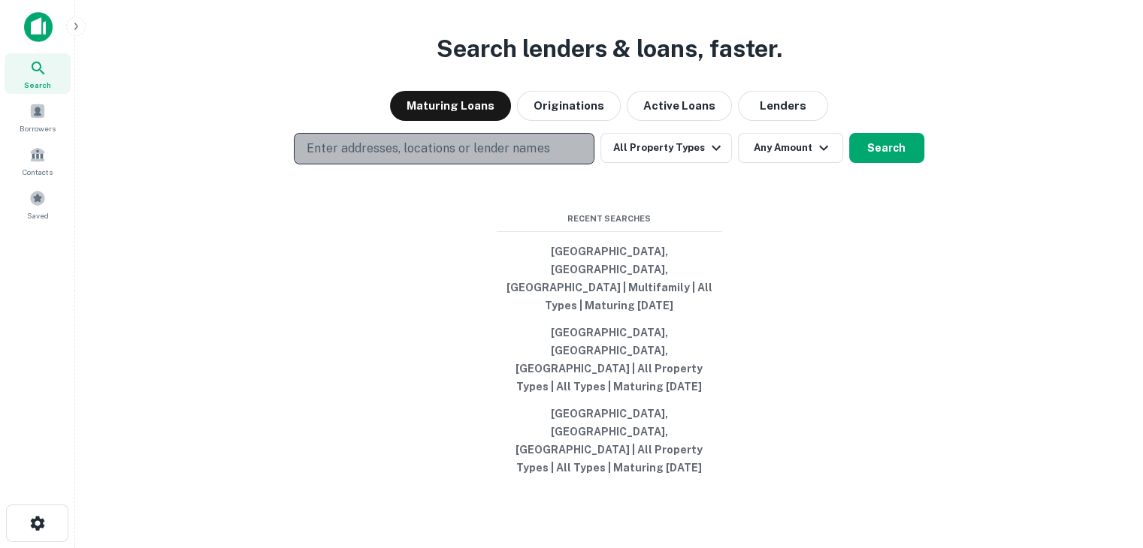
click at [383, 158] on p "Enter addresses, locations or lender names" at bounding box center [427, 149] width 243 height 18
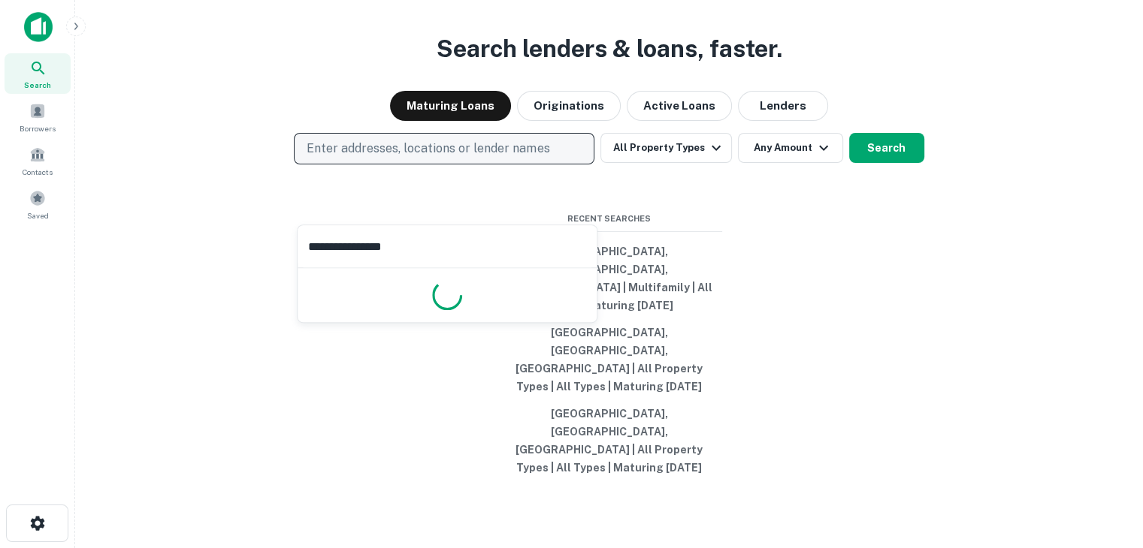
type input "**********"
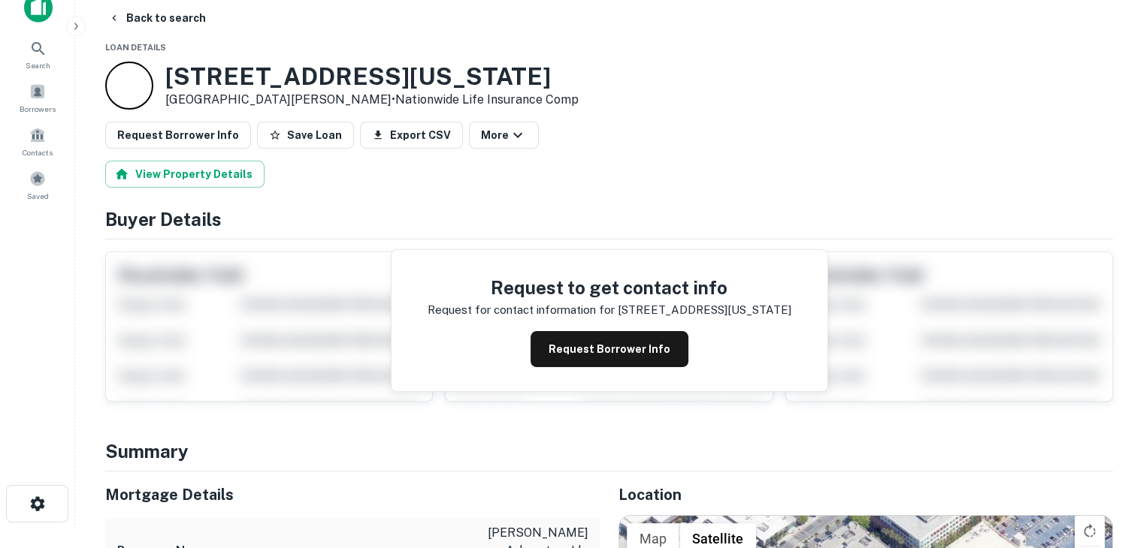
scroll to position [21, 0]
